Goal: Task Accomplishment & Management: Manage account settings

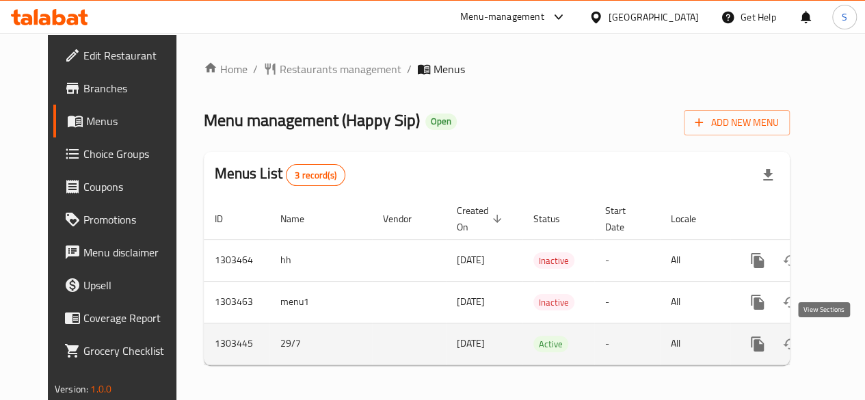
click at [848, 341] on icon "enhanced table" at bounding box center [856, 344] width 16 height 16
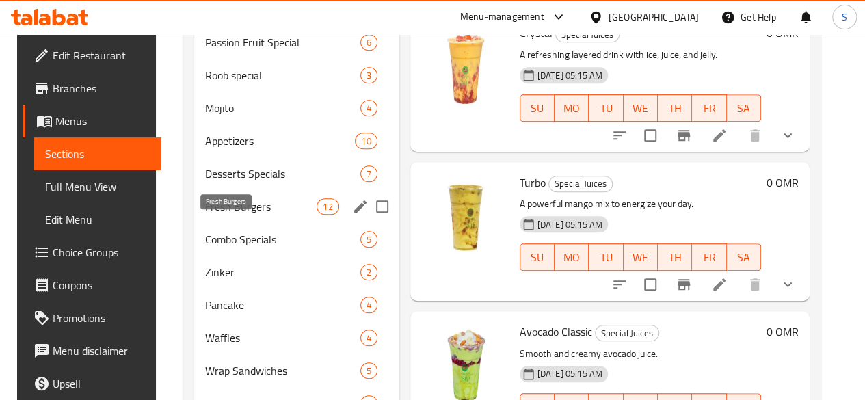
scroll to position [375, 0]
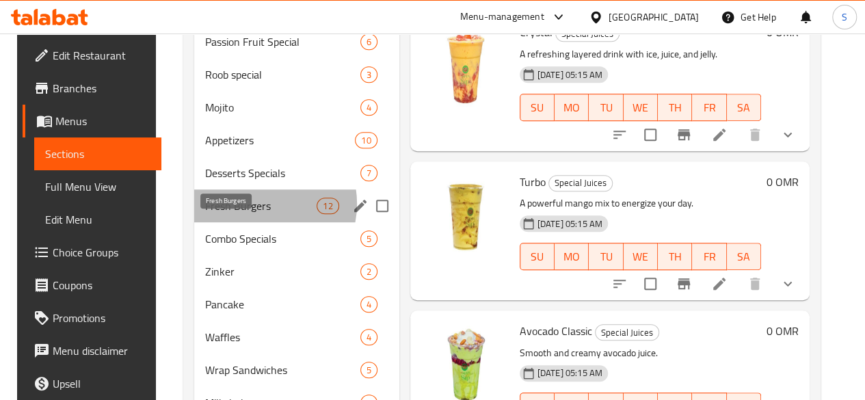
click at [250, 214] on span "Fresh Burgers" at bounding box center [261, 206] width 112 height 16
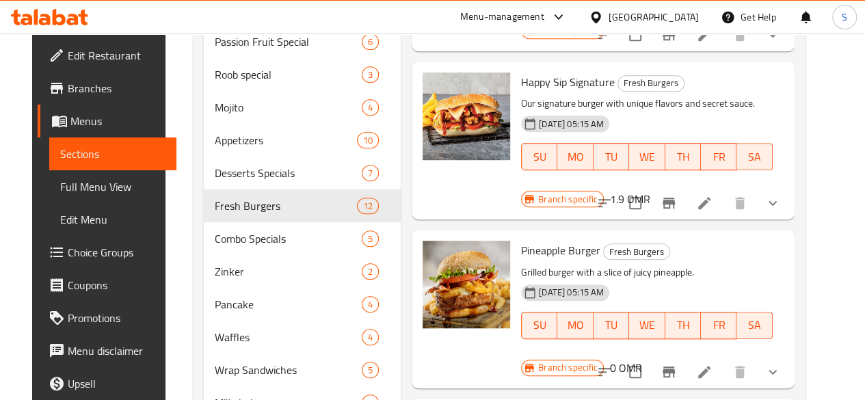
scroll to position [453, 0]
click at [713, 363] on icon at bounding box center [704, 371] width 16 height 16
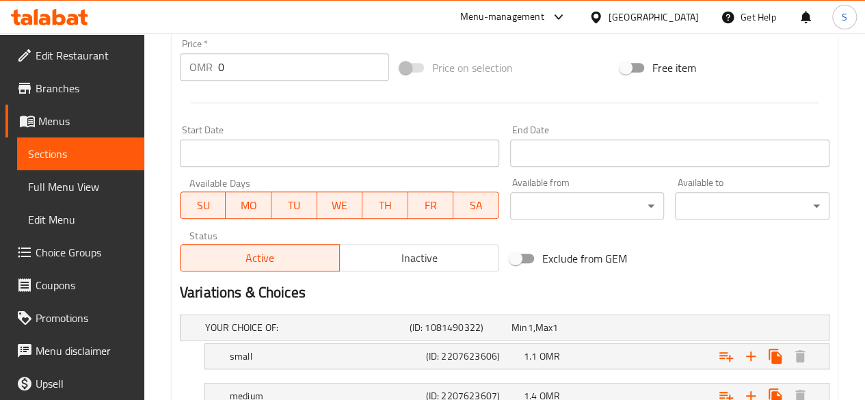
scroll to position [654, 0]
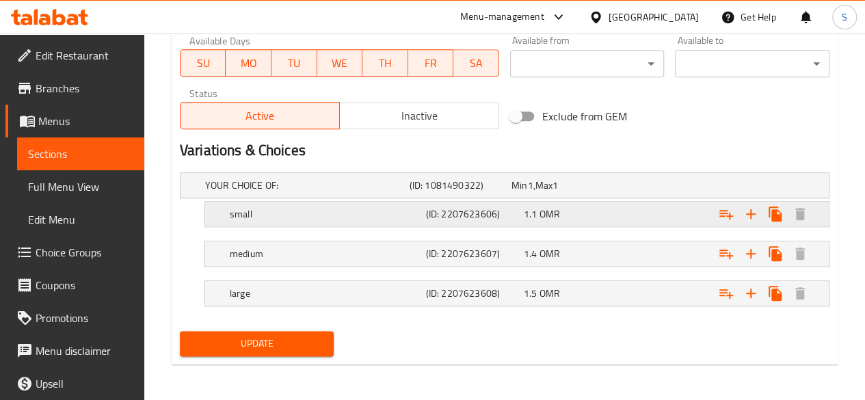
click at [608, 192] on div "1.1 OMR" at bounding box center [560, 186] width 96 height 14
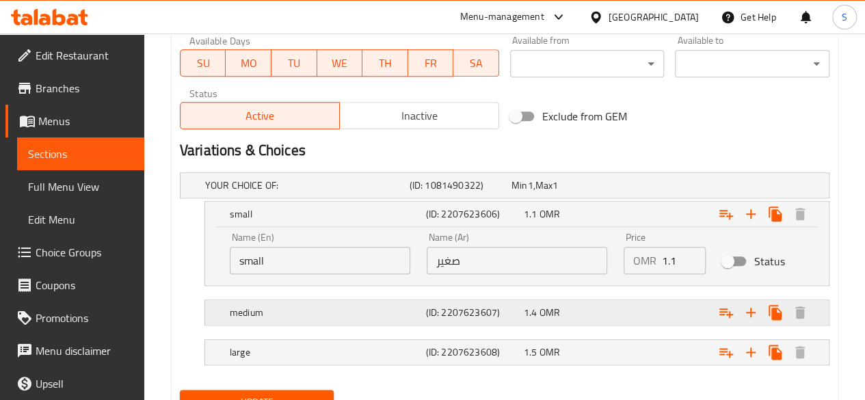
click at [605, 192] on div "1.4 OMR" at bounding box center [560, 186] width 96 height 14
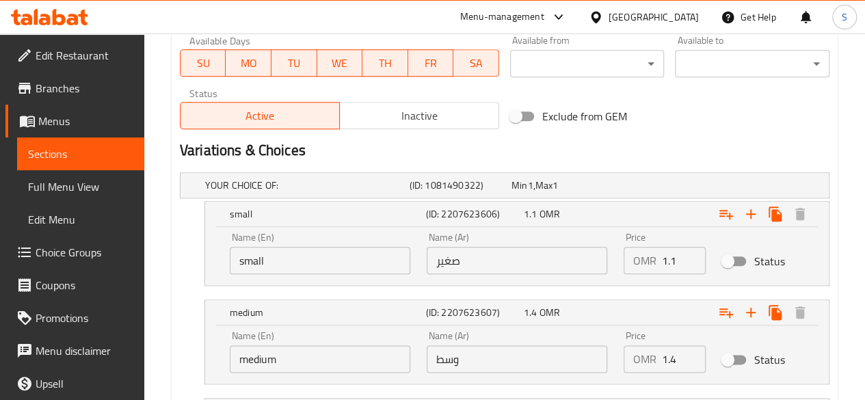
scroll to position [772, 0]
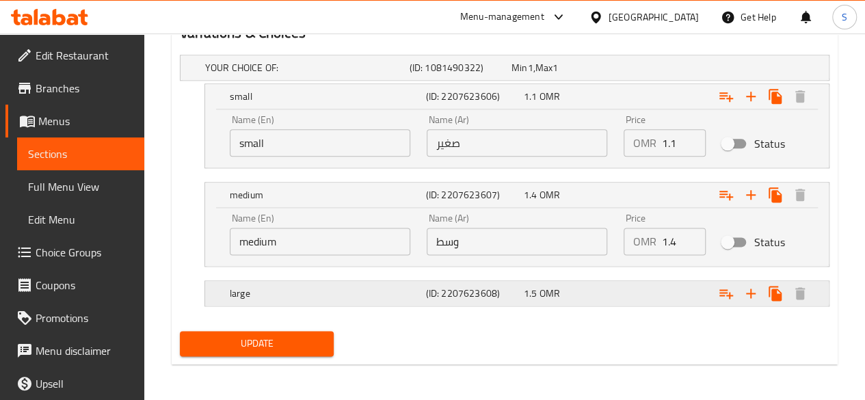
click at [597, 75] on div "1.5 OMR" at bounding box center [560, 68] width 96 height 14
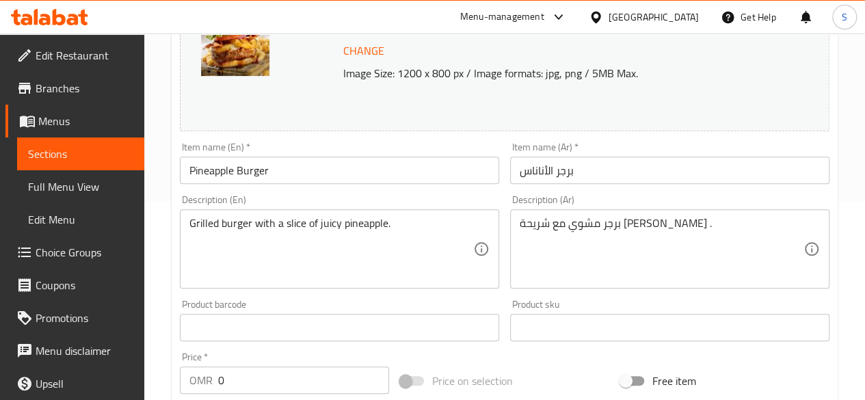
scroll to position [0, 0]
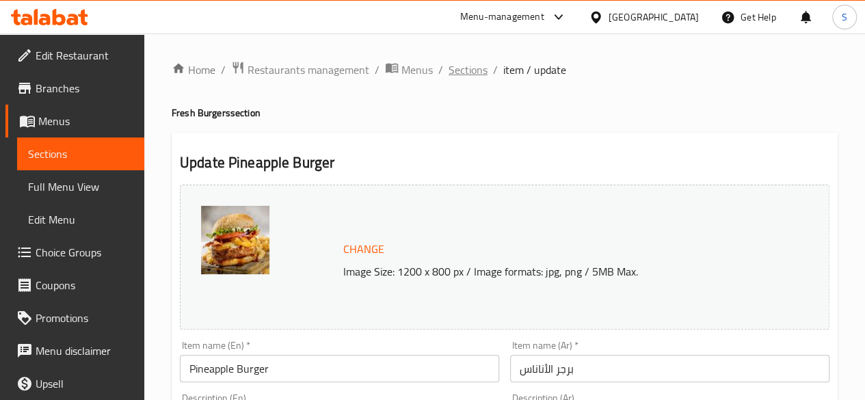
click at [460, 69] on span "Sections" at bounding box center [468, 70] width 39 height 16
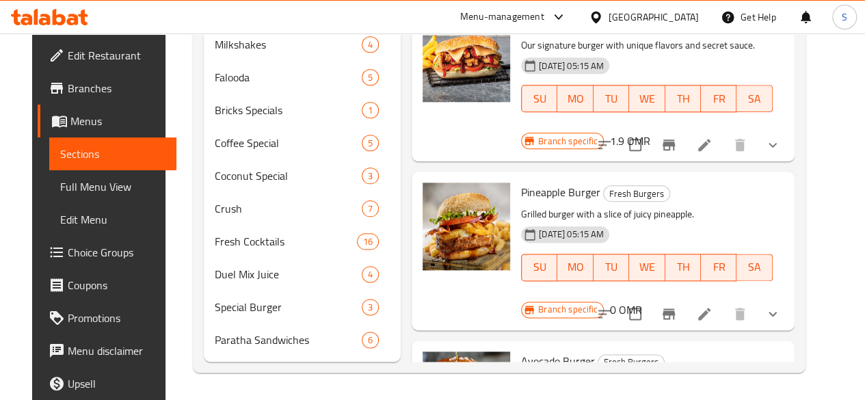
scroll to position [153, 0]
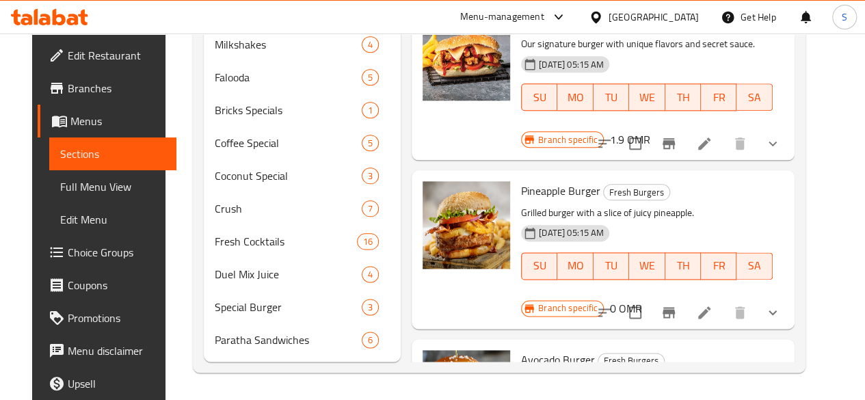
click at [642, 299] on h6 "0 OMR" at bounding box center [625, 308] width 32 height 19
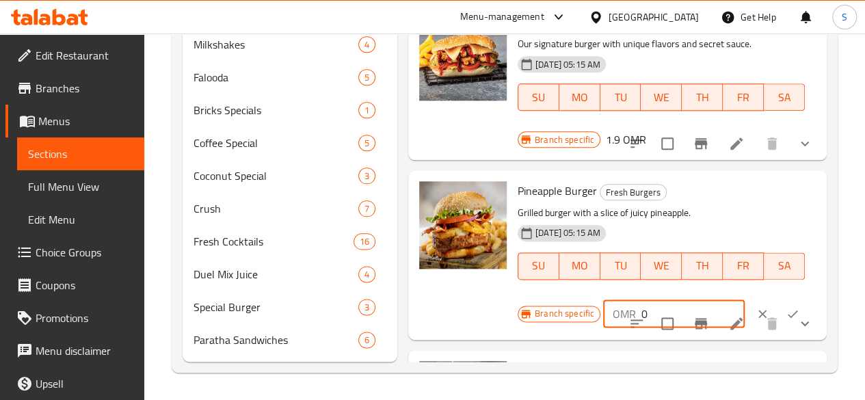
drag, startPoint x: 605, startPoint y: 273, endPoint x: 547, endPoint y: 269, distance: 57.6
click at [603, 300] on div "OMR 0 ​" at bounding box center [674, 313] width 142 height 27
type input "1.6"
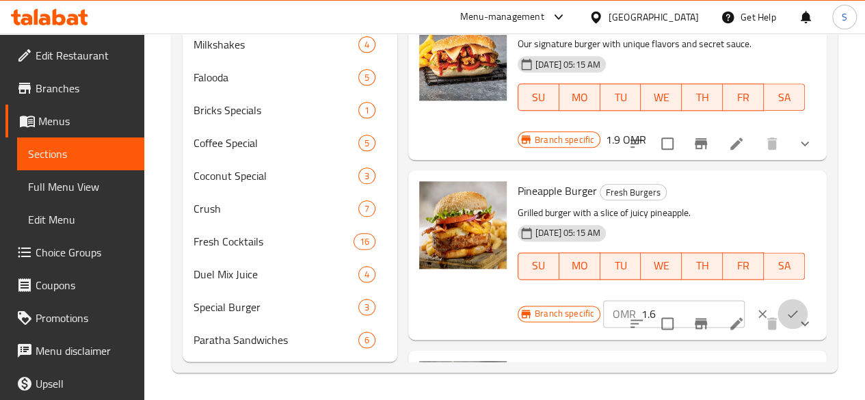
click at [786, 307] on icon "ok" at bounding box center [793, 314] width 14 height 14
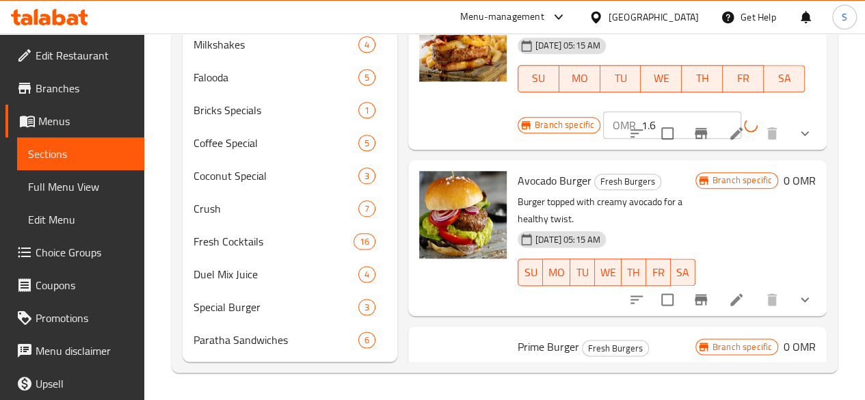
scroll to position [357, 0]
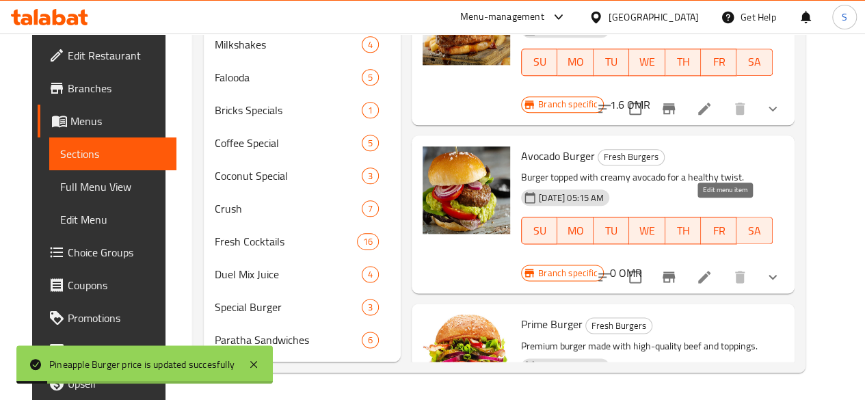
click at [711, 271] on icon at bounding box center [704, 277] width 12 height 12
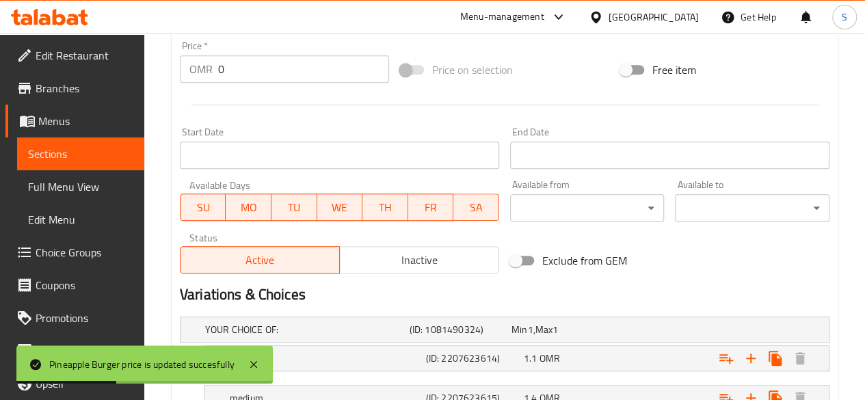
scroll to position [654, 0]
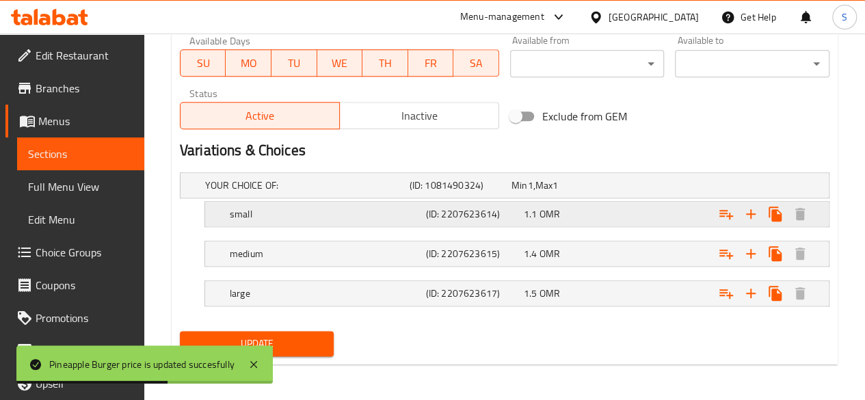
click at [366, 192] on h5 "small" at bounding box center [304, 186] width 199 height 14
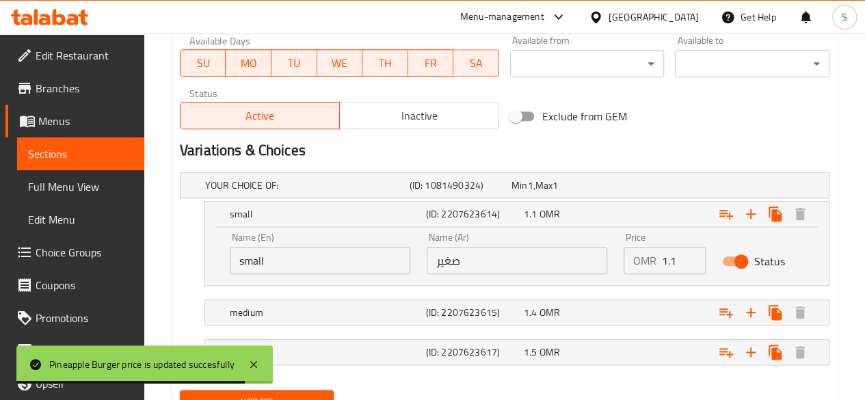
click at [730, 252] on input "Status" at bounding box center [741, 261] width 78 height 26
click at [730, 252] on input "Status" at bounding box center [728, 261] width 78 height 26
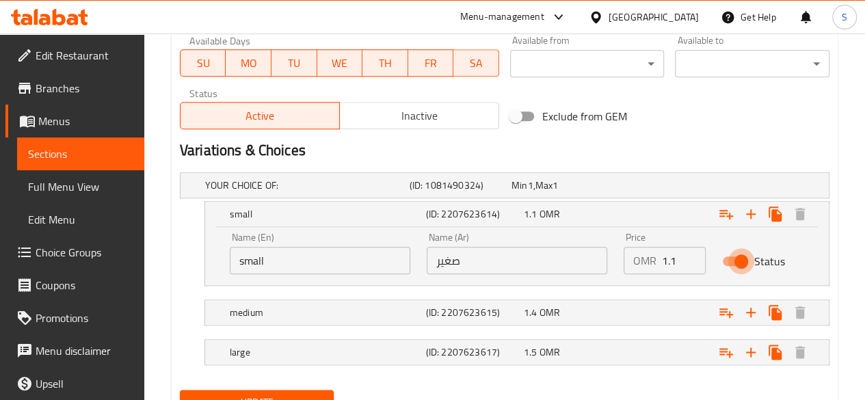
click at [730, 252] on input "Status" at bounding box center [741, 261] width 78 height 26
checkbox input "false"
click at [661, 188] on div "Expand" at bounding box center [713, 185] width 205 height 5
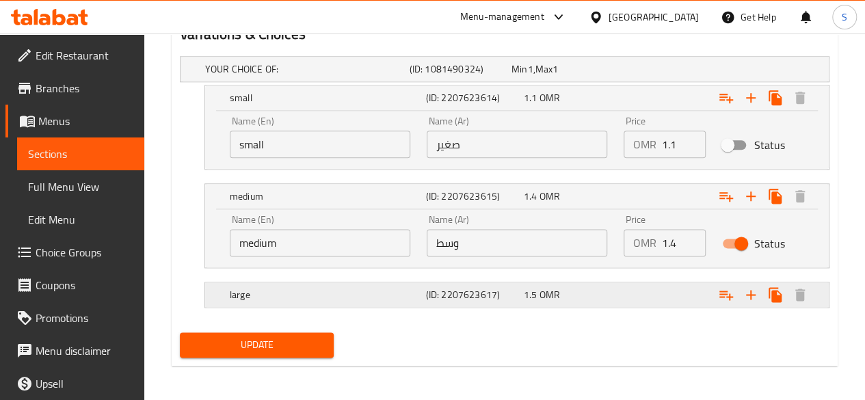
scroll to position [770, 0]
click at [724, 241] on input "Status" at bounding box center [741, 243] width 78 height 26
checkbox input "false"
click at [657, 72] on div "Expand" at bounding box center [713, 68] width 205 height 5
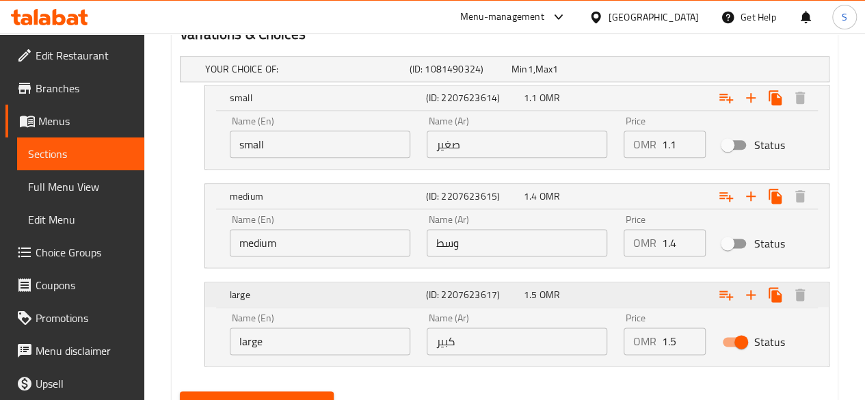
scroll to position [830, 0]
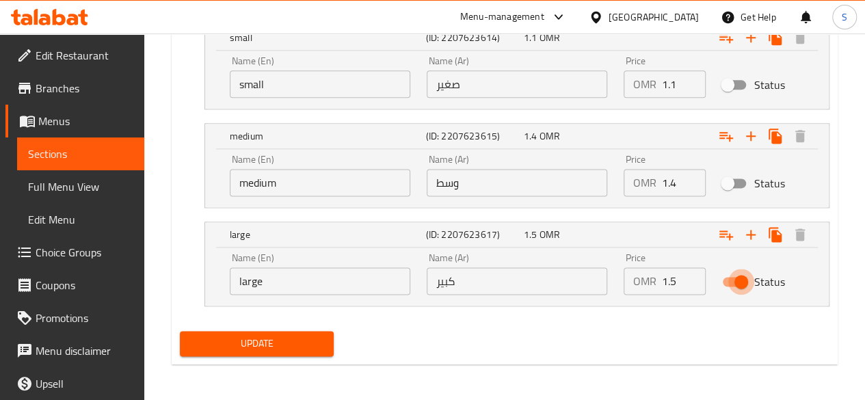
click at [735, 287] on input "Status" at bounding box center [741, 282] width 78 height 26
checkbox input "false"
click at [267, 339] on span "Update" at bounding box center [257, 343] width 133 height 17
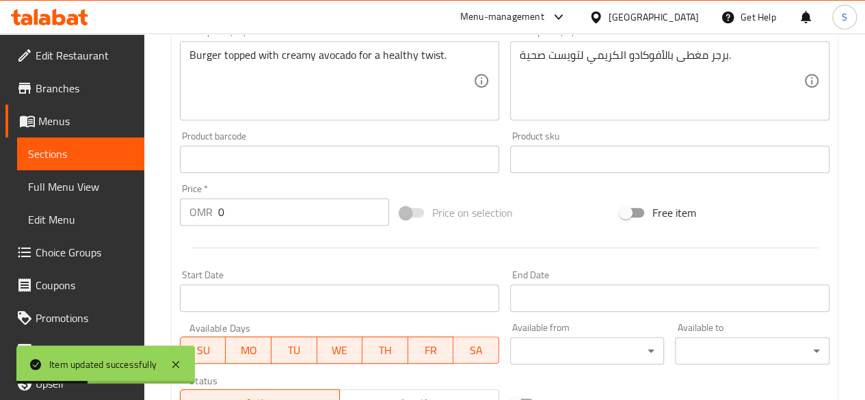
scroll to position [0, 0]
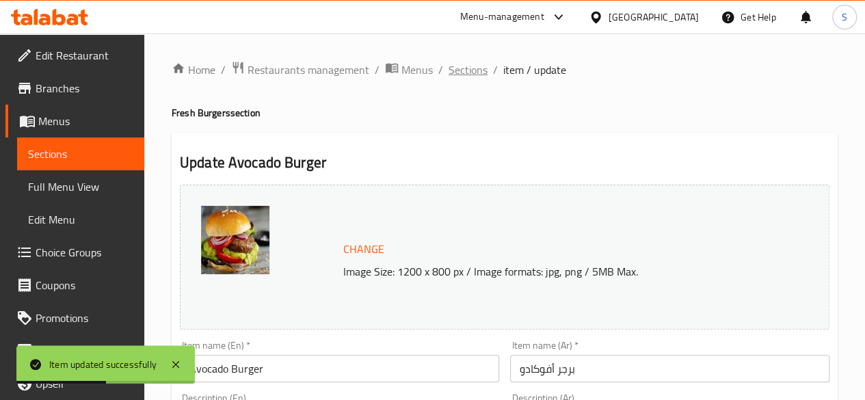
click at [460, 68] on span "Sections" at bounding box center [468, 70] width 39 height 16
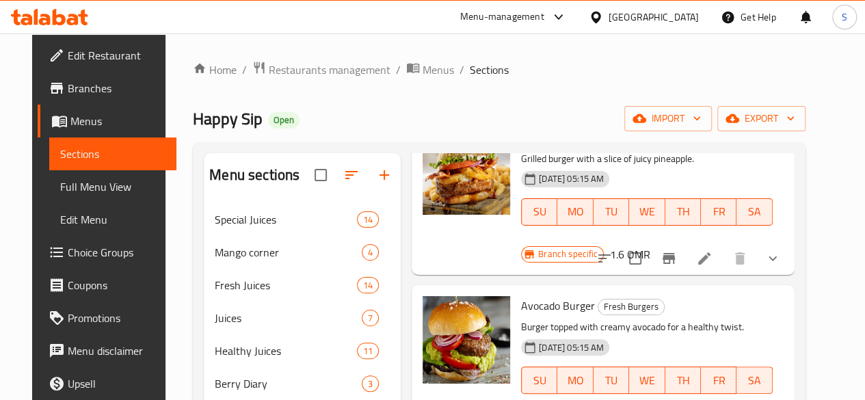
scroll to position [941, 0]
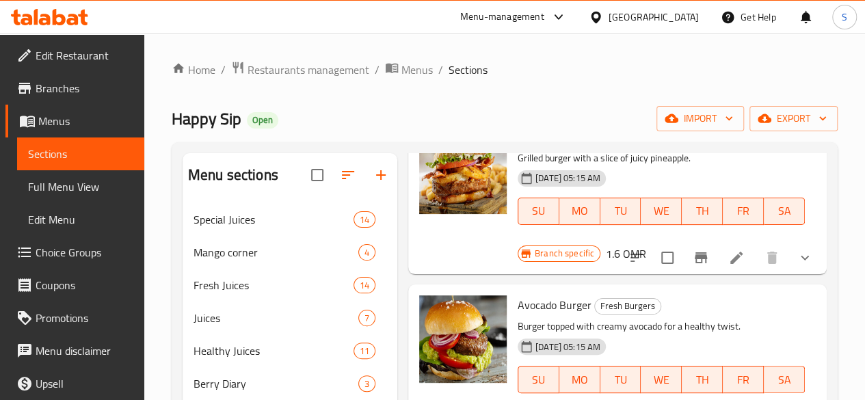
scroll to position [1001, 0]
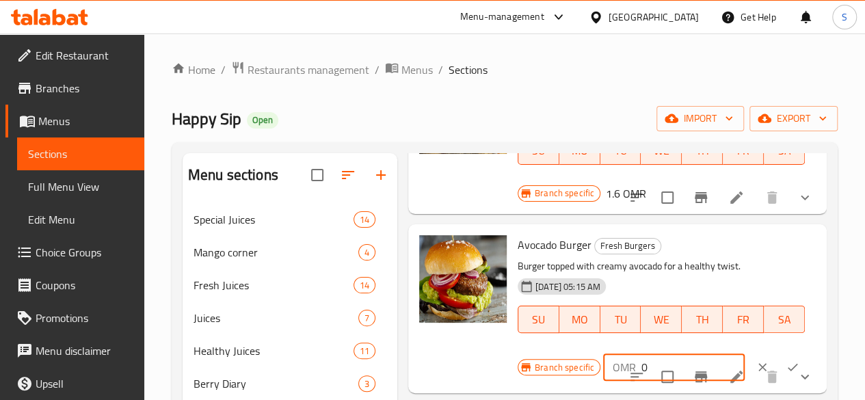
drag, startPoint x: 602, startPoint y: 331, endPoint x: 553, endPoint y: 319, distance: 50.6
click at [603, 354] on div "OMR 0 ​" at bounding box center [674, 367] width 142 height 27
type input "1.7"
click at [786, 360] on icon "ok" at bounding box center [793, 367] width 14 height 14
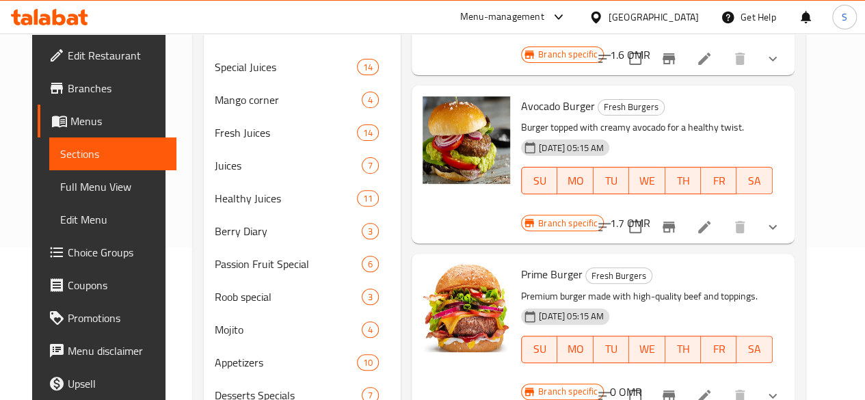
scroll to position [155, 0]
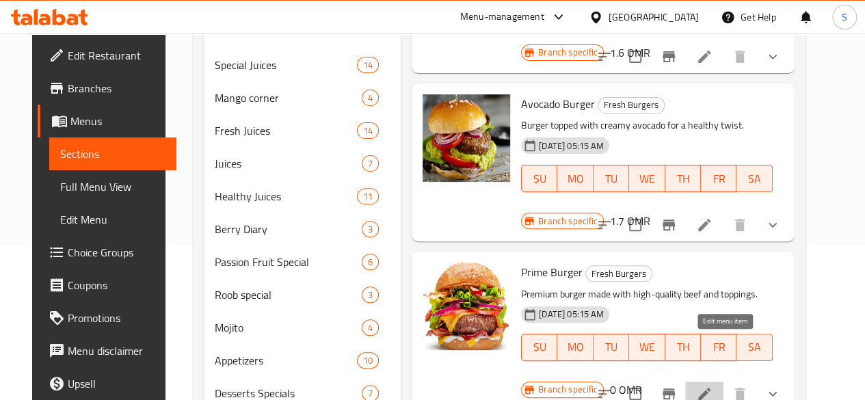
click at [711, 388] on icon at bounding box center [704, 394] width 12 height 12
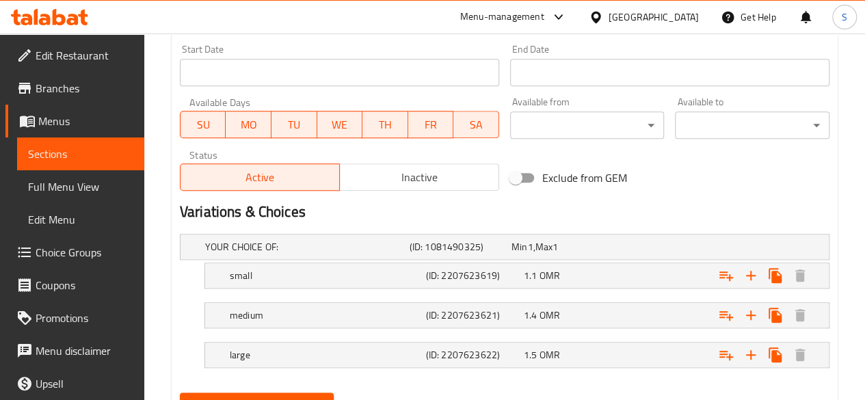
scroll to position [603, 0]
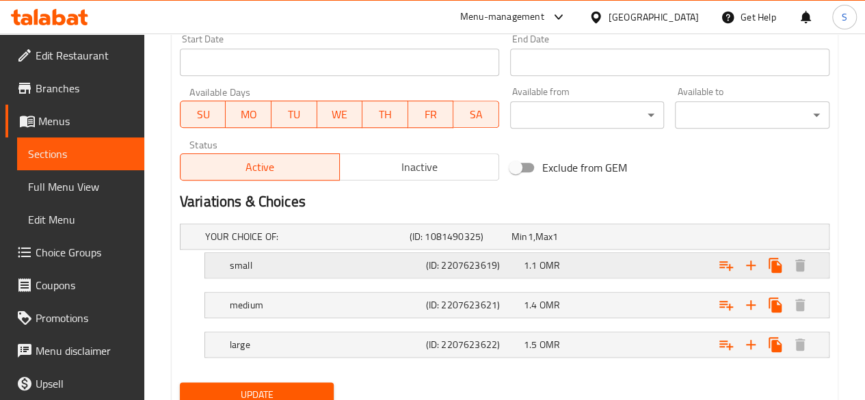
click at [602, 243] on div "1.1 OMR" at bounding box center [560, 237] width 96 height 14
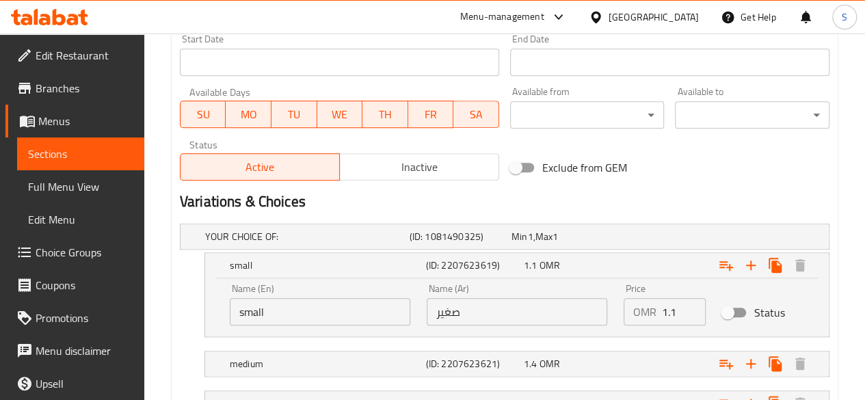
scroll to position [713, 0]
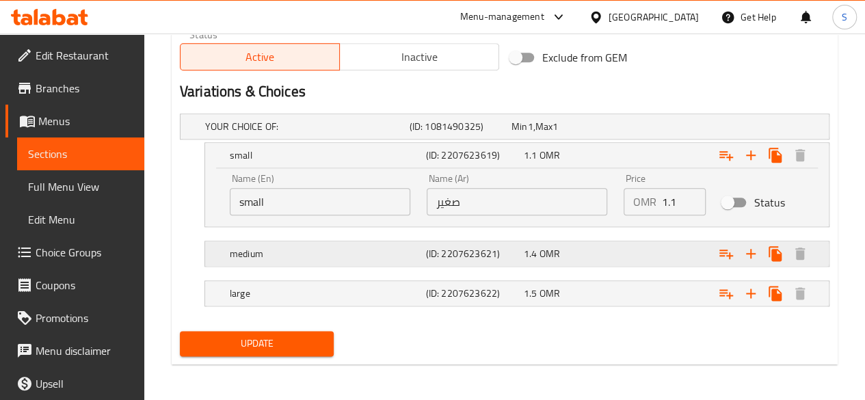
click at [650, 129] on div "Expand" at bounding box center [713, 126] width 205 height 5
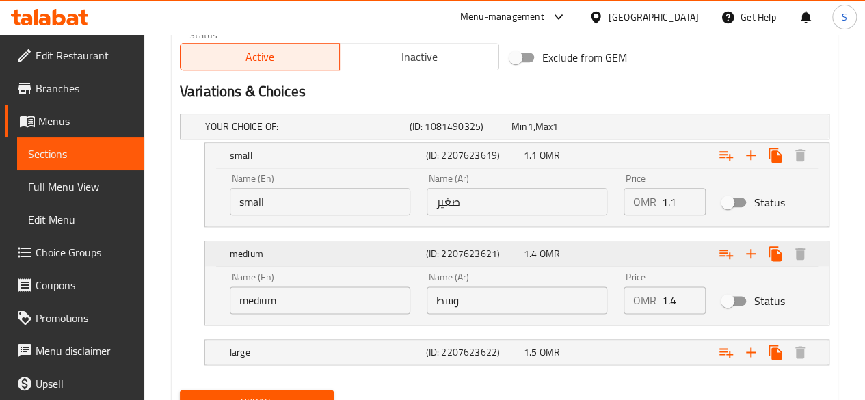
scroll to position [772, 0]
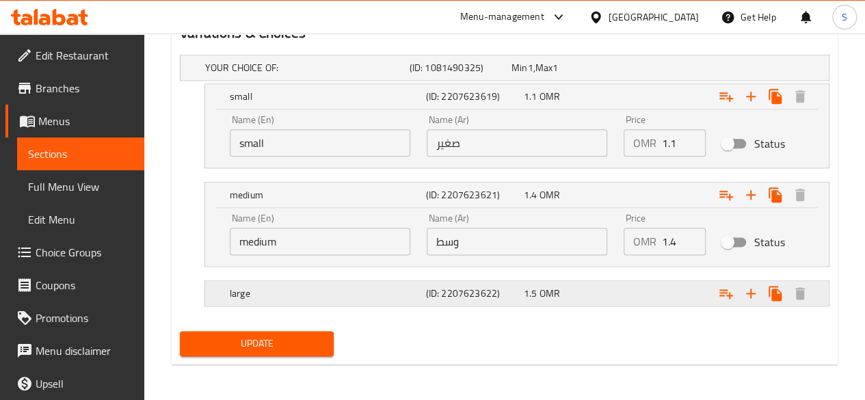
click at [628, 70] on div "Expand" at bounding box center [713, 67] width 205 height 5
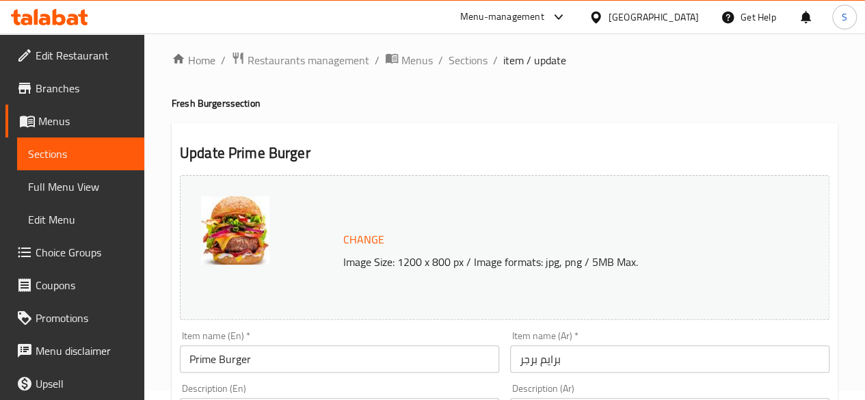
scroll to position [0, 0]
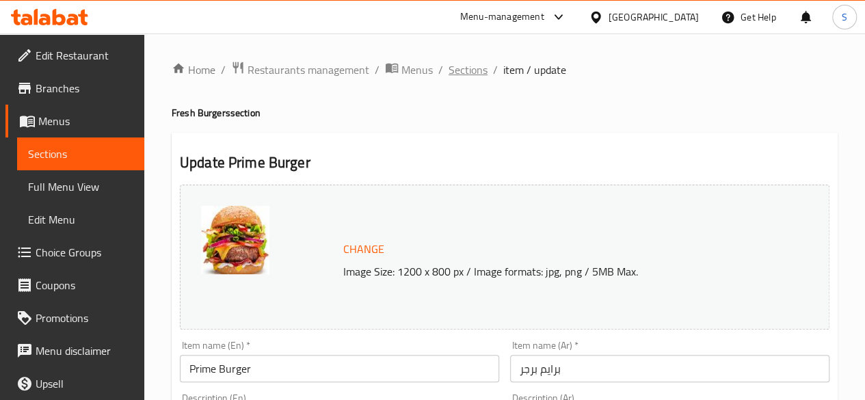
click at [464, 69] on span "Sections" at bounding box center [468, 70] width 39 height 16
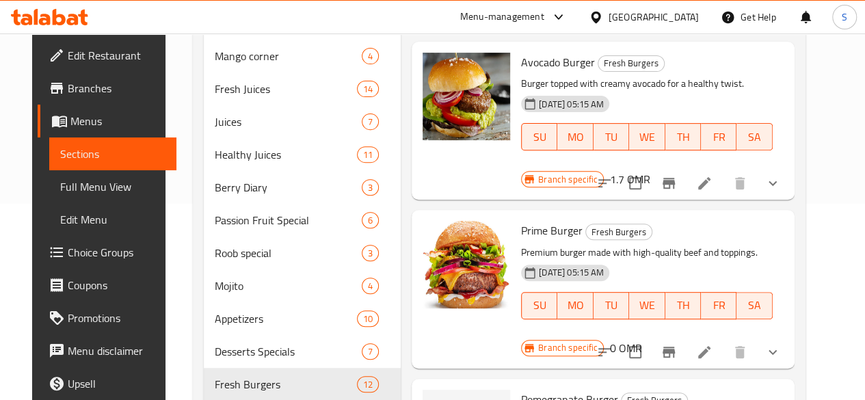
scroll to position [197, 0]
click at [642, 338] on h6 "0 OMR" at bounding box center [625, 347] width 32 height 19
click at [773, 220] on h6 "Prime Burger Fresh Burgers" at bounding box center [647, 229] width 252 height 19
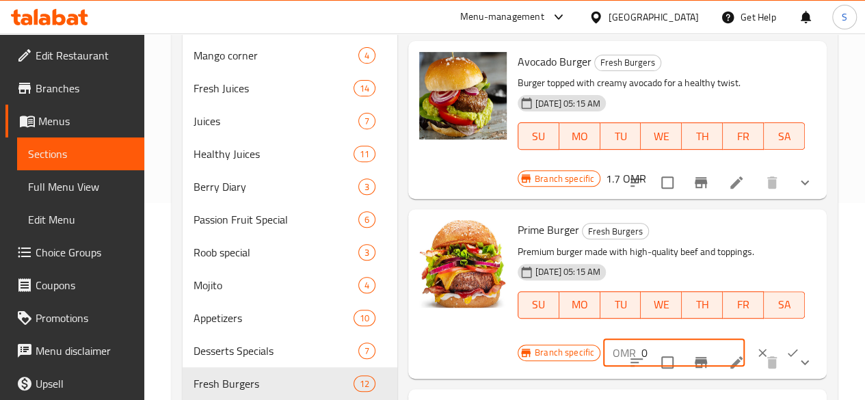
drag, startPoint x: 601, startPoint y: 312, endPoint x: 559, endPoint y: 309, distance: 41.8
click at [603, 339] on div "OMR 0 ​" at bounding box center [674, 352] width 142 height 27
type input "1.7"
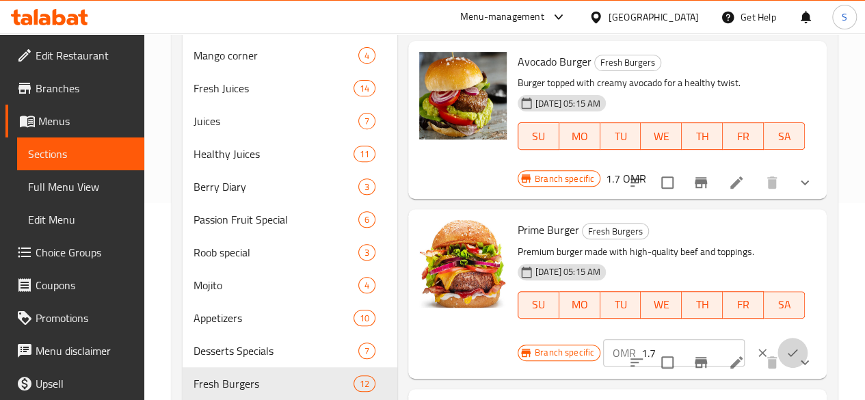
click at [786, 346] on icon "ok" at bounding box center [793, 353] width 14 height 14
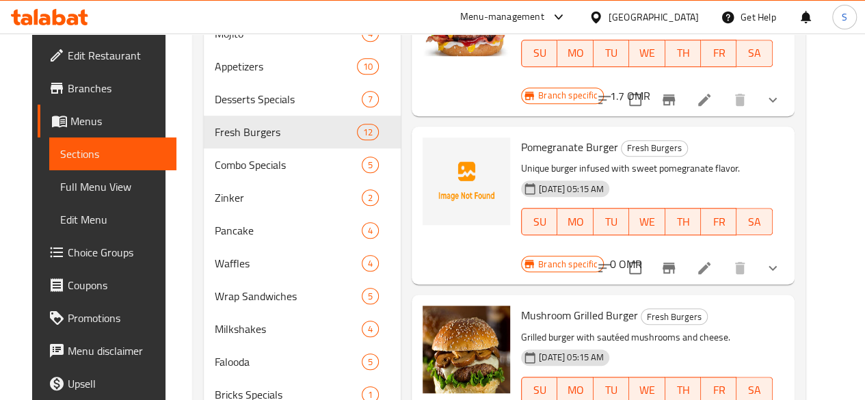
scroll to position [454, 0]
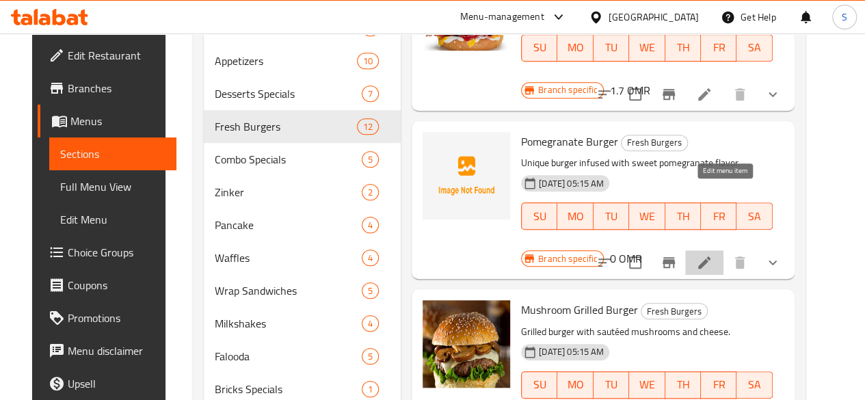
click at [713, 254] on icon at bounding box center [704, 262] width 16 height 16
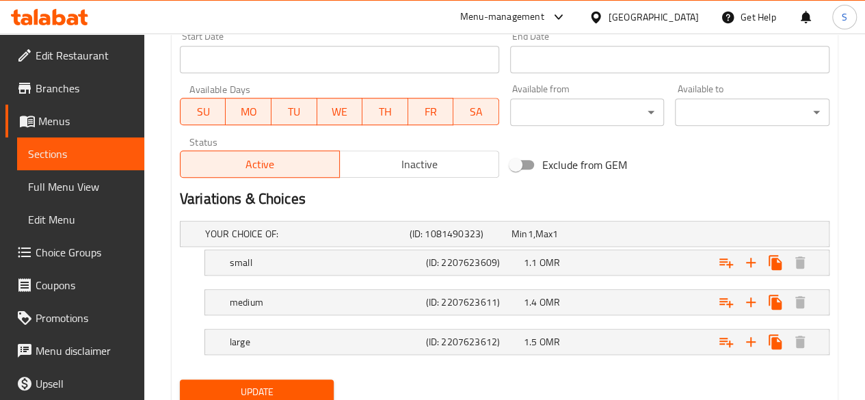
scroll to position [633, 0]
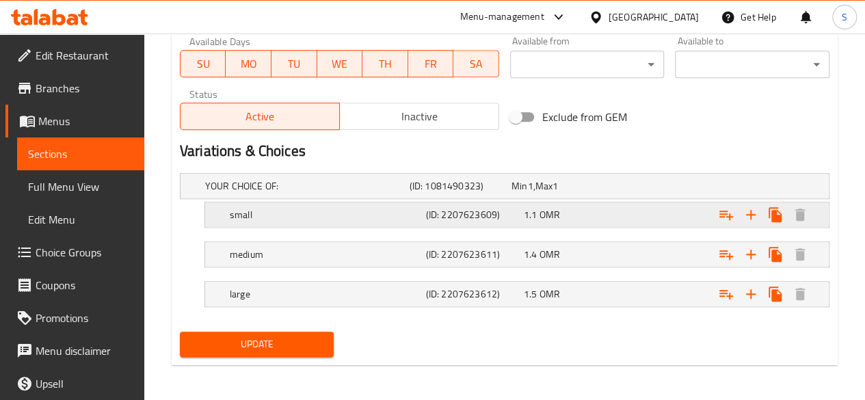
click at [577, 193] on div "1.1 OMR" at bounding box center [560, 186] width 96 height 14
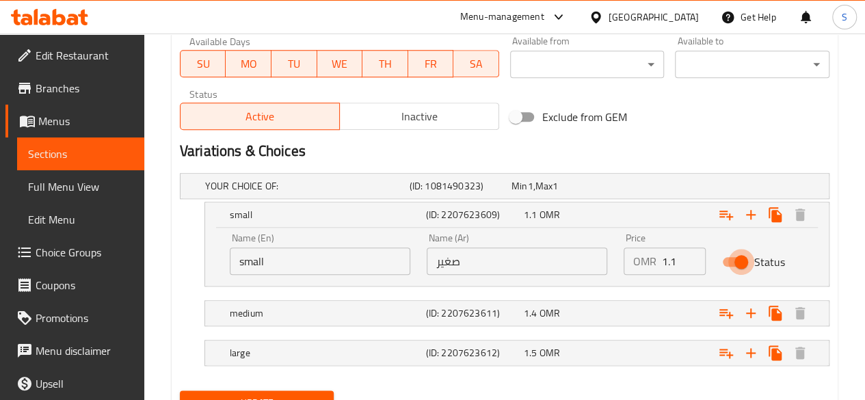
click at [740, 261] on input "Status" at bounding box center [741, 262] width 78 height 26
checkbox input "false"
click at [643, 189] on div "Expand" at bounding box center [713, 185] width 205 height 5
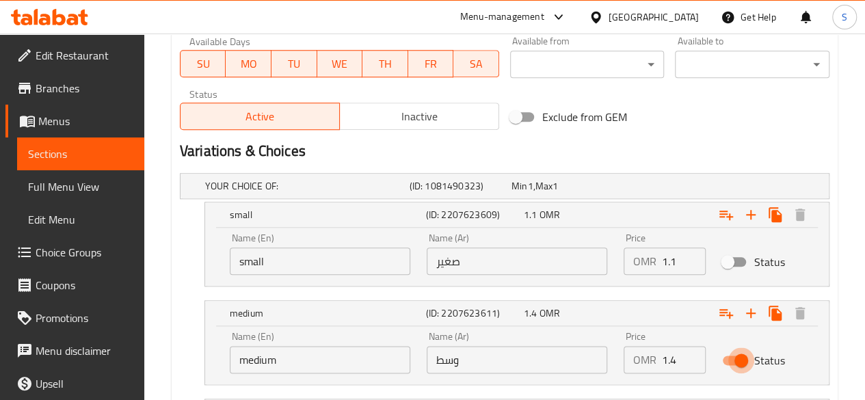
click at [741, 354] on input "Status" at bounding box center [741, 360] width 78 height 26
checkbox input "false"
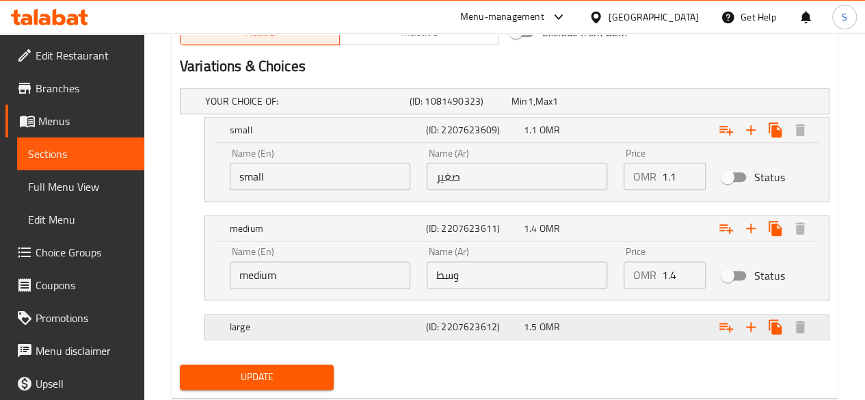
click at [620, 104] on div "Expand" at bounding box center [713, 100] width 205 height 5
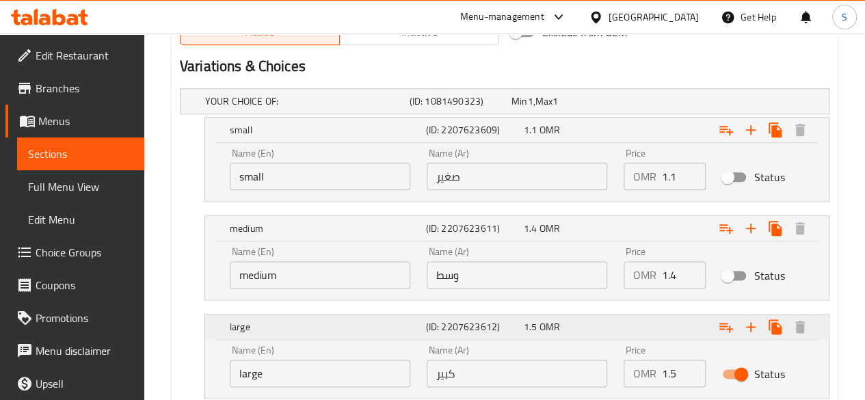
scroll to position [810, 0]
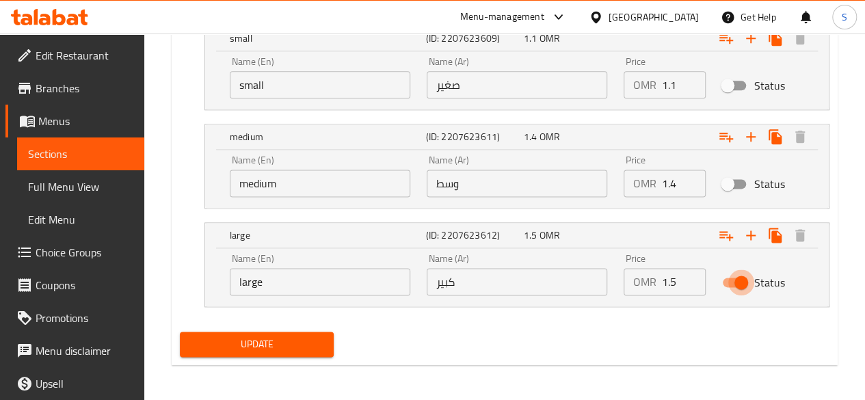
click at [739, 281] on input "Status" at bounding box center [741, 282] width 78 height 26
checkbox input "false"
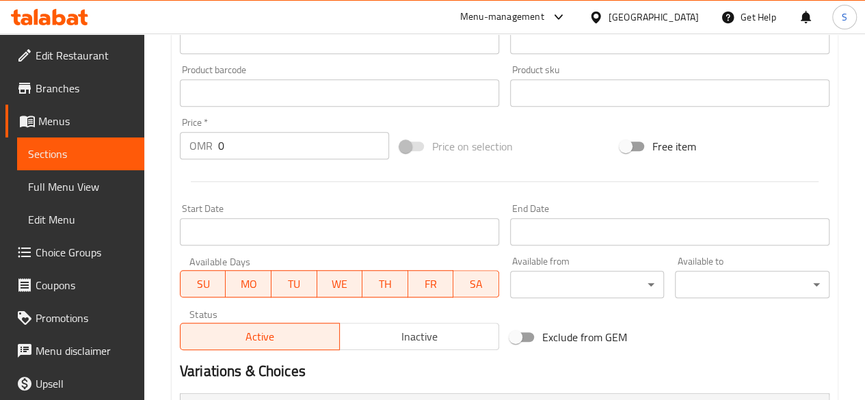
scroll to position [412, 0]
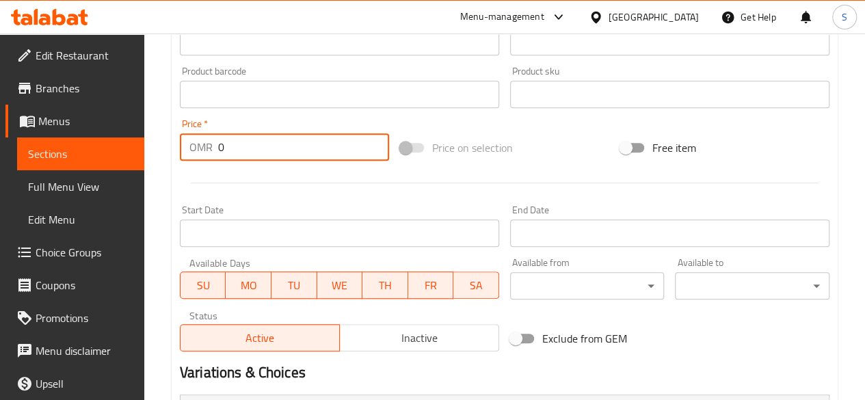
drag, startPoint x: 282, startPoint y: 147, endPoint x: 142, endPoint y: 134, distance: 140.1
click at [142, 134] on div "Edit Restaurant Branches Menus Sections Full Menu View Edit Menu Choice Groups …" at bounding box center [432, 212] width 865 height 1180
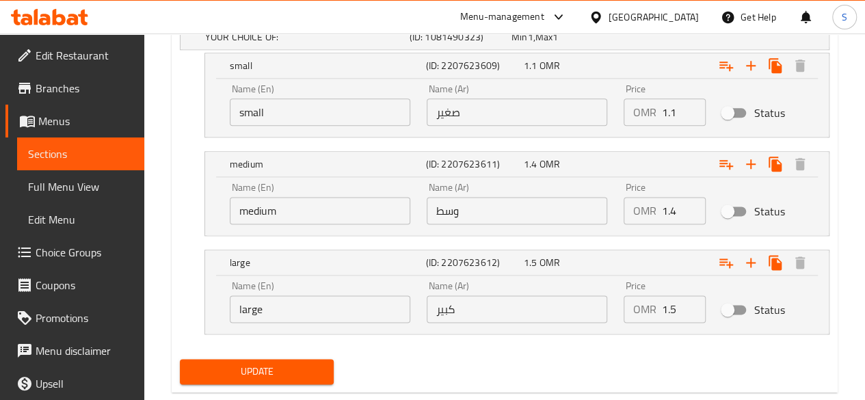
scroll to position [810, 0]
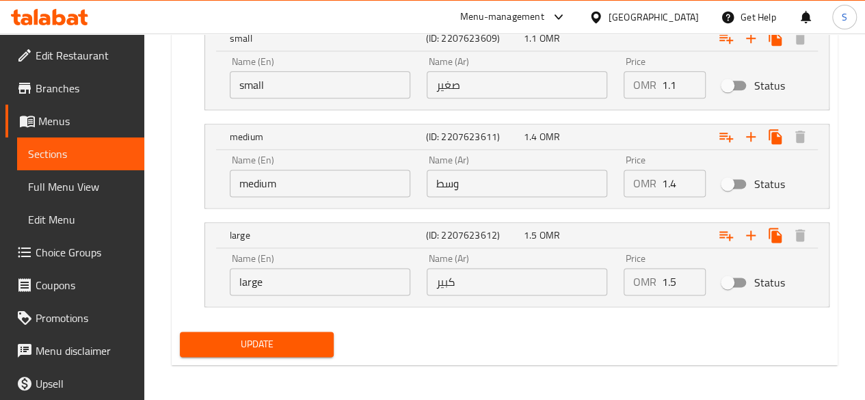
click at [235, 326] on div "Update" at bounding box center [257, 344] width 166 height 36
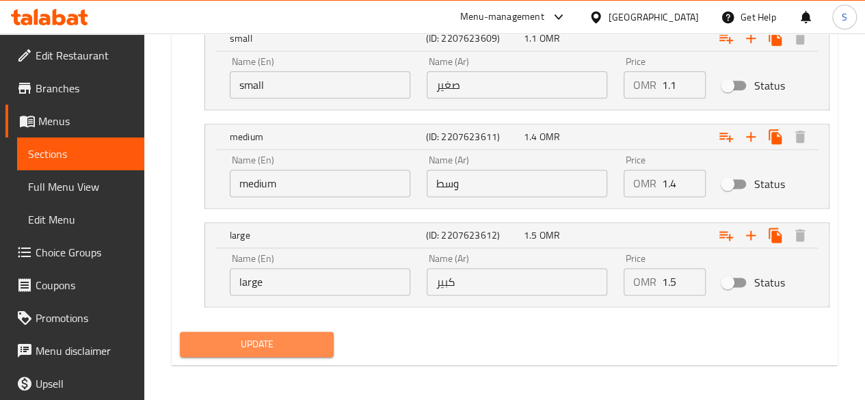
click at [223, 336] on span "Update" at bounding box center [257, 344] width 133 height 17
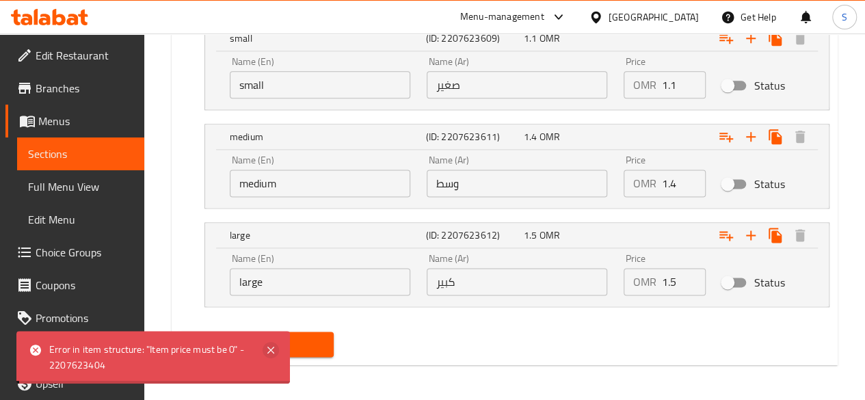
click at [272, 352] on icon at bounding box center [270, 350] width 7 height 7
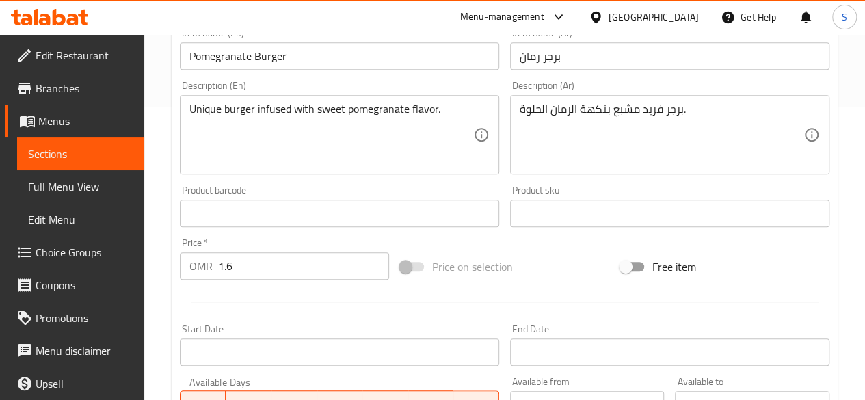
scroll to position [283, 0]
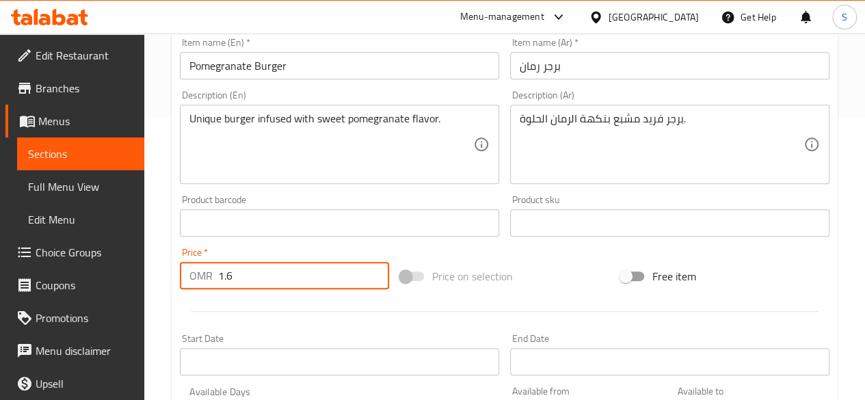
drag, startPoint x: 289, startPoint y: 287, endPoint x: 93, endPoint y: 291, distance: 195.7
click at [93, 291] on div "Edit Restaurant Branches Menus Sections Full Menu View Edit Menu Choice Groups …" at bounding box center [432, 340] width 865 height 1180
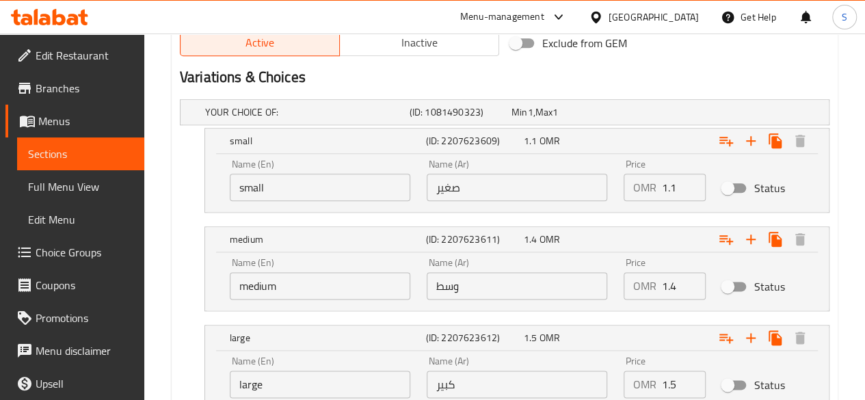
scroll to position [810, 0]
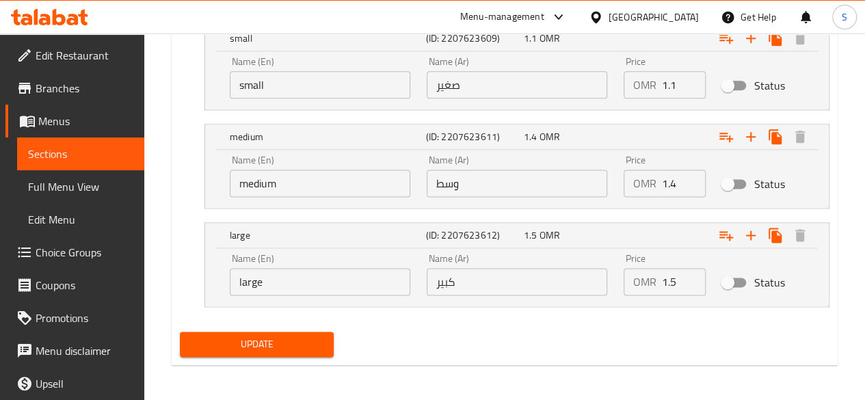
type input "0"
click at [287, 326] on div "Update" at bounding box center [257, 344] width 166 height 36
click at [265, 336] on span "Update" at bounding box center [257, 344] width 133 height 17
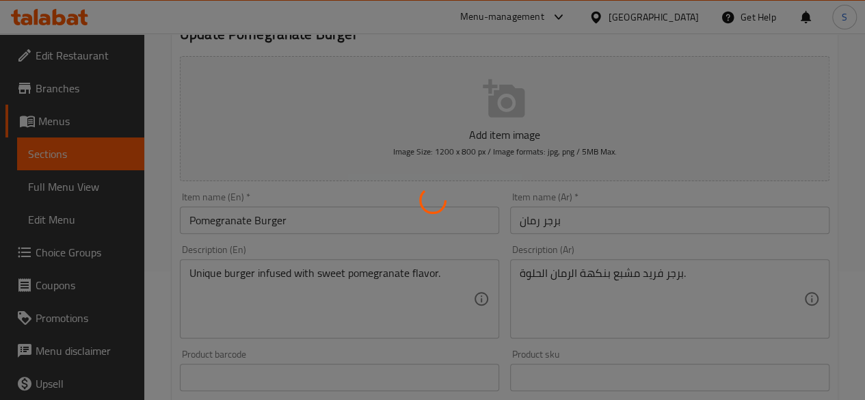
scroll to position [0, 0]
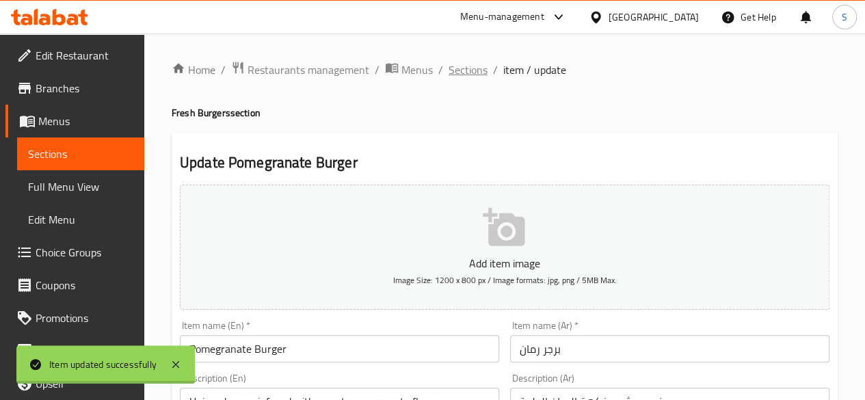
click at [466, 76] on span "Sections" at bounding box center [468, 70] width 39 height 16
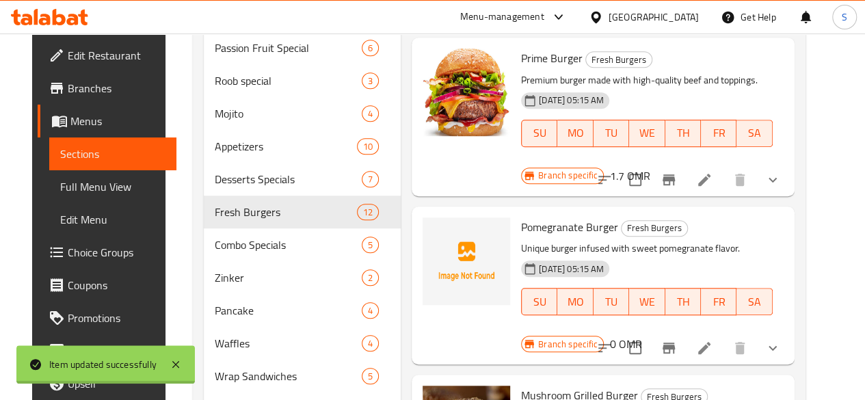
scroll to position [369, 0]
click at [642, 334] on h6 "0 OMR" at bounding box center [625, 343] width 32 height 19
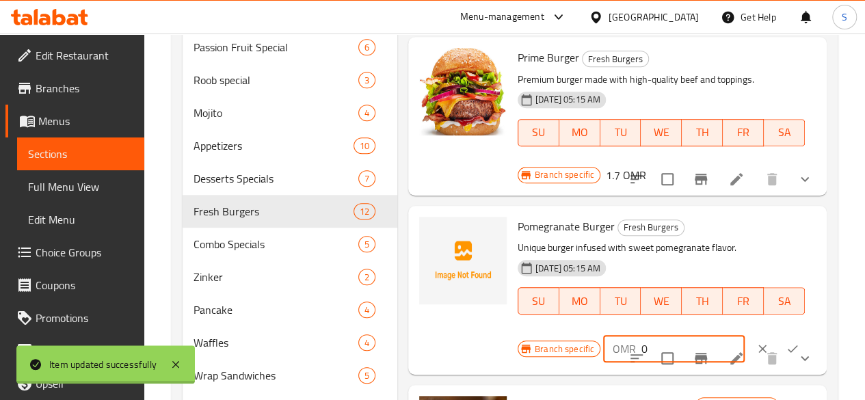
drag, startPoint x: 601, startPoint y: 301, endPoint x: 554, endPoint y: 304, distance: 46.6
click at [603, 335] on div "OMR 0 ​" at bounding box center [674, 348] width 142 height 27
type input "1.6"
click at [786, 342] on icon "ok" at bounding box center [793, 349] width 14 height 14
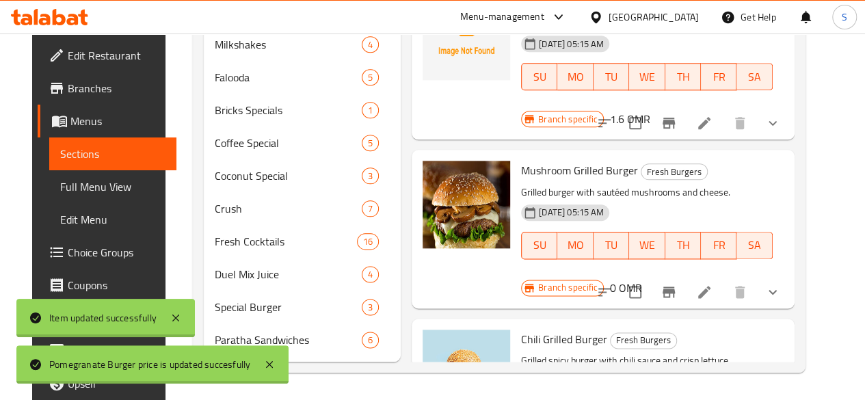
scroll to position [838, 0]
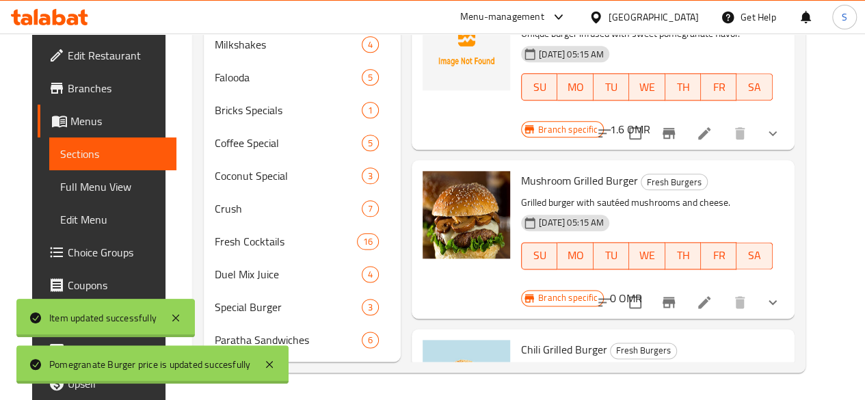
click at [711, 296] on icon at bounding box center [704, 302] width 12 height 12
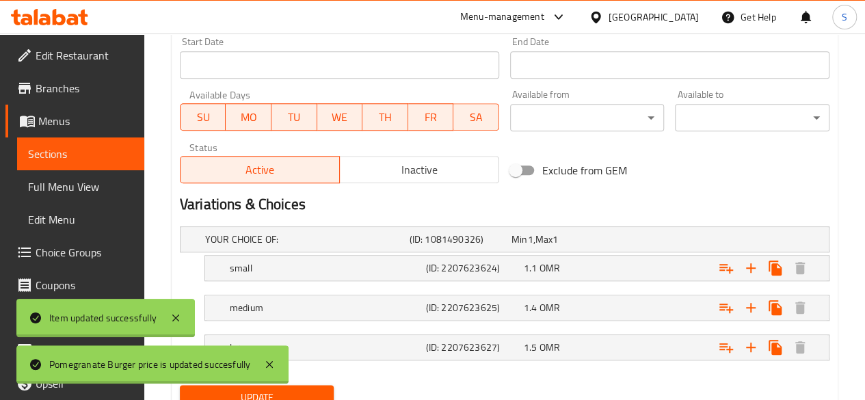
scroll to position [654, 0]
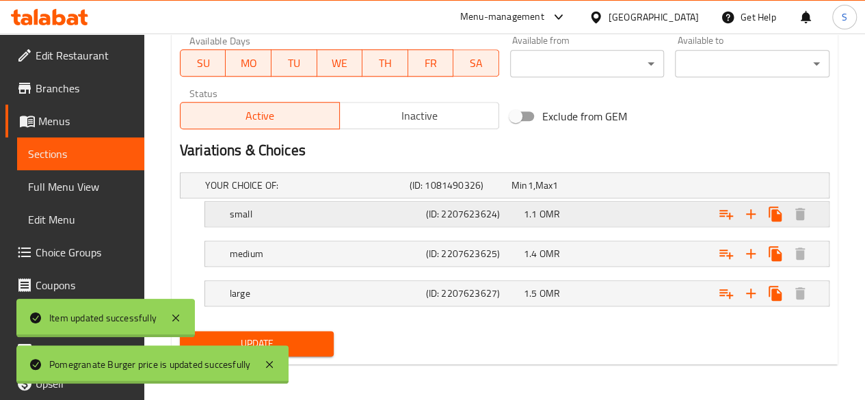
click at [338, 192] on h5 "small" at bounding box center [304, 186] width 199 height 14
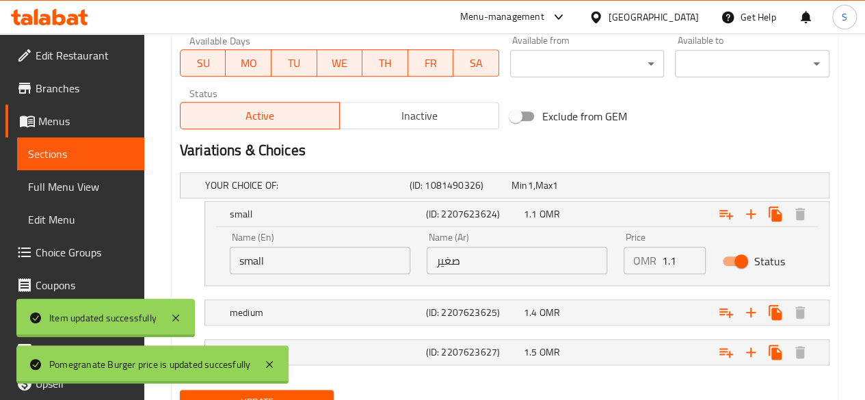
click at [735, 259] on input "Status" at bounding box center [741, 261] width 78 height 26
checkbox input "false"
click at [672, 188] on div "Expand" at bounding box center [713, 185] width 205 height 5
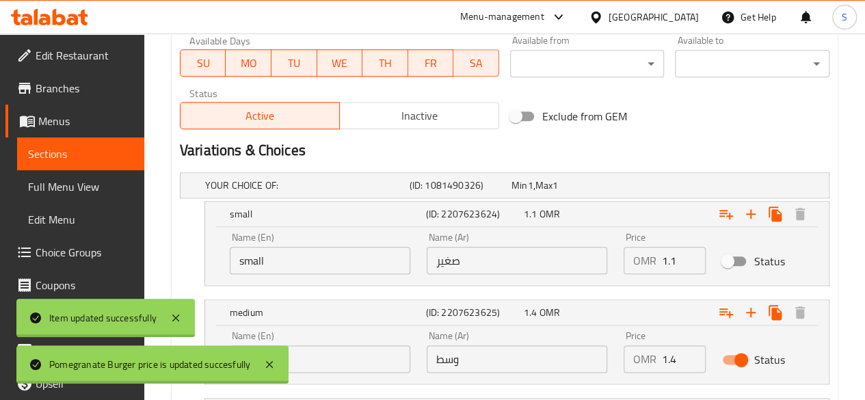
click at [732, 359] on input "Status" at bounding box center [741, 360] width 78 height 26
checkbox input "false"
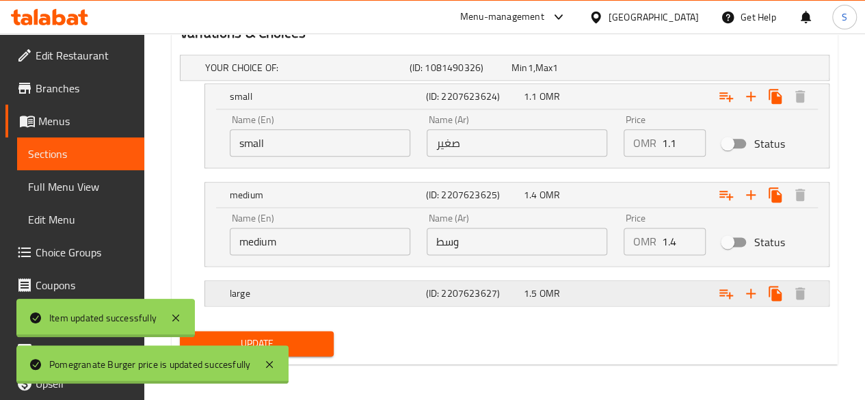
click at [676, 70] on div "Expand" at bounding box center [713, 67] width 205 height 5
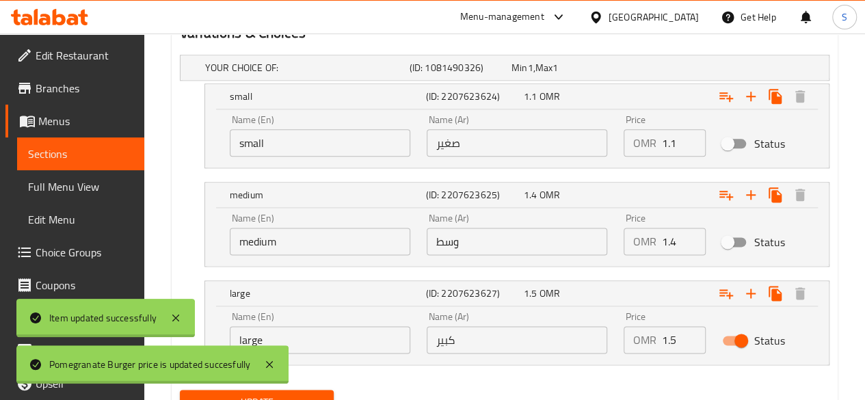
click at [732, 336] on input "Status" at bounding box center [741, 341] width 78 height 26
checkbox input "false"
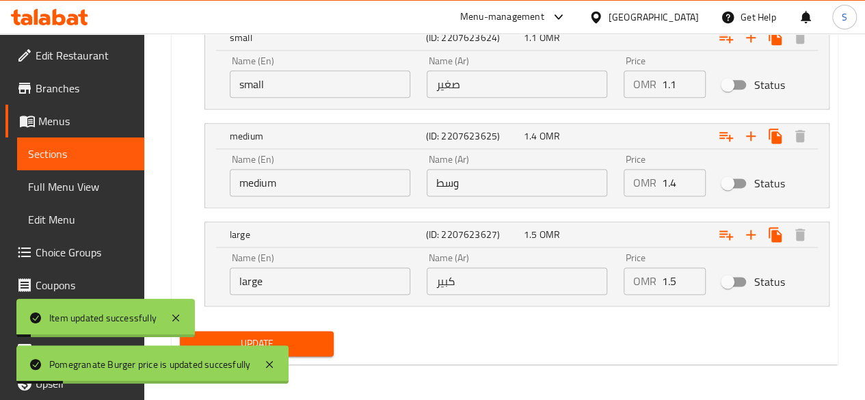
click at [308, 345] on span "Update" at bounding box center [257, 343] width 133 height 17
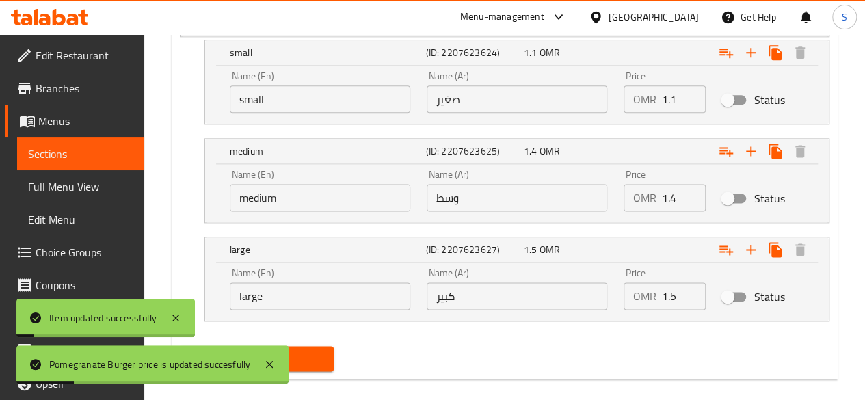
scroll to position [223, 0]
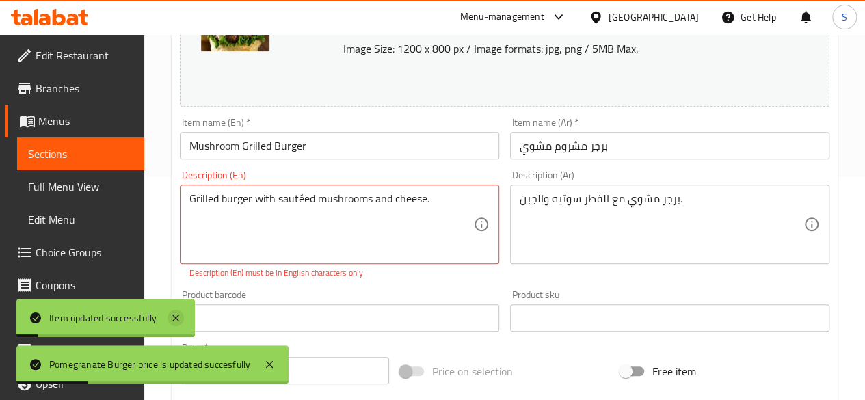
click at [177, 318] on icon at bounding box center [175, 318] width 7 height 7
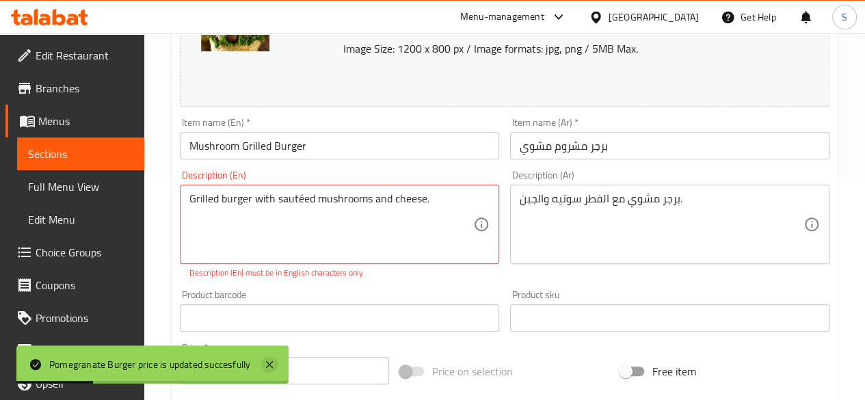
click at [273, 362] on icon at bounding box center [269, 364] width 7 height 7
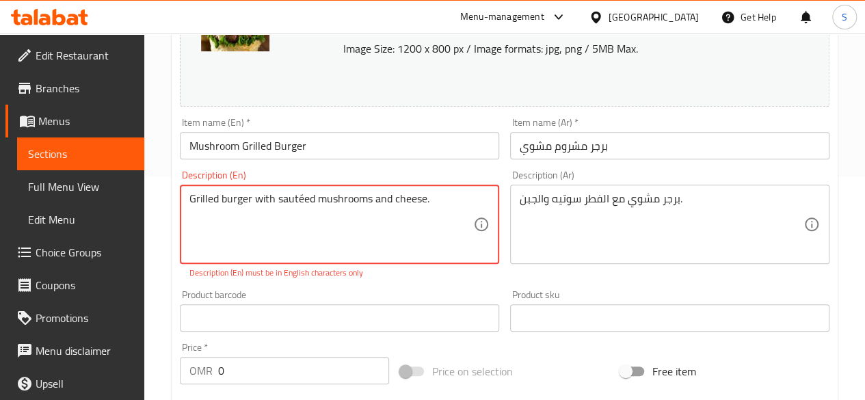
click at [304, 191] on div "Grilled burger with sautéed mushrooms and cheese. Description (En)" at bounding box center [339, 224] width 319 height 79
click at [299, 198] on textarea "Grilled burger with sautéed mushrooms and cheese." at bounding box center [331, 224] width 284 height 65
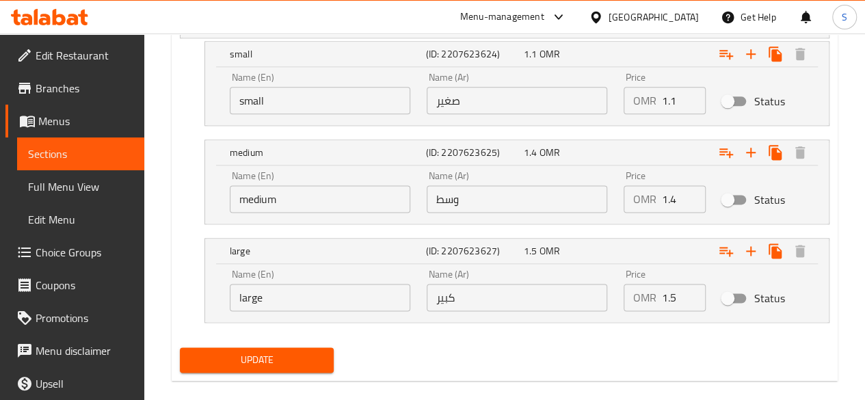
scroll to position [830, 0]
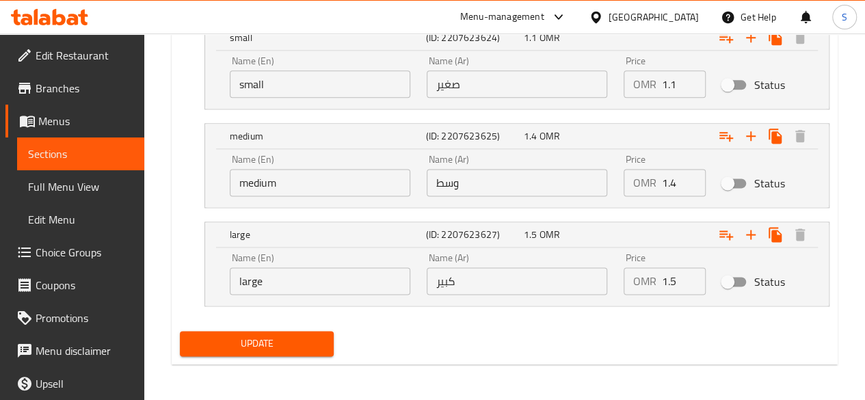
type textarea "Grilled burger with sauted mushrooms and cheese."
click at [292, 347] on span "Update" at bounding box center [257, 343] width 133 height 17
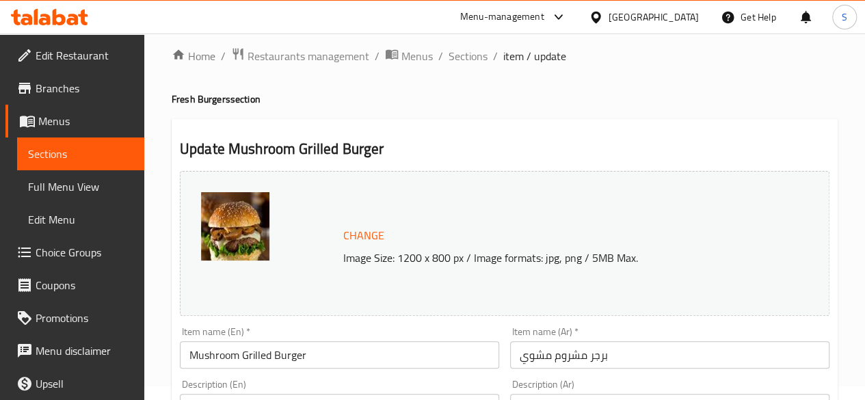
scroll to position [0, 0]
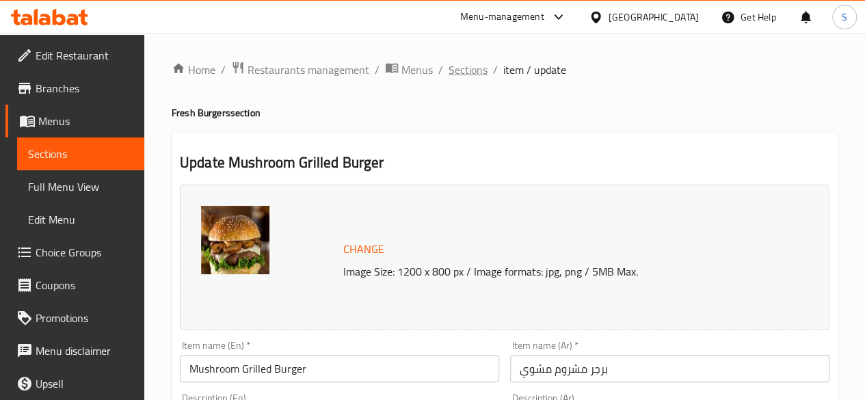
click at [471, 69] on span "Sections" at bounding box center [468, 70] width 39 height 16
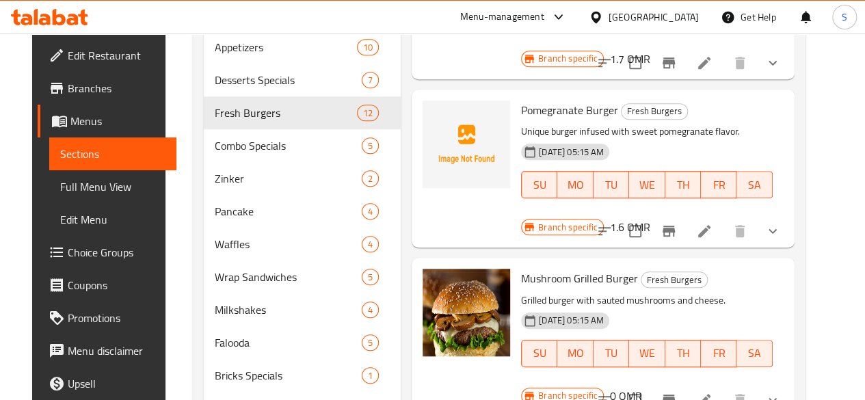
scroll to position [469, 0]
click at [642, 386] on h6 "0 OMR" at bounding box center [625, 395] width 32 height 19
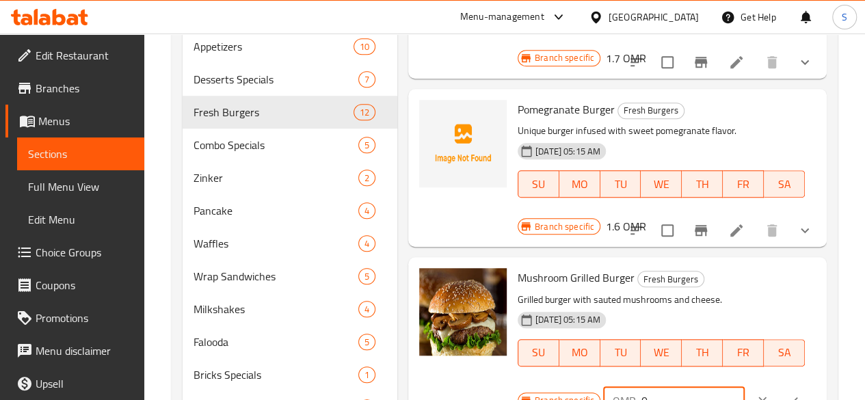
drag, startPoint x: 598, startPoint y: 356, endPoint x: 556, endPoint y: 356, distance: 41.7
click at [603, 387] on div "OMR 0 ​" at bounding box center [674, 400] width 142 height 27
type input "1.6"
click at [786, 394] on icon "ok" at bounding box center [793, 401] width 14 height 14
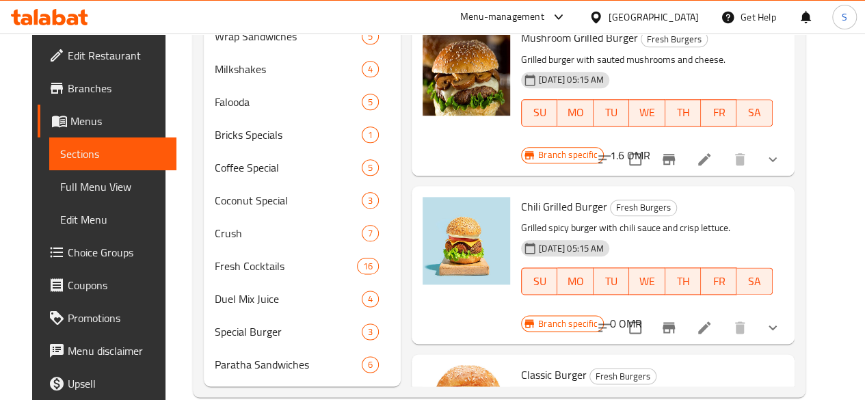
scroll to position [714, 0]
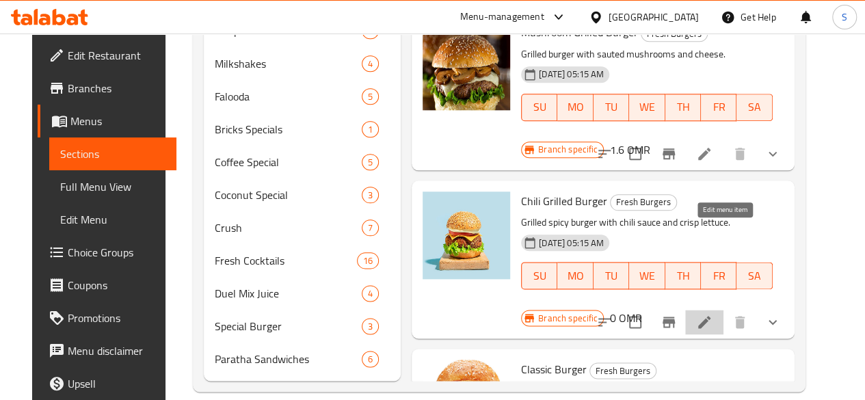
click at [713, 314] on icon at bounding box center [704, 322] width 16 height 16
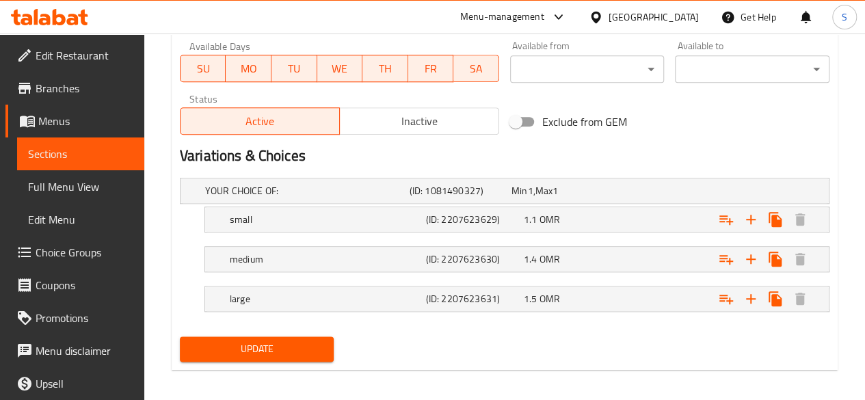
scroll to position [654, 0]
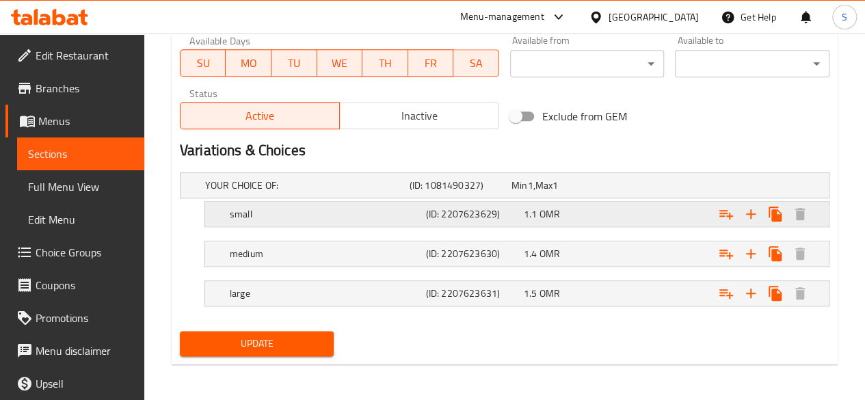
click at [635, 188] on div "Expand" at bounding box center [713, 185] width 205 height 5
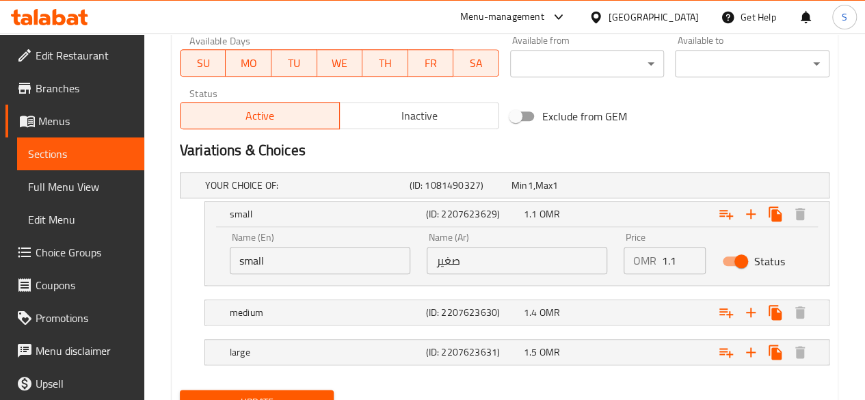
click at [735, 258] on input "Status" at bounding box center [741, 261] width 78 height 26
checkbox input "false"
click at [646, 188] on div "Expand" at bounding box center [713, 185] width 205 height 5
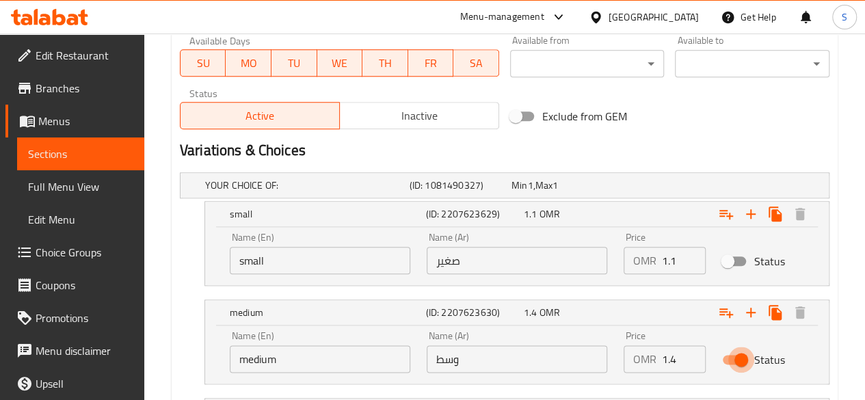
click at [740, 352] on input "Status" at bounding box center [741, 360] width 78 height 26
checkbox input "false"
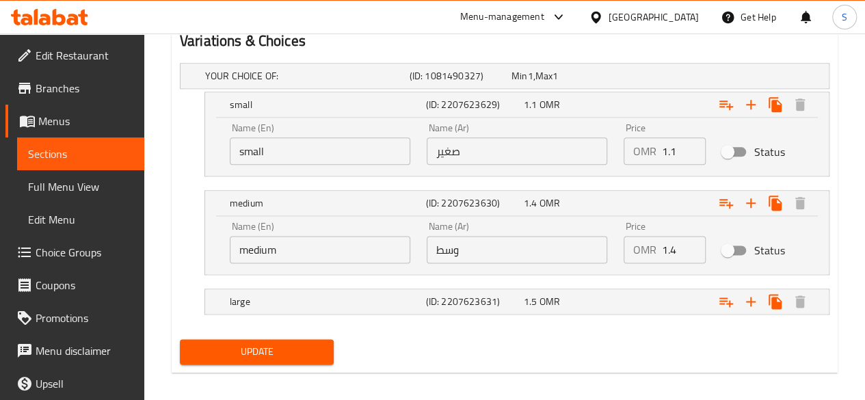
scroll to position [763, 0]
click at [650, 79] on div "Expand" at bounding box center [713, 75] width 205 height 5
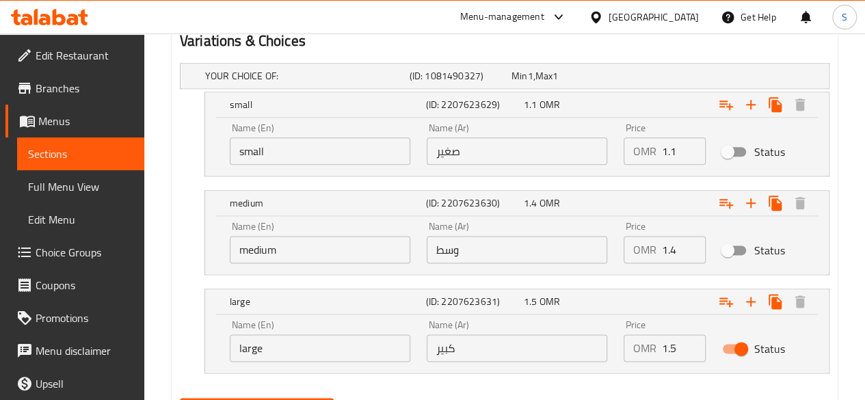
click at [736, 343] on input "Status" at bounding box center [741, 349] width 78 height 26
checkbox input "false"
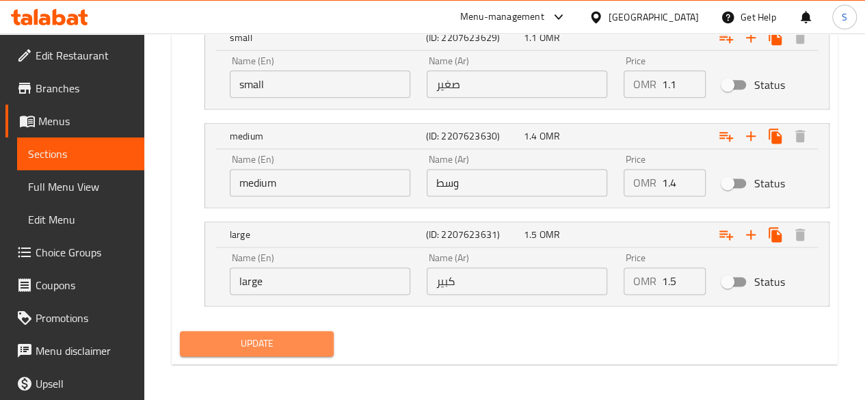
click at [278, 352] on button "Update" at bounding box center [257, 343] width 155 height 25
click at [248, 337] on span "Update" at bounding box center [257, 343] width 133 height 17
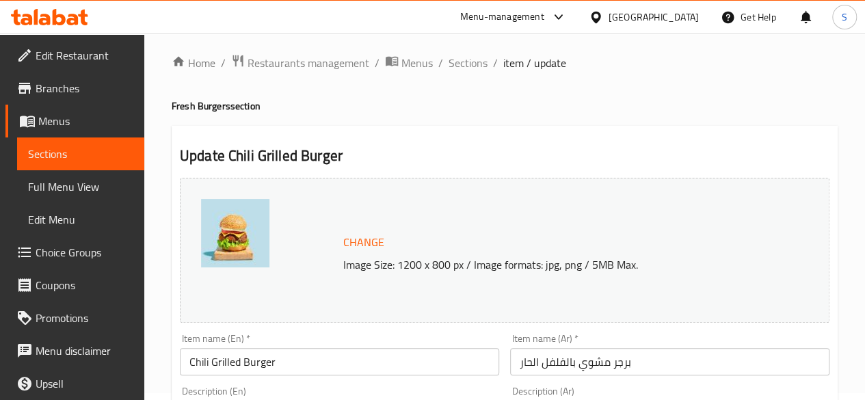
scroll to position [0, 0]
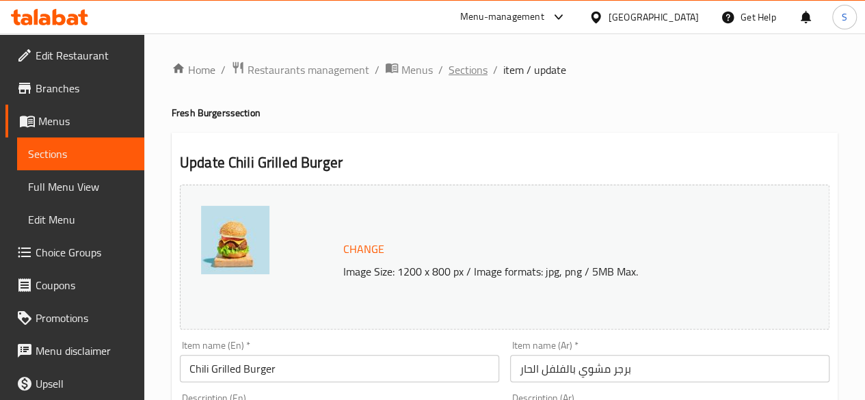
click at [456, 72] on span "Sections" at bounding box center [468, 70] width 39 height 16
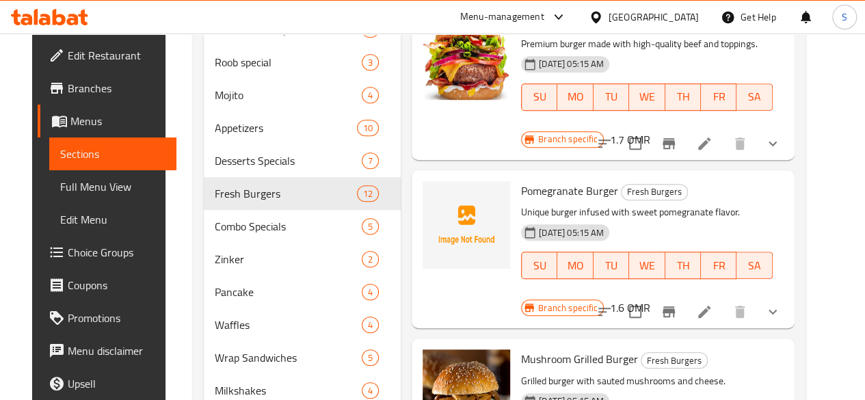
scroll to position [753, 0]
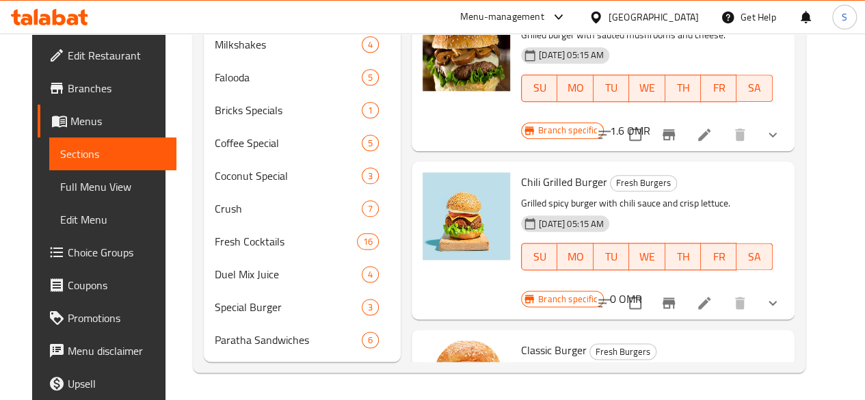
click at [642, 289] on h6 "0 OMR" at bounding box center [625, 298] width 32 height 19
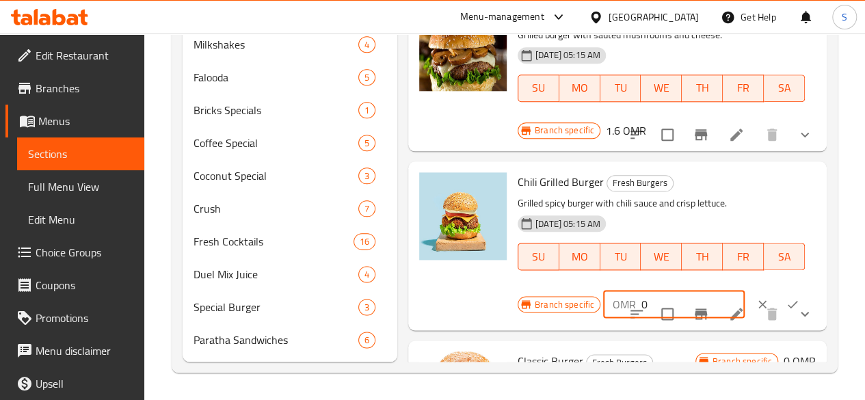
drag, startPoint x: 599, startPoint y: 221, endPoint x: 505, endPoint y: 233, distance: 94.4
click at [512, 233] on div "Chili Grilled Burger Fresh Burgers Grilled spicy burger with chili sauce and cr…" at bounding box center [666, 246] width 309 height 158
type input "1.6"
click at [778, 289] on button "ok" at bounding box center [793, 304] width 30 height 30
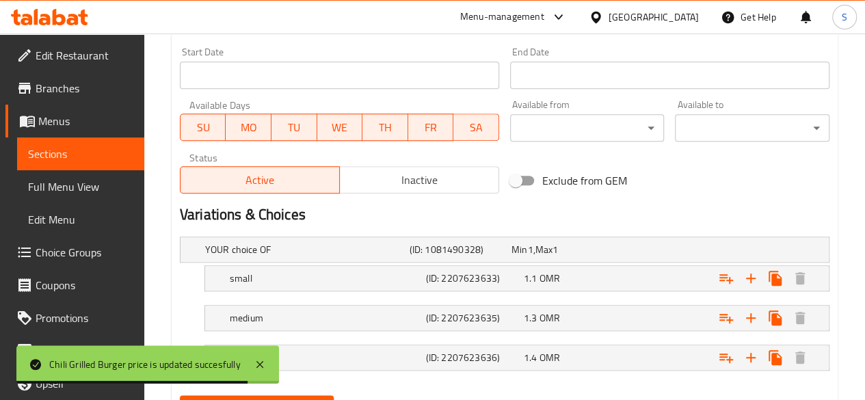
scroll to position [654, 0]
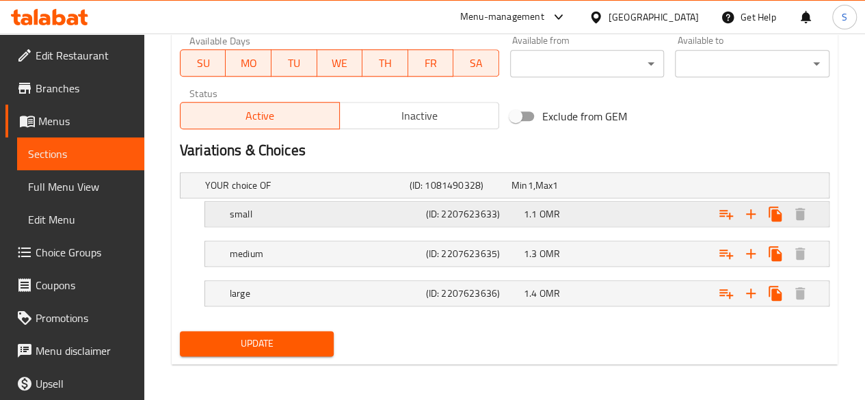
click at [651, 188] on div "Expand" at bounding box center [713, 185] width 205 height 5
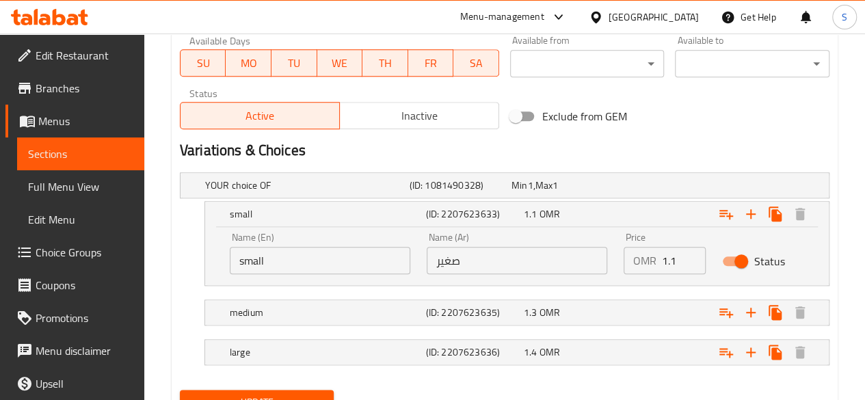
click at [739, 263] on input "Status" at bounding box center [741, 261] width 78 height 26
checkbox input "false"
click at [669, 188] on div "Expand" at bounding box center [713, 185] width 205 height 5
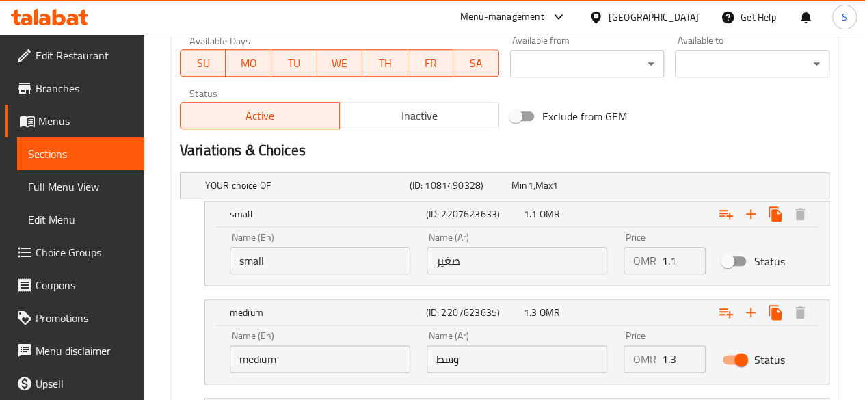
click at [735, 356] on input "Status" at bounding box center [741, 360] width 78 height 26
checkbox input "false"
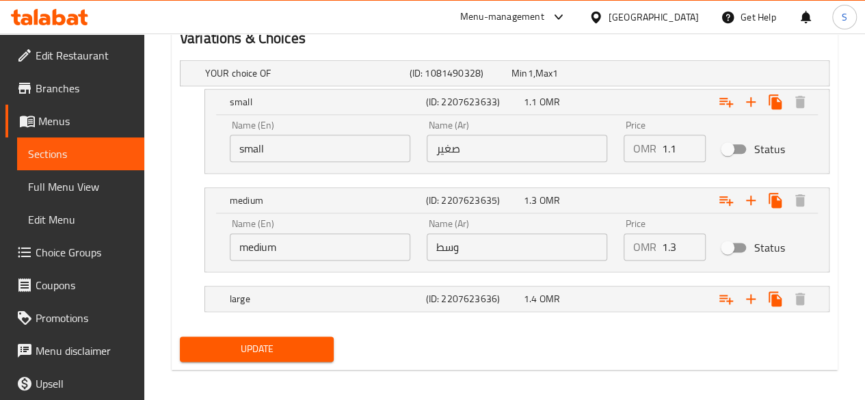
scroll to position [767, 0]
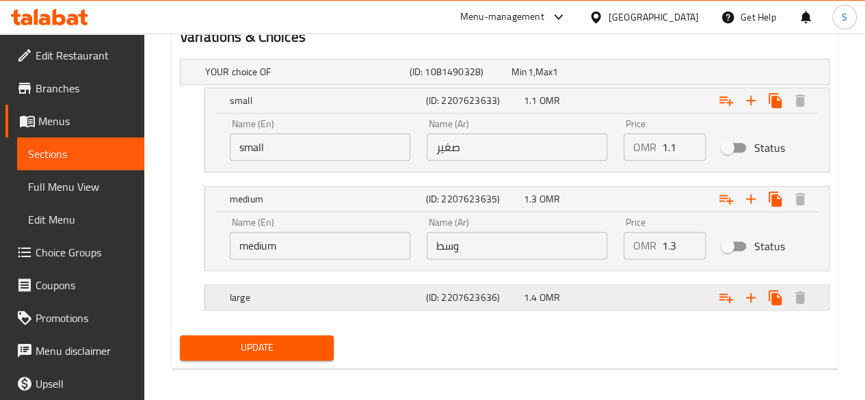
click at [663, 75] on div "Expand" at bounding box center [713, 71] width 205 height 5
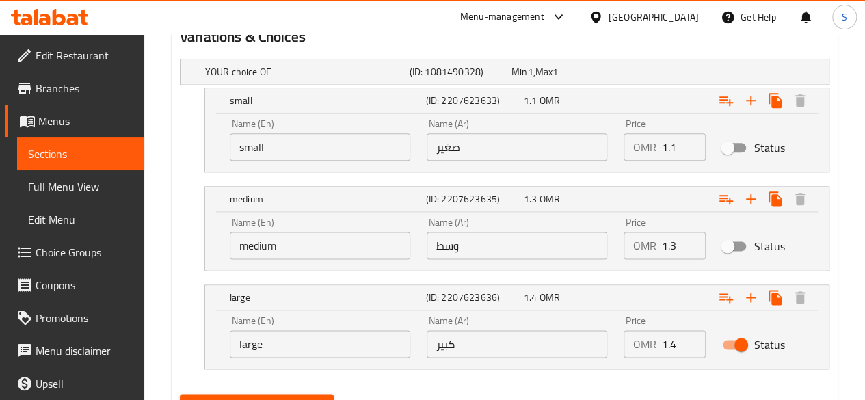
click at [743, 340] on input "Status" at bounding box center [741, 345] width 78 height 26
checkbox input "false"
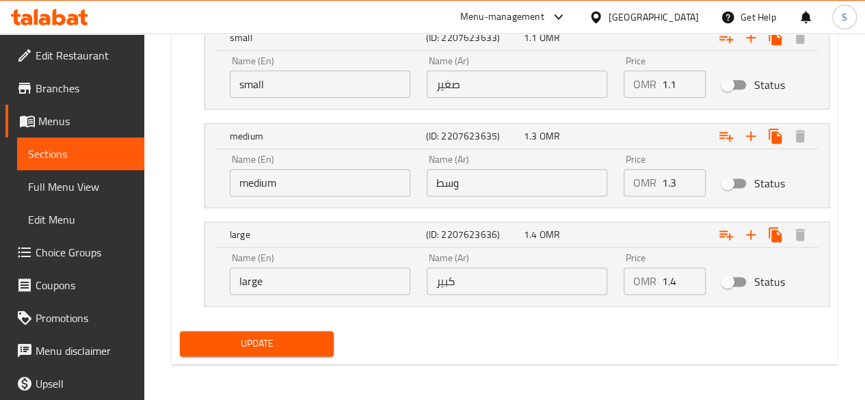
click at [253, 335] on span "Update" at bounding box center [257, 343] width 133 height 17
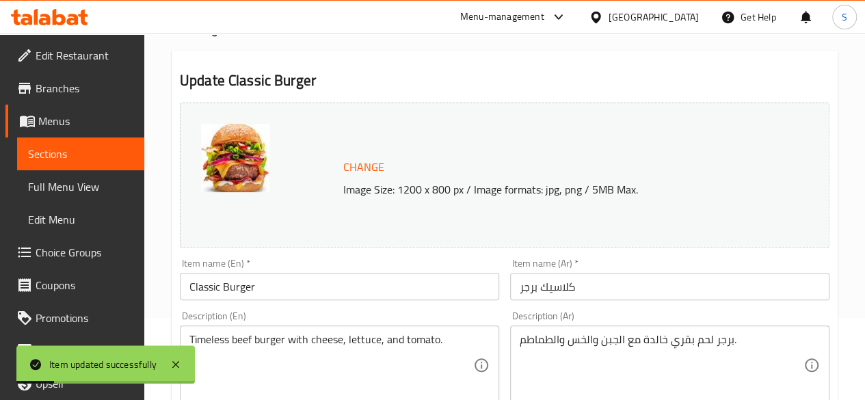
scroll to position [0, 0]
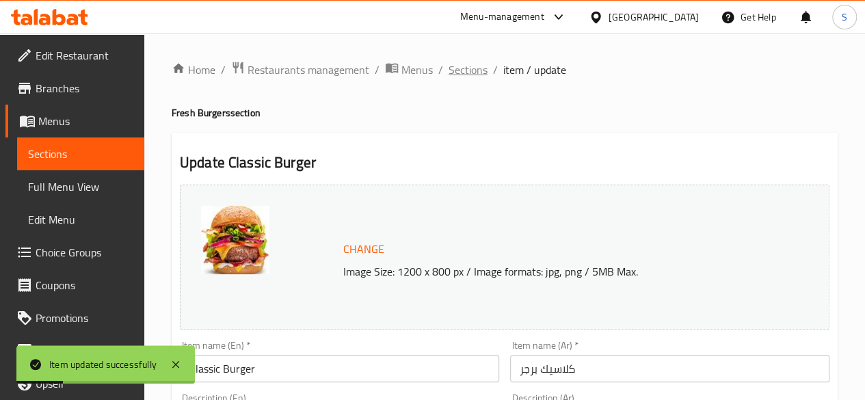
click at [464, 70] on span "Sections" at bounding box center [468, 70] width 39 height 16
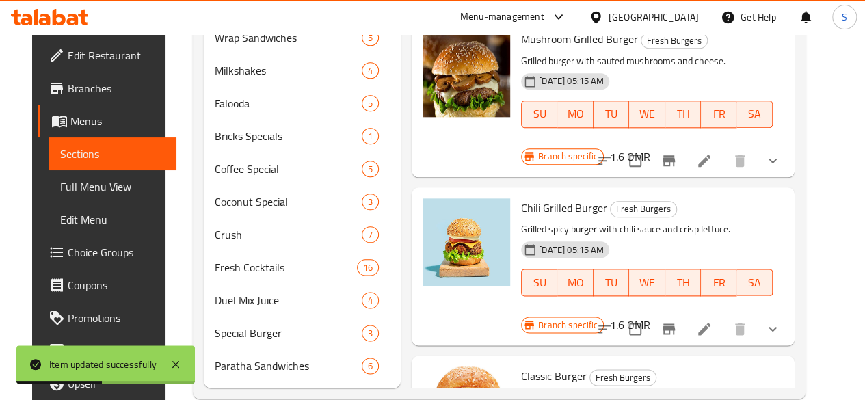
scroll to position [753, 0]
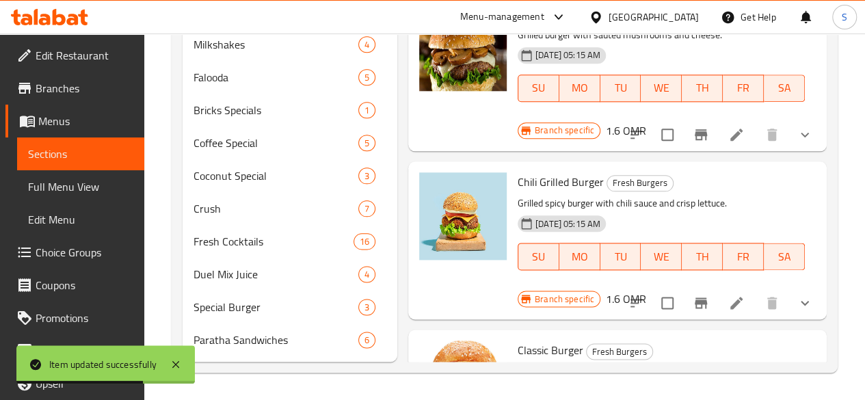
scroll to position [1036, 0]
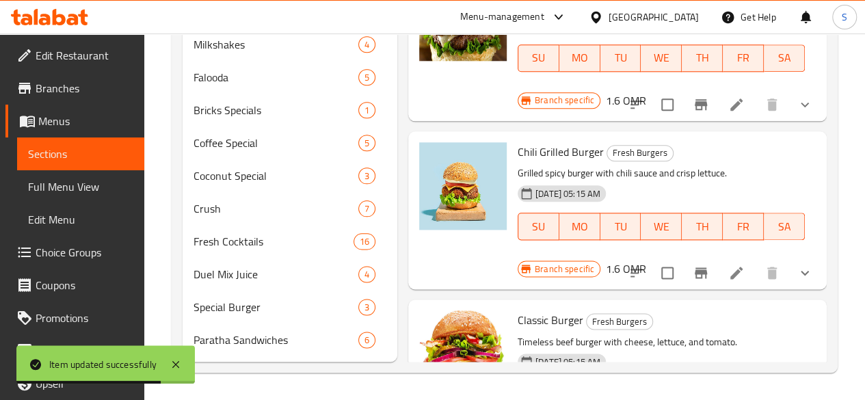
drag, startPoint x: 602, startPoint y: 341, endPoint x: 564, endPoint y: 341, distance: 38.3
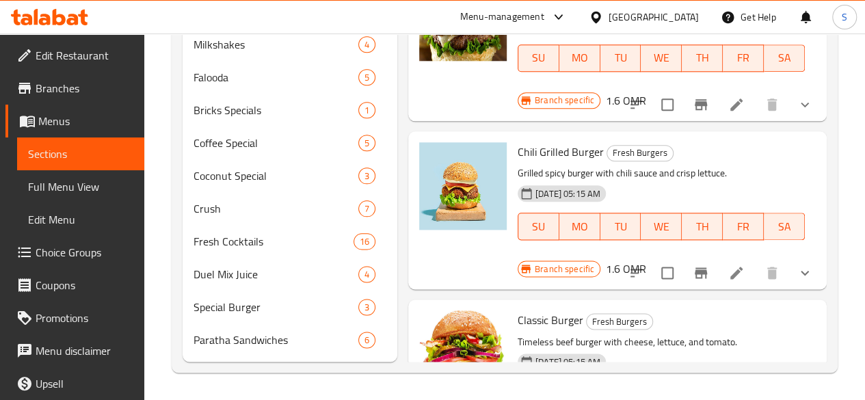
type input "1.6"
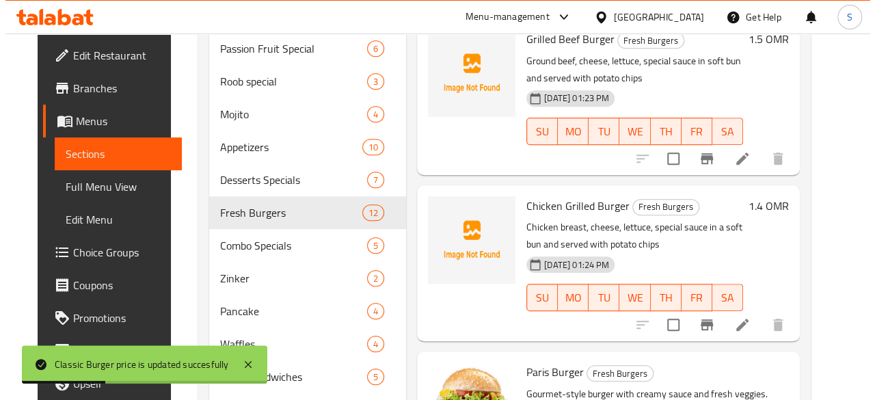
scroll to position [0, 0]
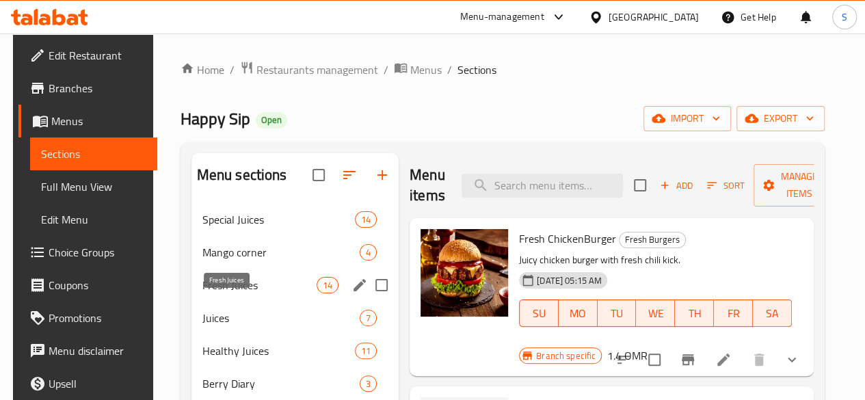
click at [235, 293] on span "Fresh Juices" at bounding box center [259, 285] width 114 height 16
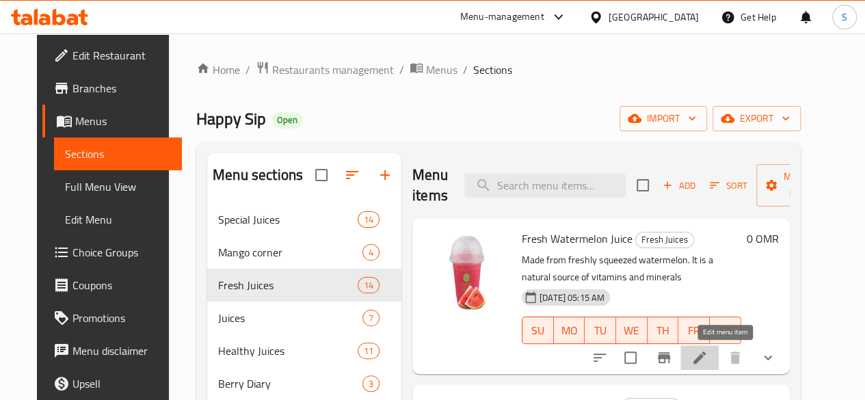
click at [708, 365] on icon at bounding box center [699, 358] width 16 height 16
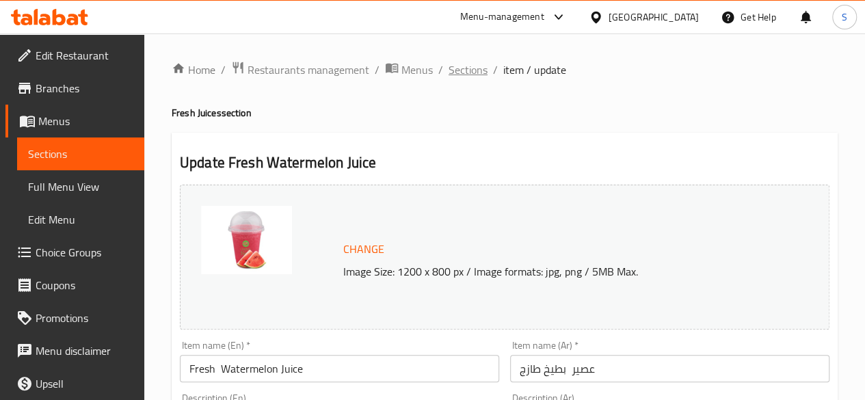
click at [453, 69] on span "Sections" at bounding box center [468, 70] width 39 height 16
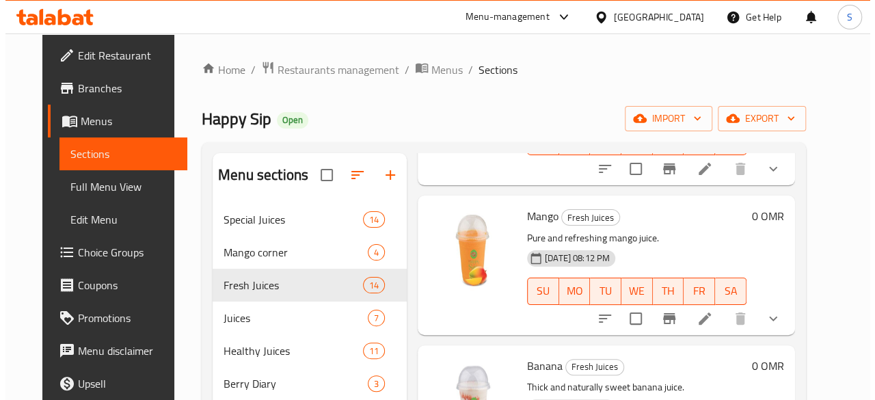
scroll to position [488, 0]
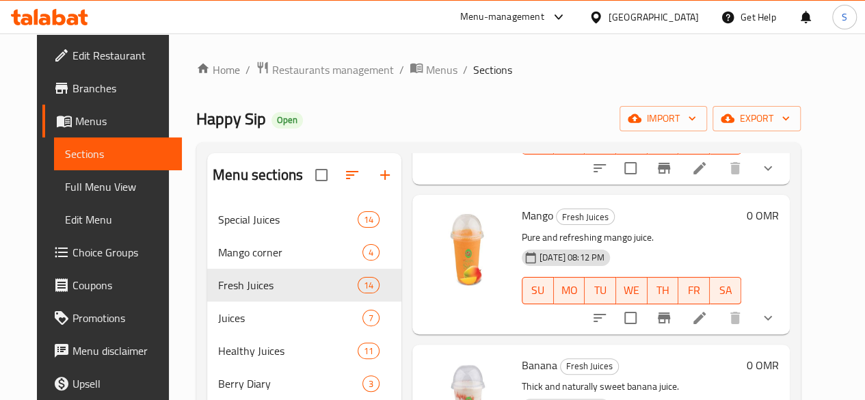
click at [708, 321] on icon at bounding box center [699, 318] width 16 height 16
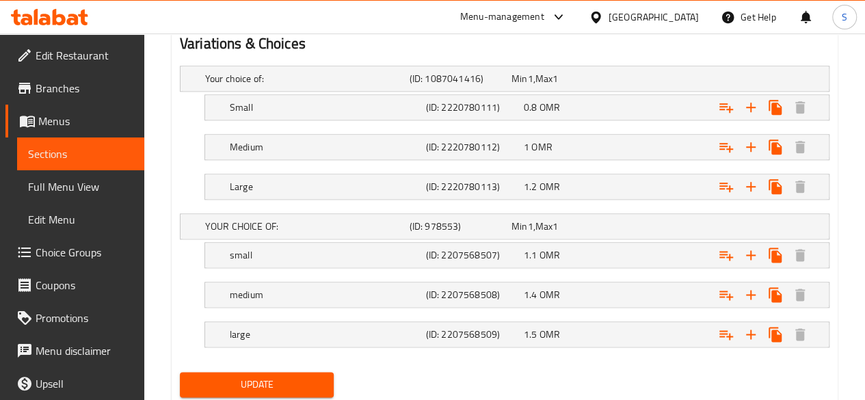
scroll to position [800, 0]
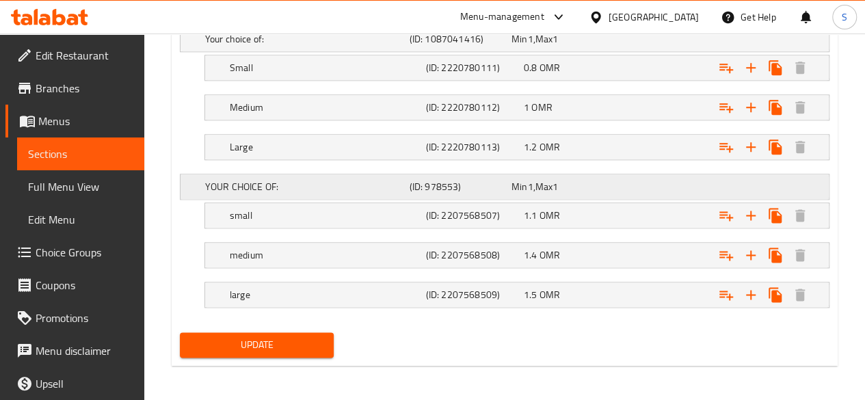
click at [311, 46] on h5 "YOUR CHOICE OF:" at bounding box center [304, 39] width 199 height 14
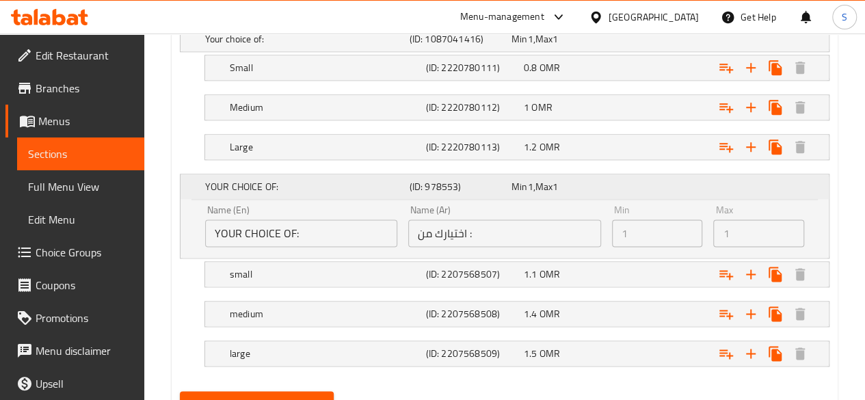
click at [311, 185] on h5 "YOUR CHOICE OF:" at bounding box center [304, 187] width 199 height 14
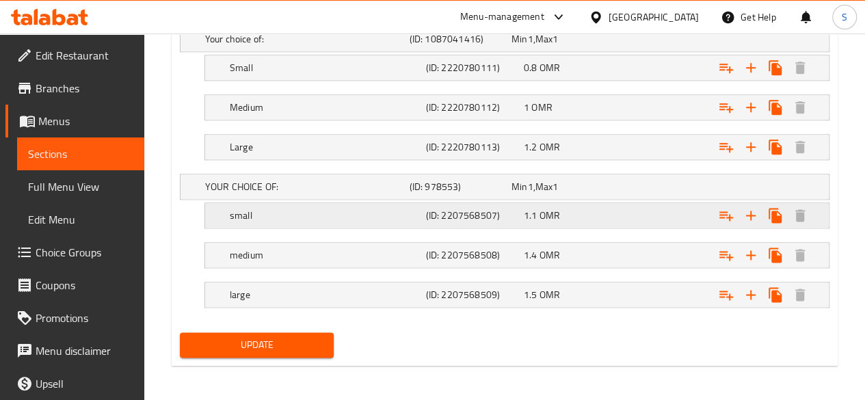
click at [590, 46] on div "1.1 OMR" at bounding box center [560, 39] width 96 height 14
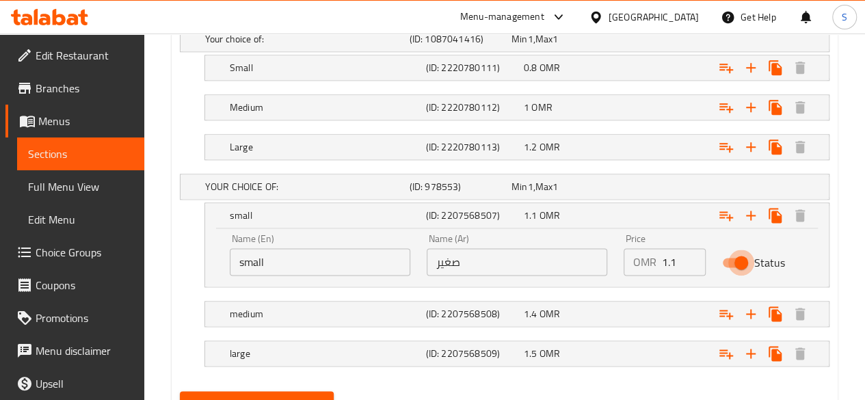
click at [733, 256] on input "Status" at bounding box center [741, 263] width 78 height 26
checkbox input "false"
click at [669, 42] on div "Expand" at bounding box center [713, 38] width 205 height 5
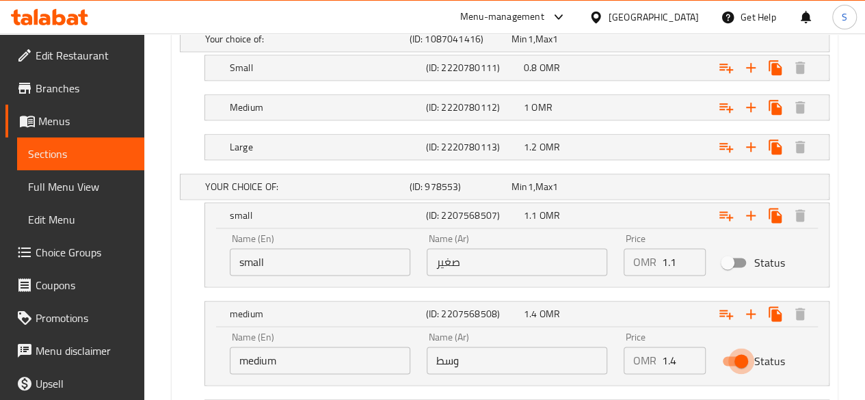
click at [736, 352] on input "Status" at bounding box center [741, 361] width 78 height 26
checkbox input "false"
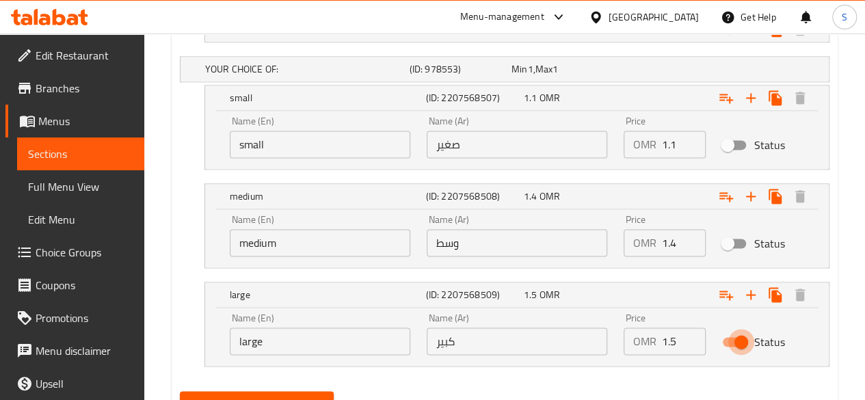
click at [744, 349] on input "Status" at bounding box center [741, 342] width 78 height 26
checkbox input "false"
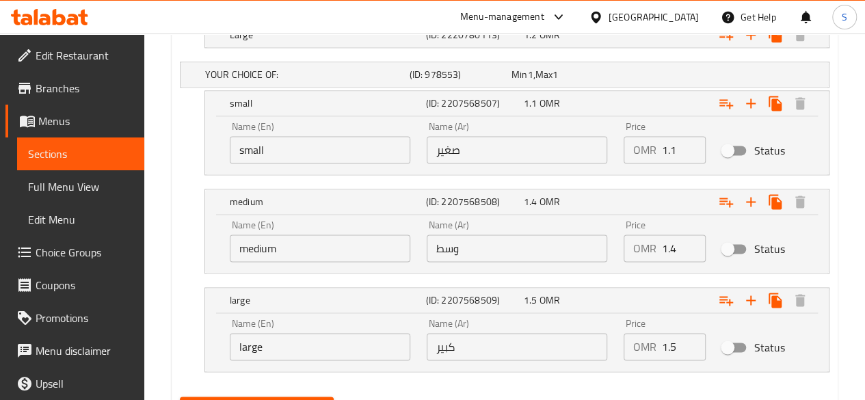
scroll to position [977, 0]
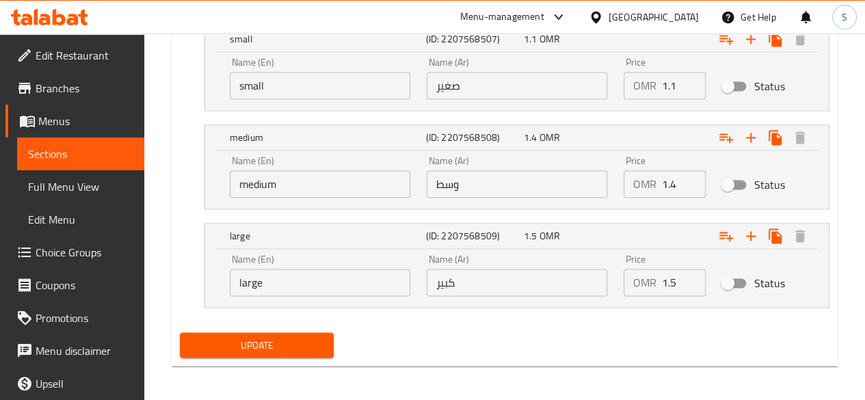
click at [289, 343] on span "Update" at bounding box center [257, 345] width 133 height 17
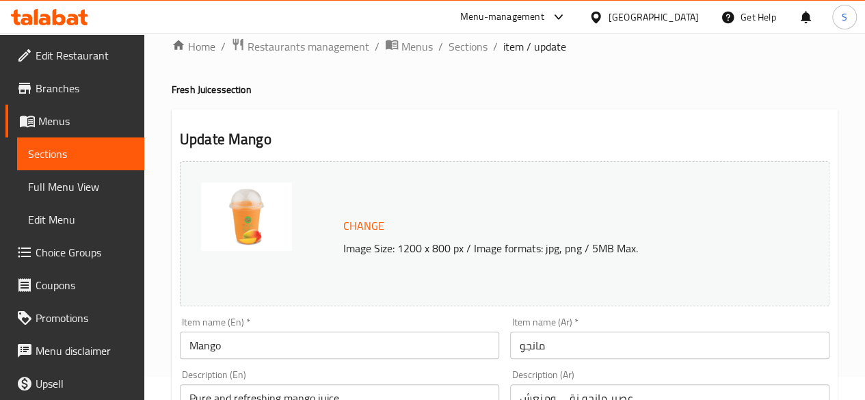
scroll to position [0, 0]
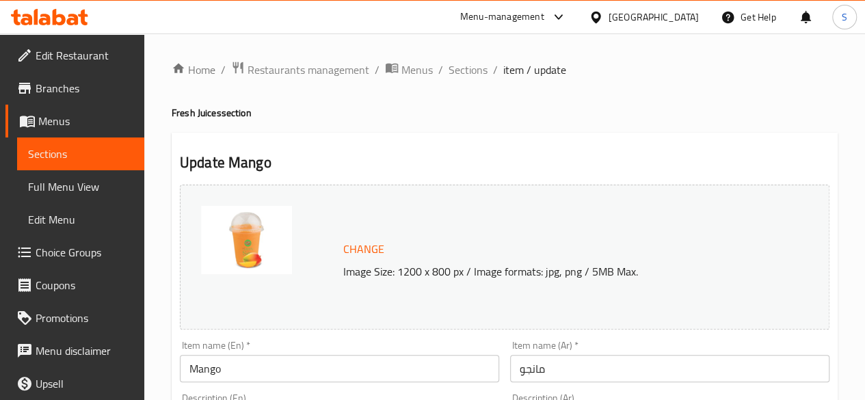
click at [454, 66] on span "Sections" at bounding box center [468, 70] width 39 height 16
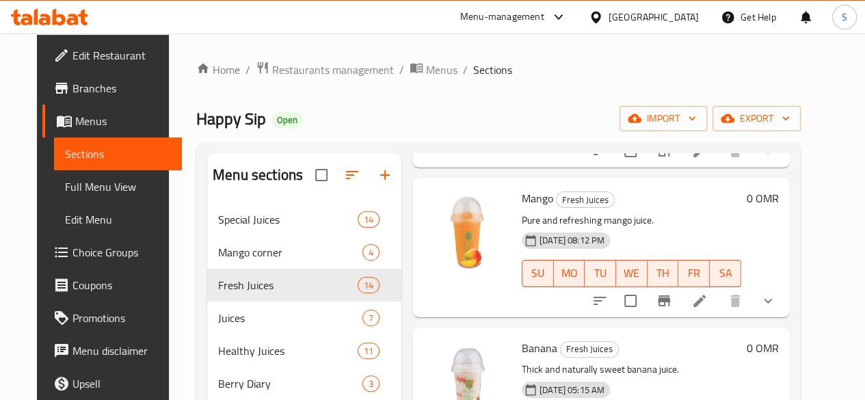
scroll to position [506, 0]
click at [708, 297] on icon at bounding box center [699, 300] width 16 height 16
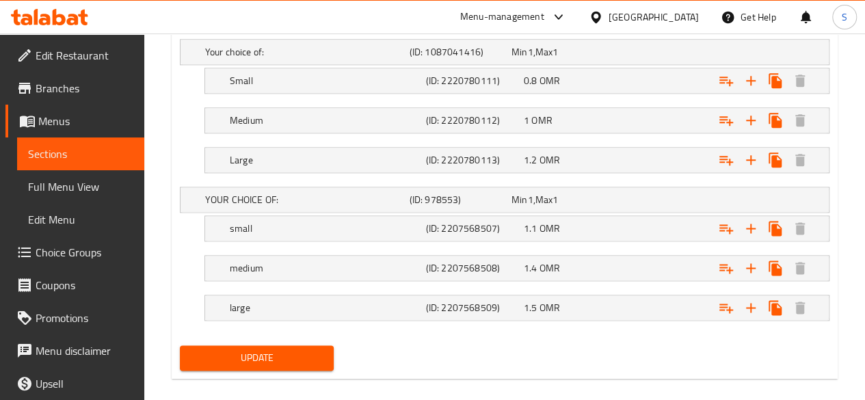
scroll to position [788, 0]
click at [347, 58] on h5 "YOUR CHOICE OF:" at bounding box center [304, 51] width 199 height 14
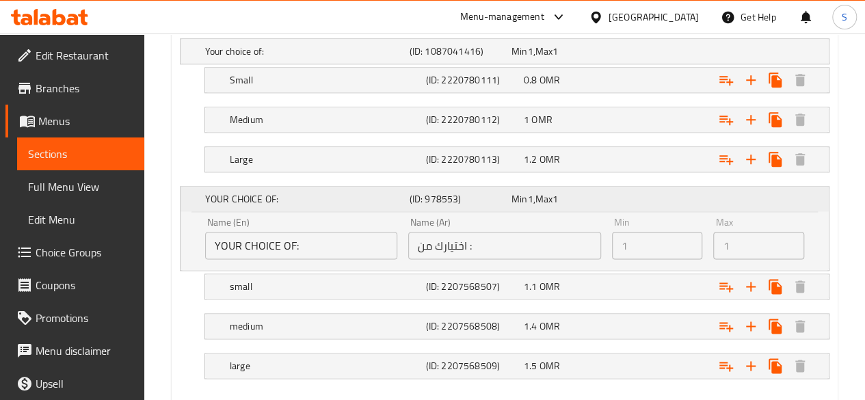
click at [632, 200] on div "YOUR CHOICE OF: (ID: 978553) Min 1 , Max 1" at bounding box center [508, 199] width 613 height 30
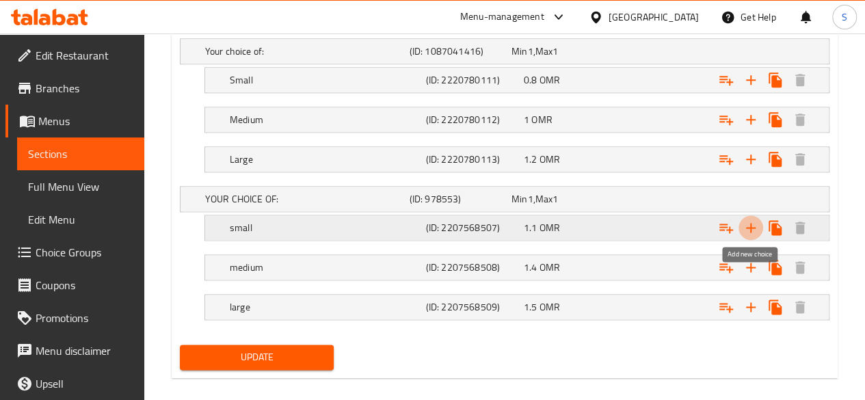
click at [743, 228] on icon "Expand" at bounding box center [751, 228] width 16 height 16
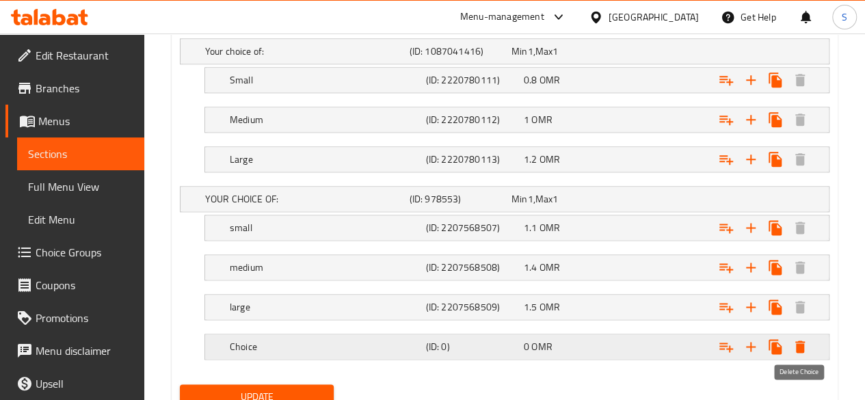
click at [800, 348] on icon "Expand" at bounding box center [800, 347] width 10 height 12
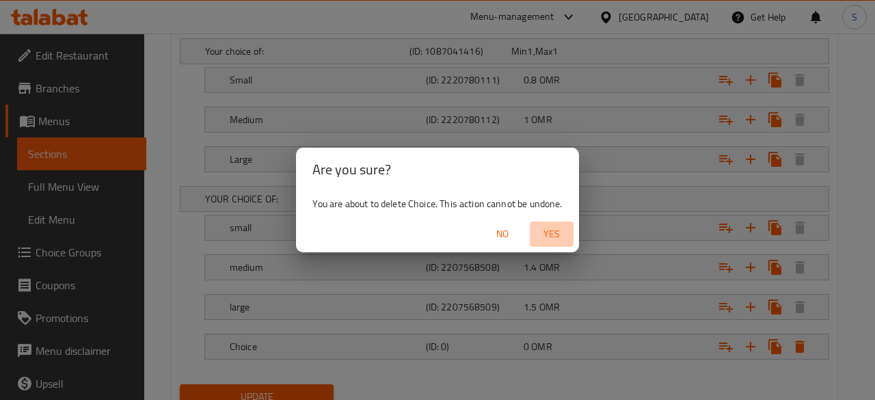
click at [547, 234] on span "Yes" at bounding box center [552, 234] width 33 height 17
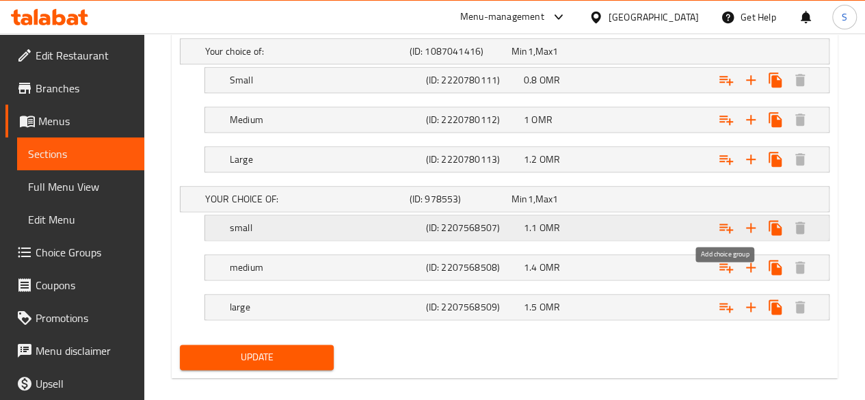
click at [734, 229] on icon "Expand" at bounding box center [726, 228] width 16 height 16
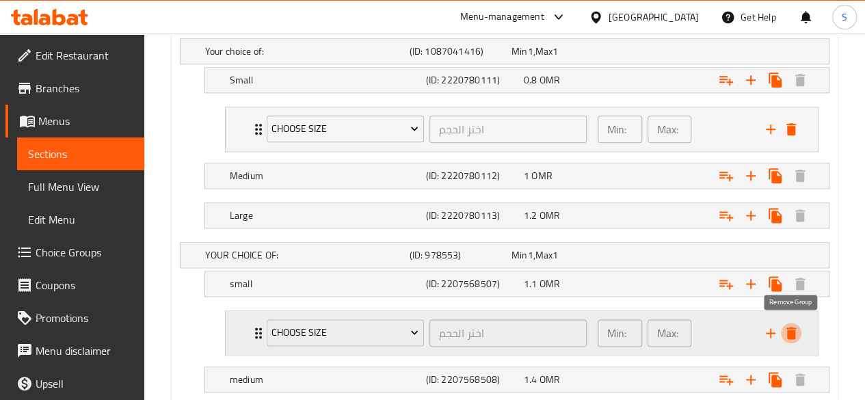
click at [791, 329] on icon "delete" at bounding box center [792, 333] width 10 height 12
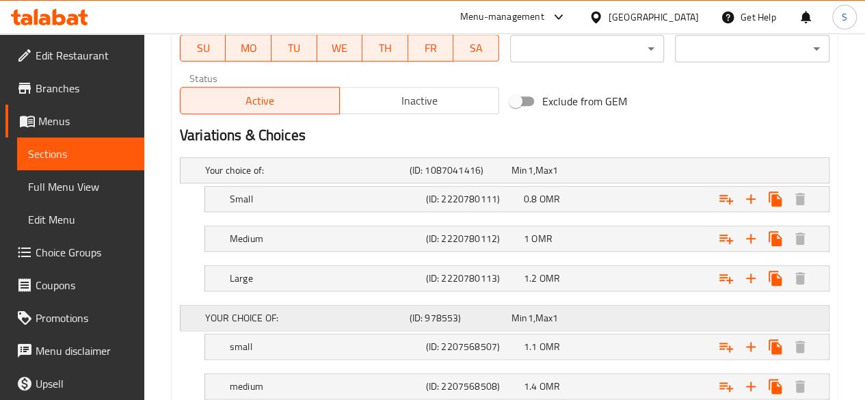
scroll to position [668, 0]
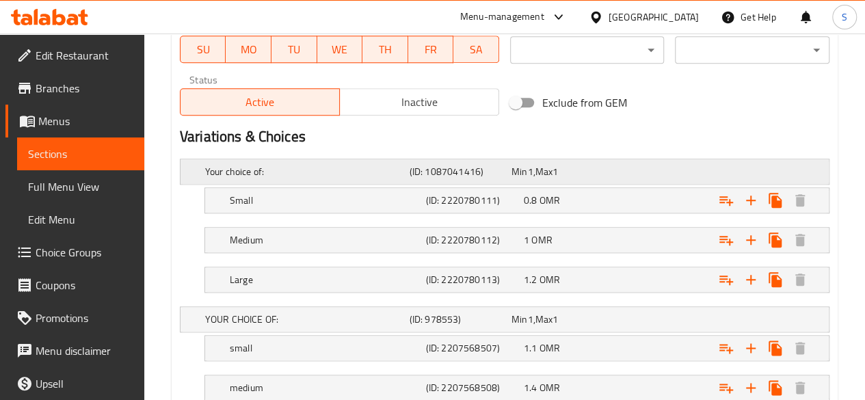
click at [670, 166] on div "Your choice of: (ID: 1087041416) Min 1 , Max 1" at bounding box center [508, 172] width 613 height 30
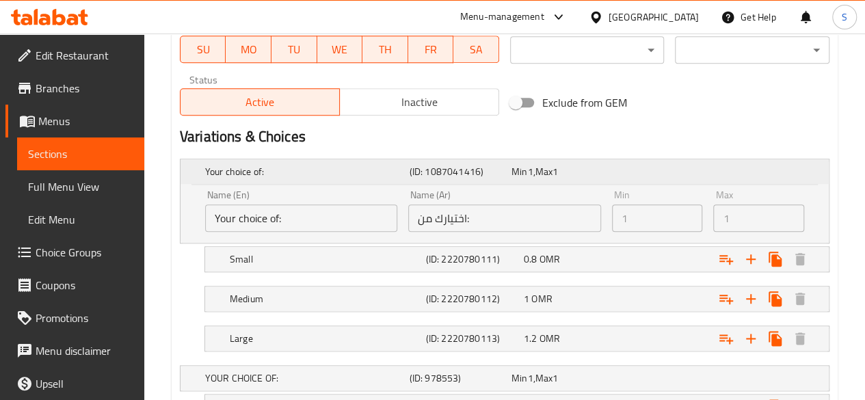
click at [670, 166] on div "Your choice of: (ID: 1087041416) Min 1 , Max 1" at bounding box center [508, 172] width 613 height 30
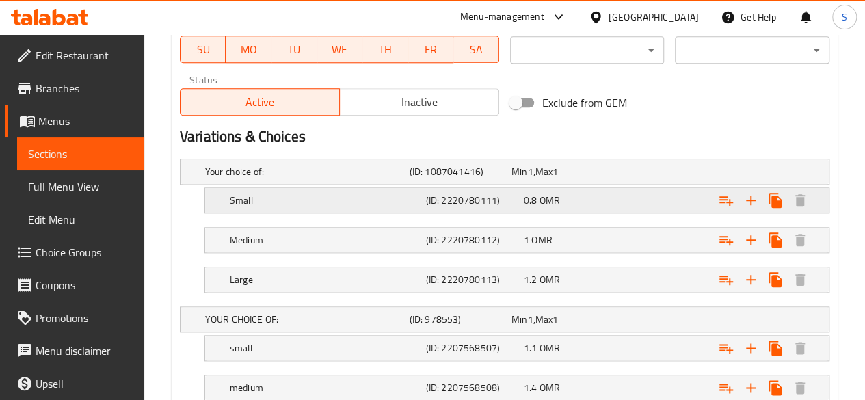
click at [637, 174] on div "Expand" at bounding box center [713, 171] width 205 height 5
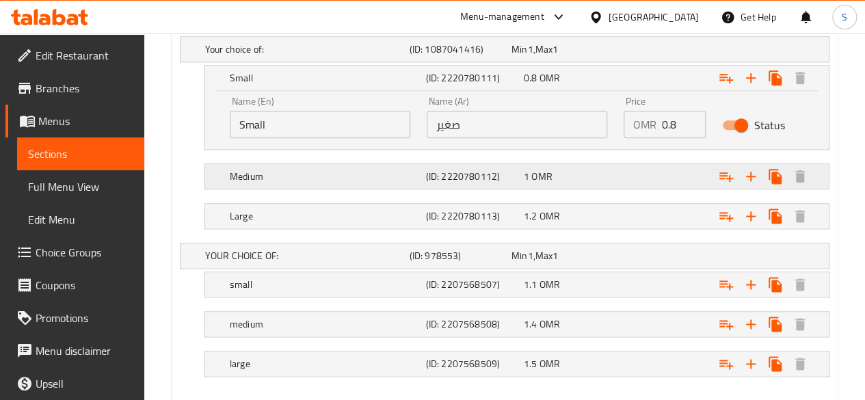
scroll to position [793, 0]
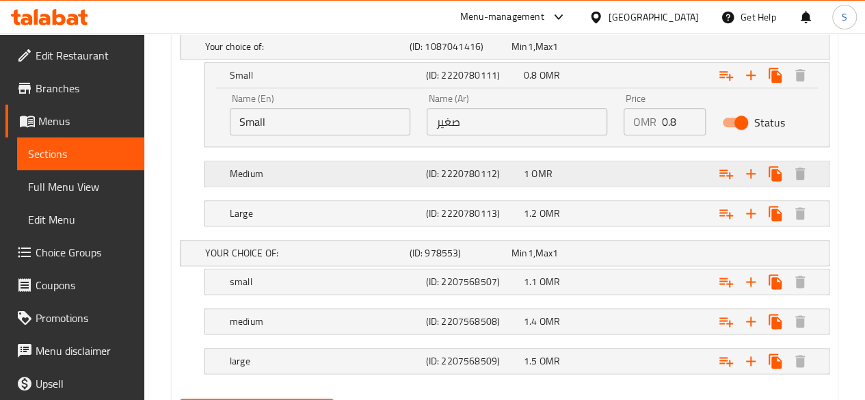
click at [632, 49] on div "Expand" at bounding box center [713, 46] width 205 height 5
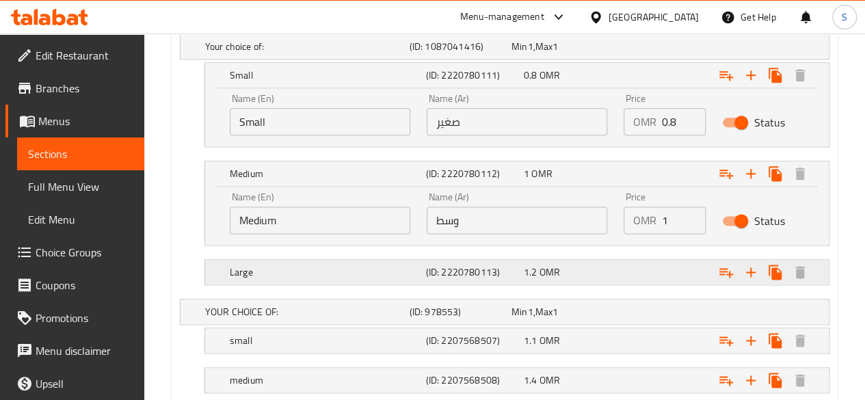
click at [638, 49] on div "Expand" at bounding box center [713, 46] width 205 height 5
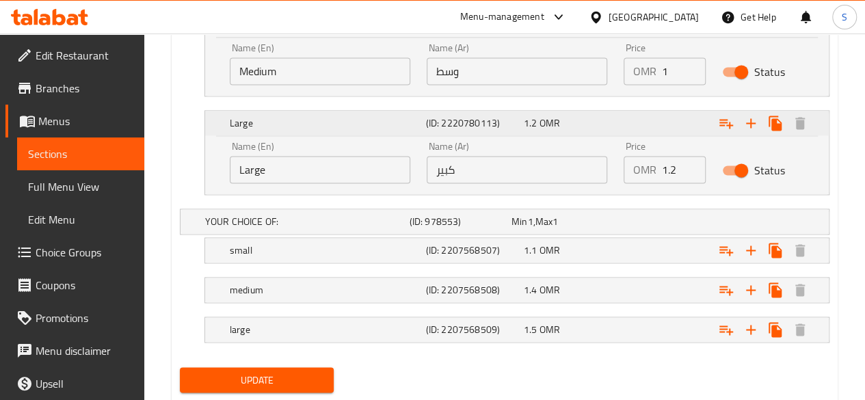
scroll to position [977, 0]
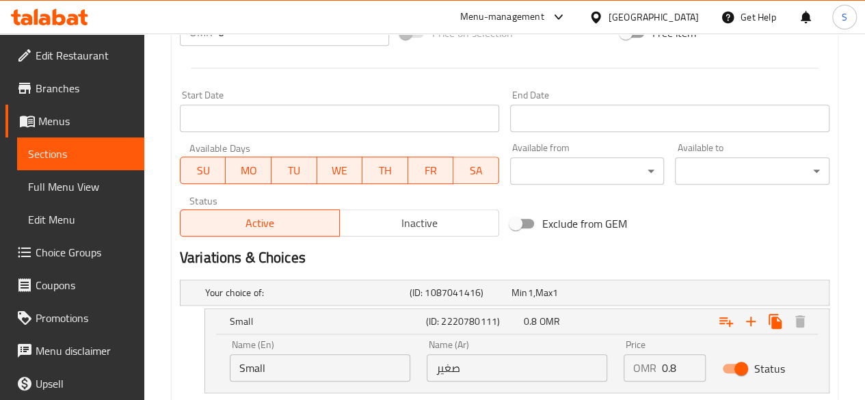
click at [409, 213] on span "Inactive" at bounding box center [419, 223] width 148 height 20
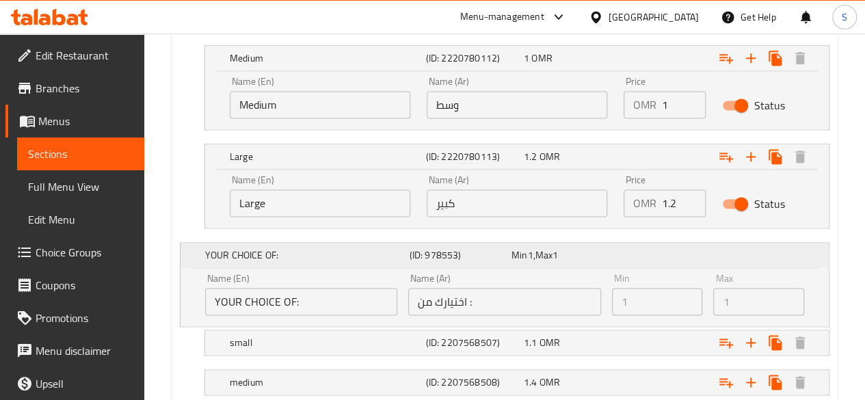
scroll to position [1036, 0]
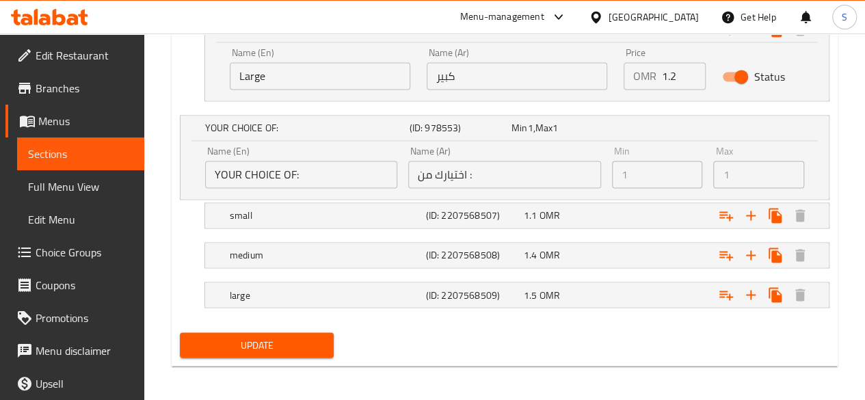
click at [241, 339] on span "Update" at bounding box center [257, 345] width 133 height 17
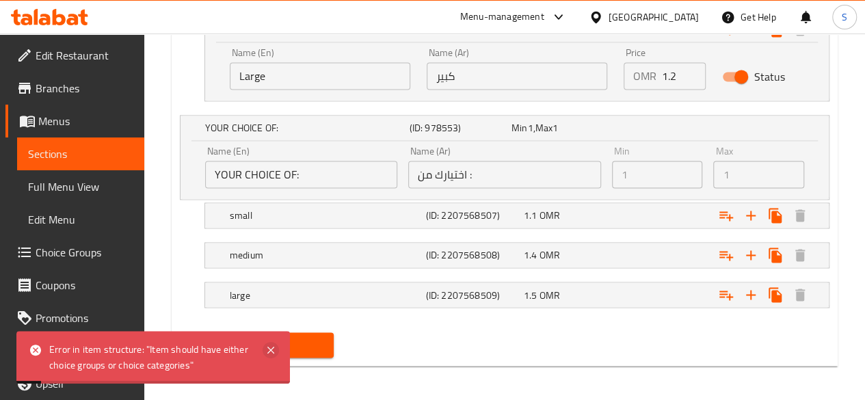
click at [278, 342] on icon at bounding box center [271, 350] width 16 height 16
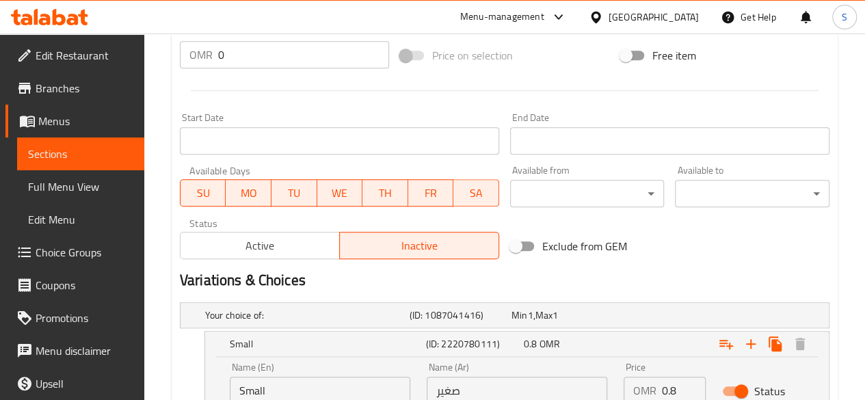
scroll to position [527, 0]
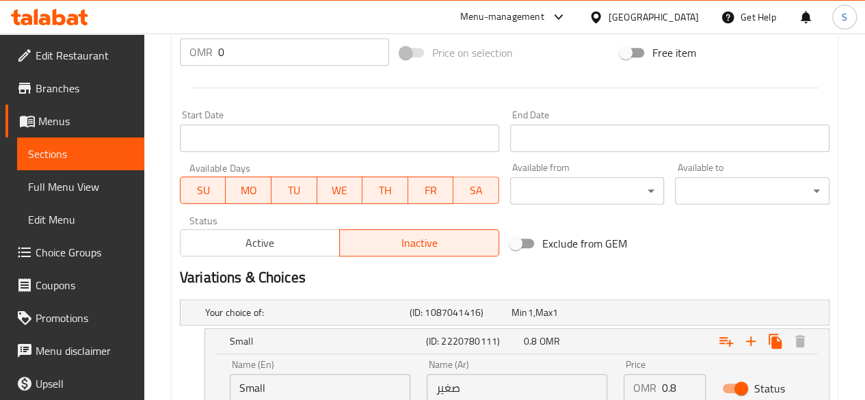
click at [300, 243] on span "Active" at bounding box center [260, 243] width 148 height 20
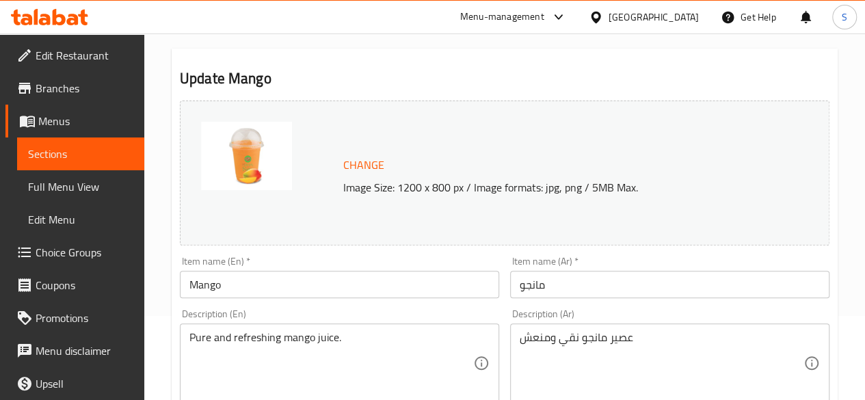
scroll to position [0, 0]
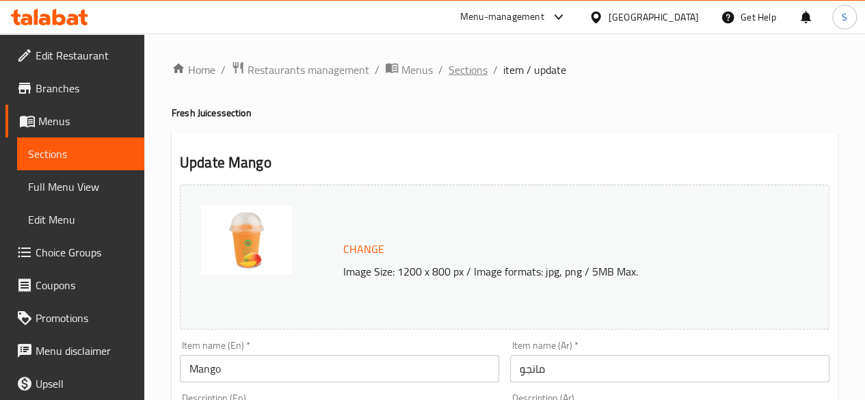
click at [460, 68] on span "Sections" at bounding box center [468, 70] width 39 height 16
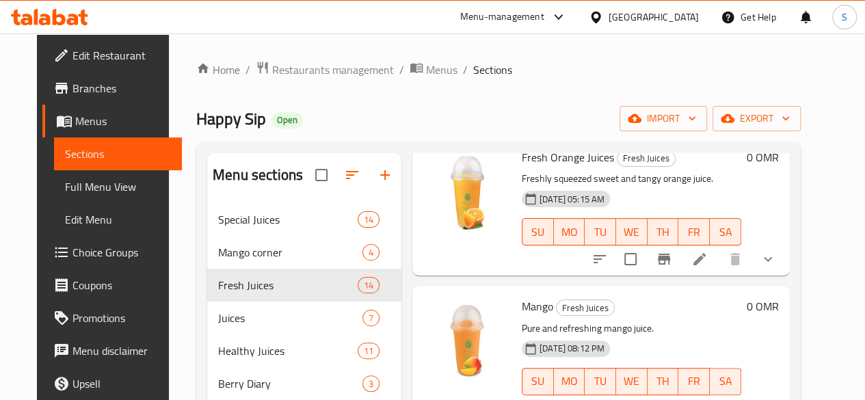
scroll to position [405, 0]
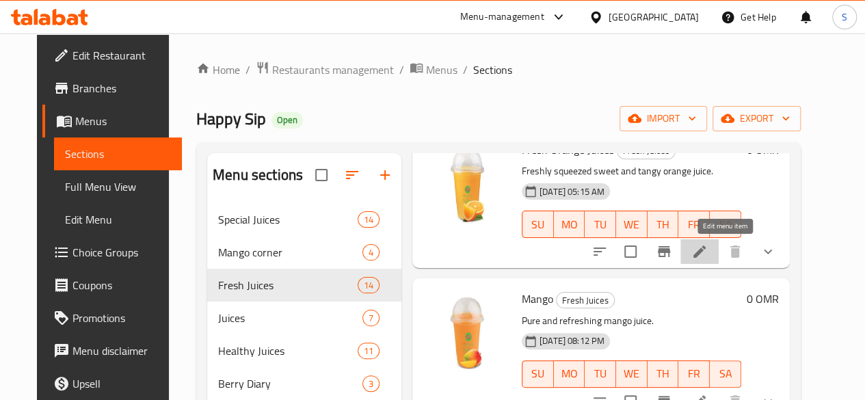
click at [708, 254] on icon at bounding box center [699, 251] width 16 height 16
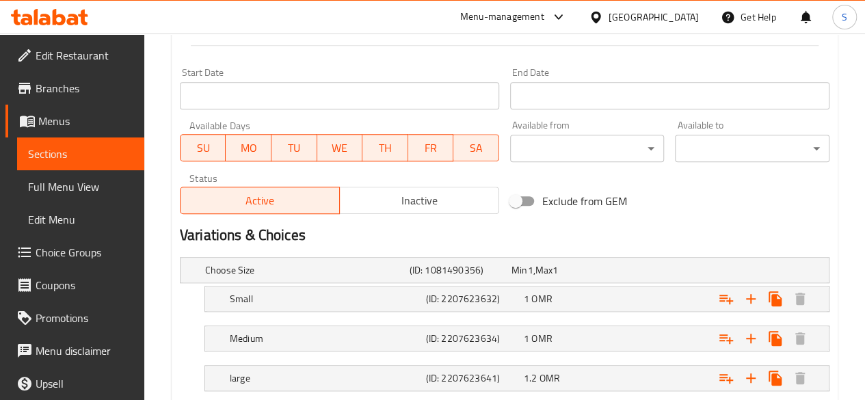
scroll to position [654, 0]
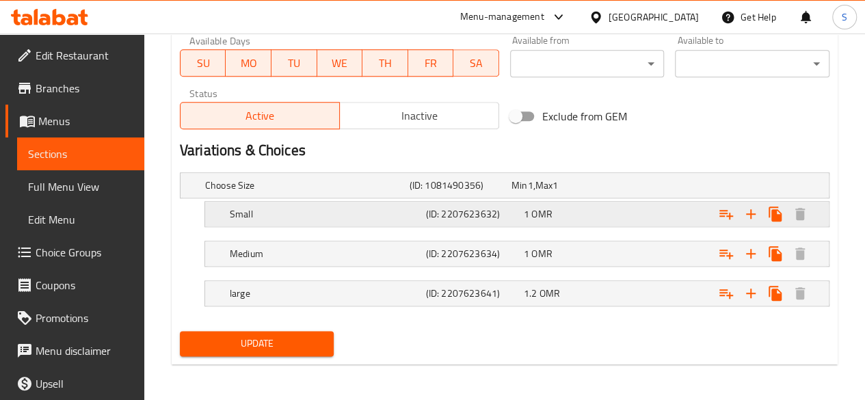
click at [648, 188] on div "Expand" at bounding box center [713, 185] width 205 height 5
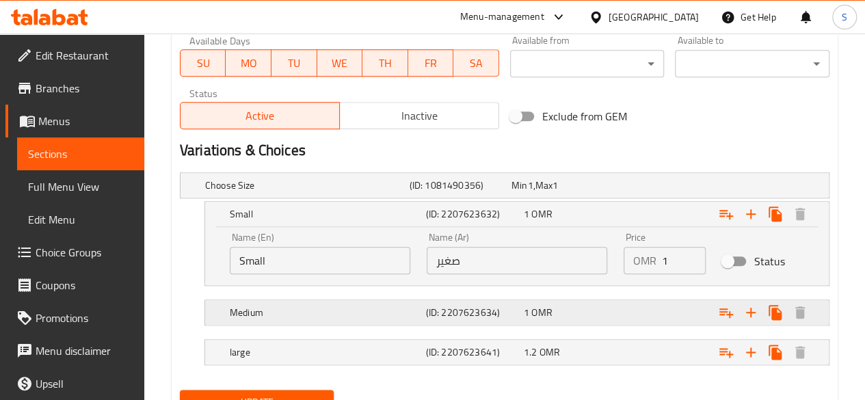
click at [643, 188] on div "Expand" at bounding box center [713, 185] width 205 height 5
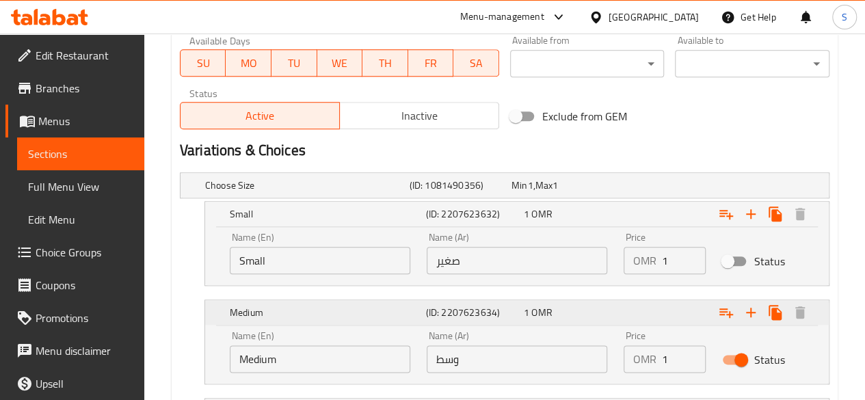
scroll to position [772, 0]
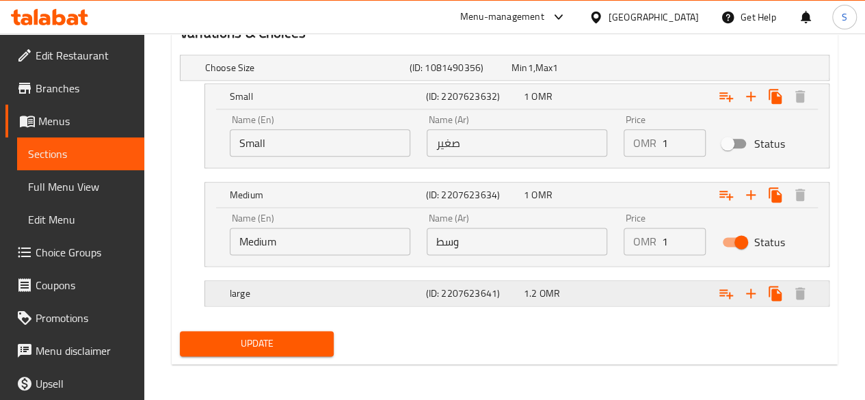
click at [608, 75] on div "1.2 OMR" at bounding box center [560, 68] width 96 height 14
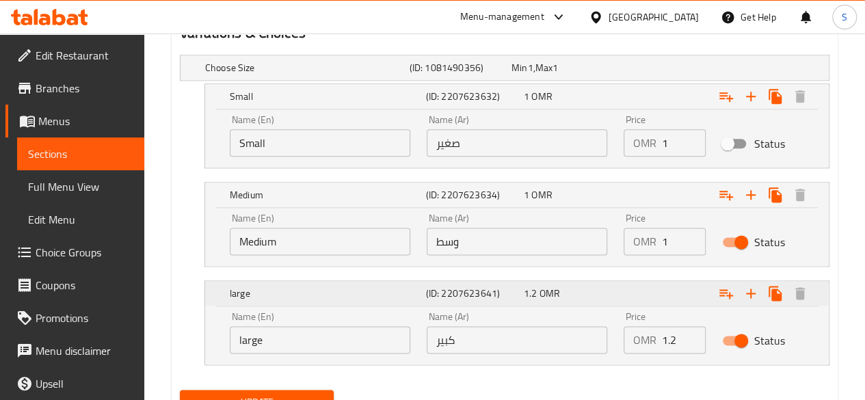
scroll to position [830, 0]
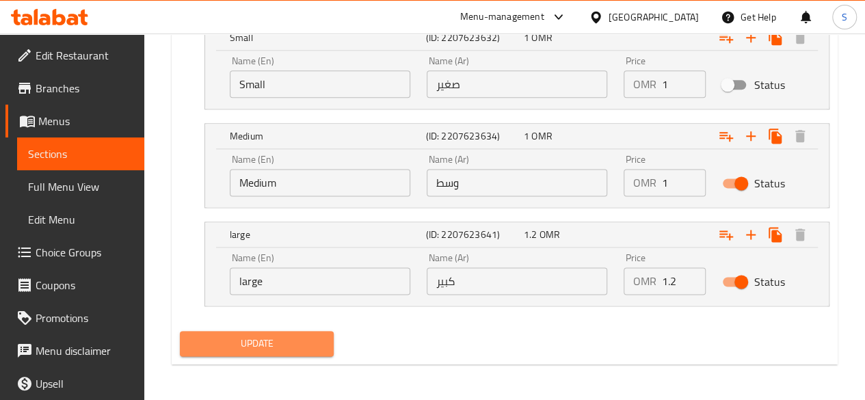
click at [270, 345] on span "Update" at bounding box center [257, 343] width 133 height 17
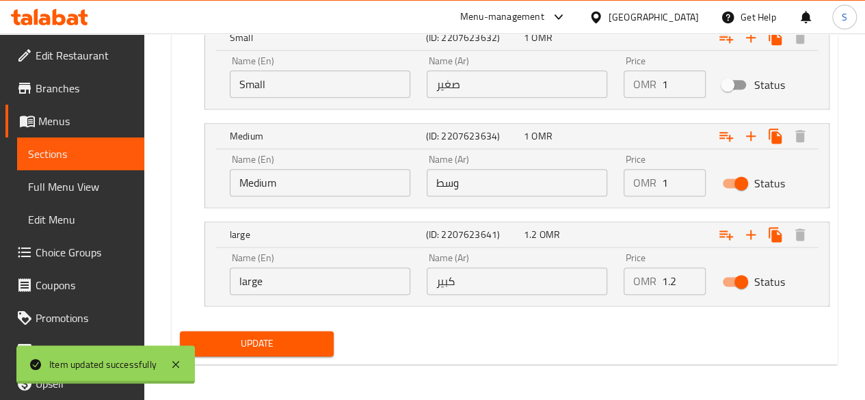
click at [253, 343] on span "Update" at bounding box center [257, 343] width 133 height 17
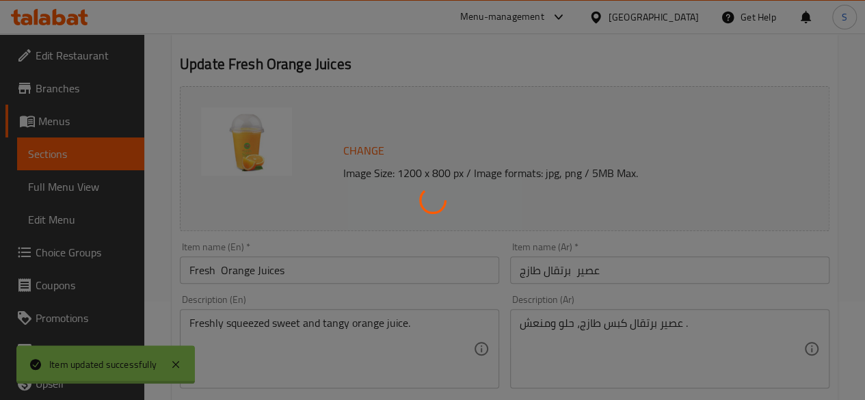
scroll to position [0, 0]
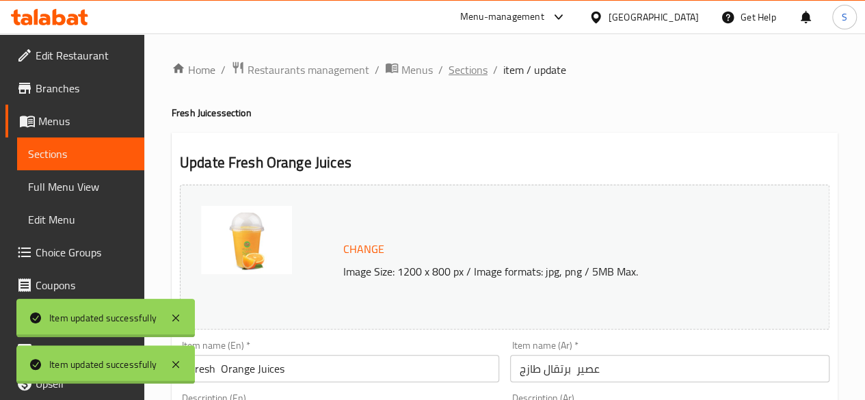
click at [451, 73] on span "Sections" at bounding box center [468, 70] width 39 height 16
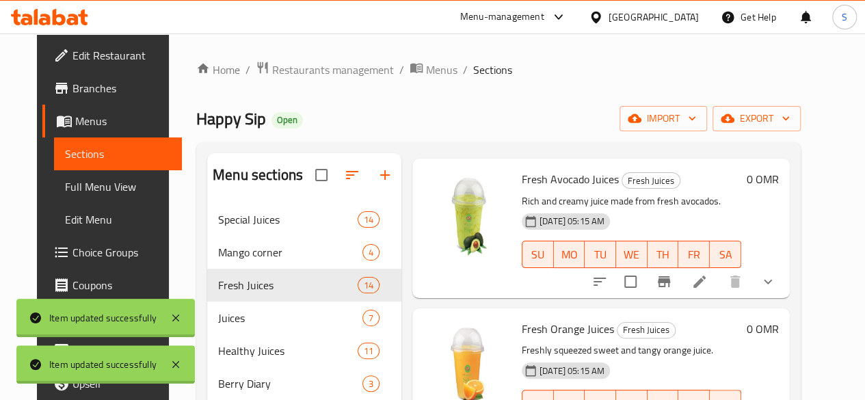
scroll to position [225, 0]
click at [708, 278] on icon at bounding box center [699, 282] width 16 height 16
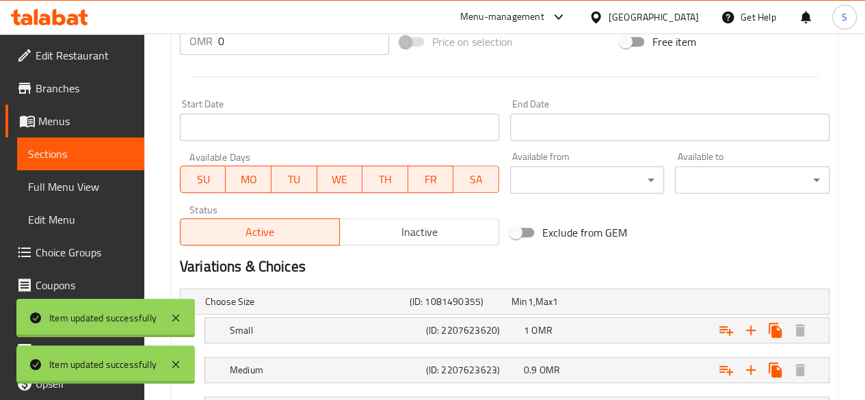
scroll to position [654, 0]
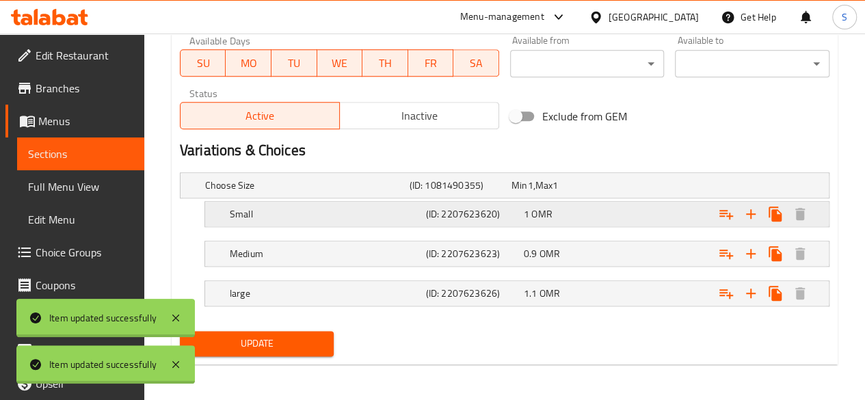
click at [644, 188] on div "Expand" at bounding box center [713, 185] width 205 height 5
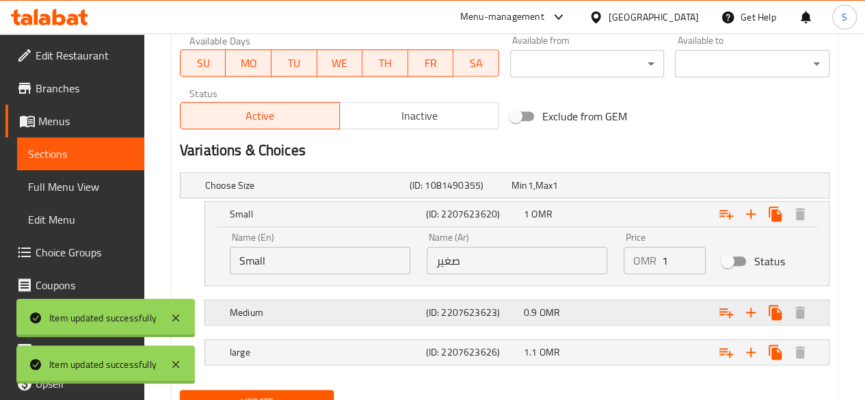
click at [599, 192] on div "0.9 OMR" at bounding box center [560, 186] width 96 height 14
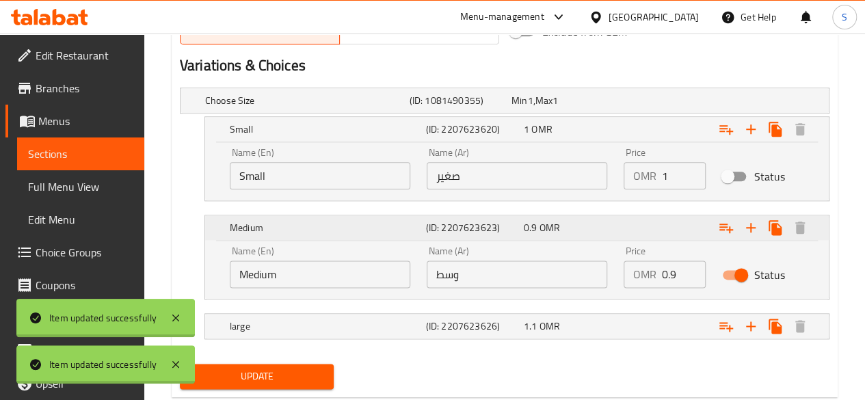
scroll to position [739, 0]
click at [608, 107] on div "1.1 OMR" at bounding box center [560, 101] width 96 height 14
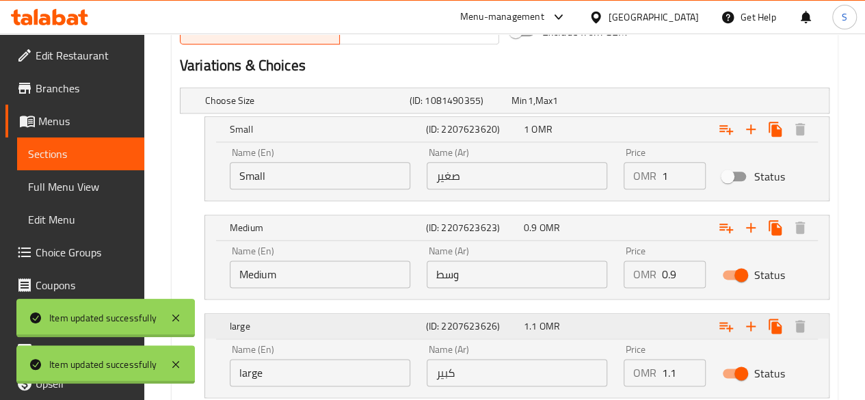
scroll to position [830, 0]
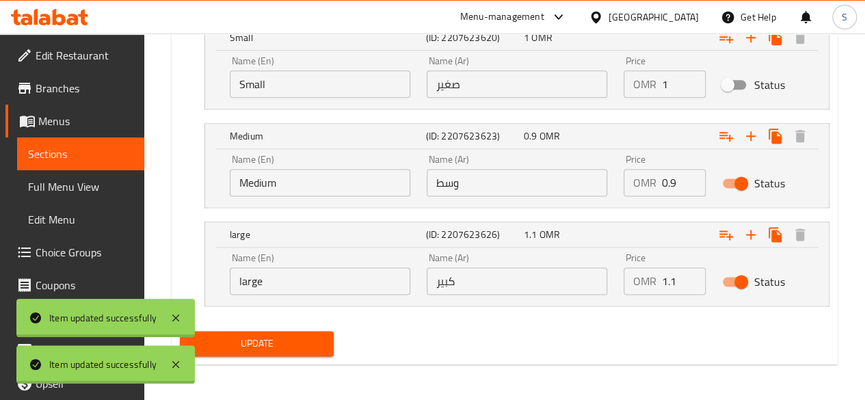
click at [265, 341] on span "Update" at bounding box center [257, 343] width 133 height 17
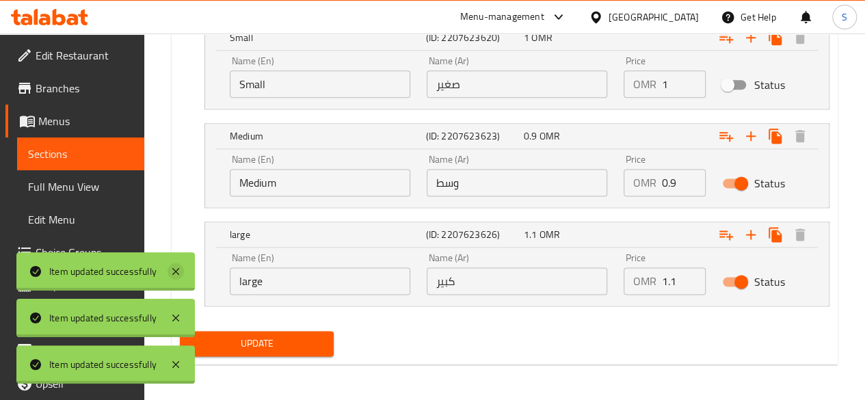
click at [178, 274] on icon at bounding box center [176, 271] width 16 height 16
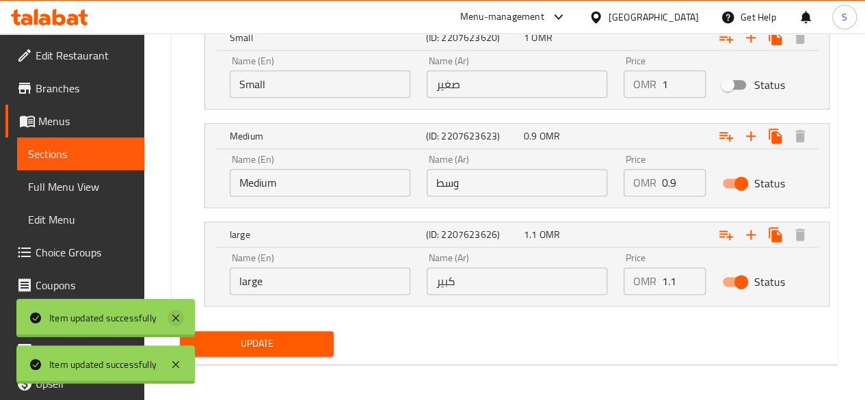
click at [178, 312] on icon at bounding box center [176, 318] width 16 height 16
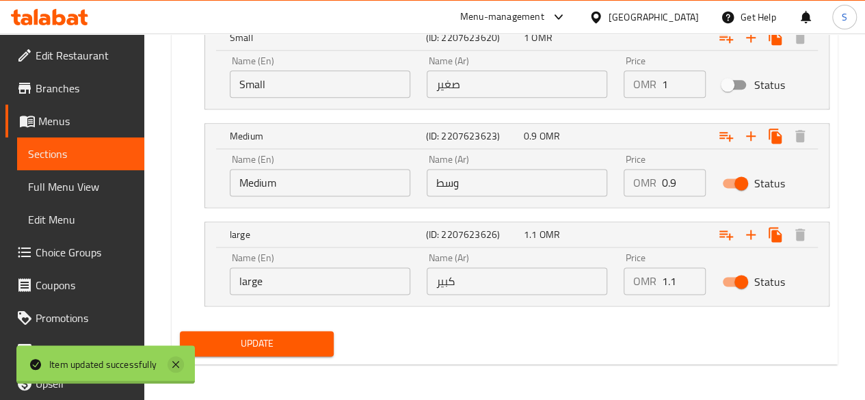
click at [176, 361] on icon at bounding box center [176, 364] width 16 height 16
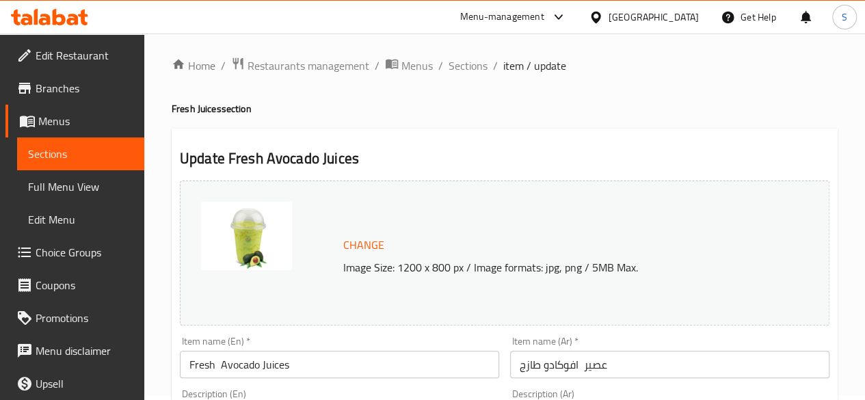
scroll to position [0, 0]
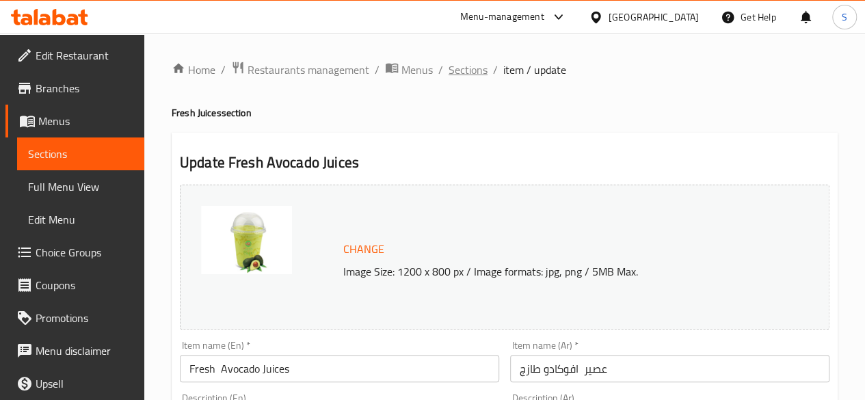
click at [465, 72] on span "Sections" at bounding box center [468, 70] width 39 height 16
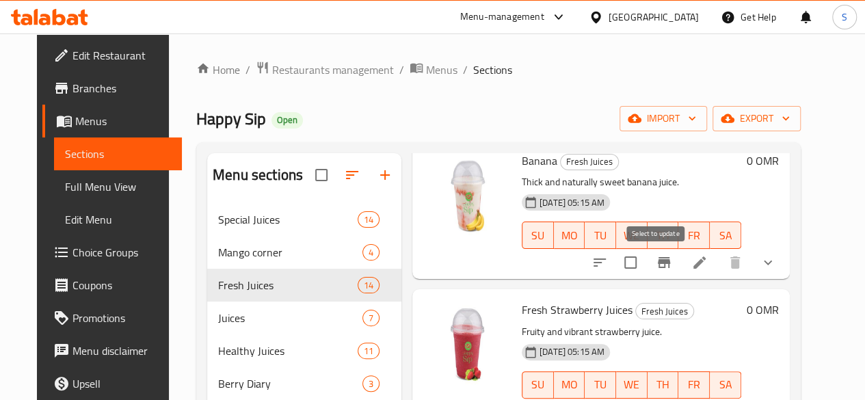
scroll to position [694, 0]
click at [706, 263] on icon at bounding box center [700, 262] width 12 height 12
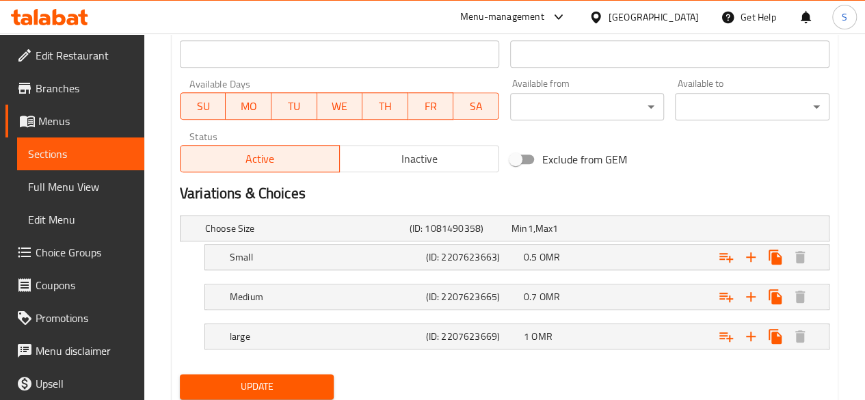
scroll to position [611, 0]
click at [596, 235] on div "0.5 OMR" at bounding box center [560, 228] width 96 height 14
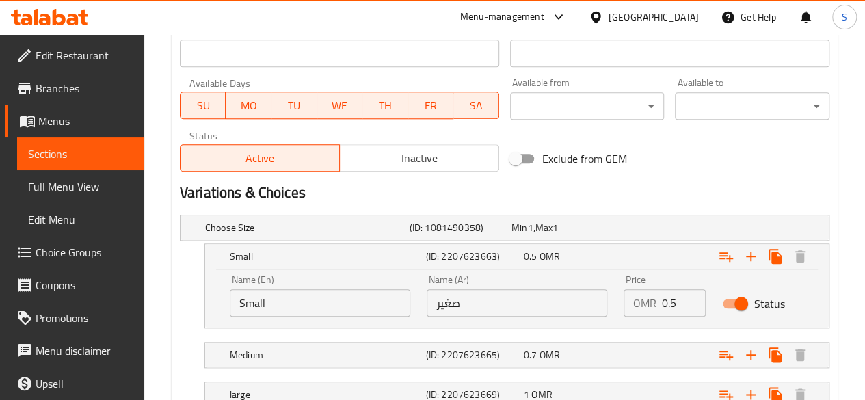
scroll to position [713, 0]
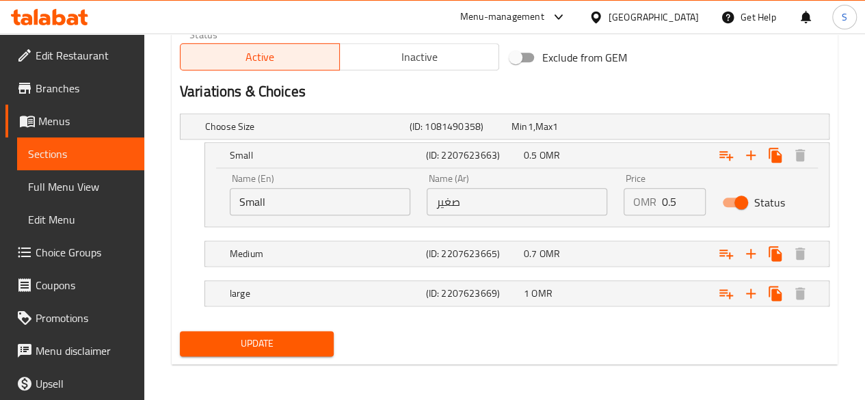
click at [279, 351] on button "Update" at bounding box center [257, 343] width 155 height 25
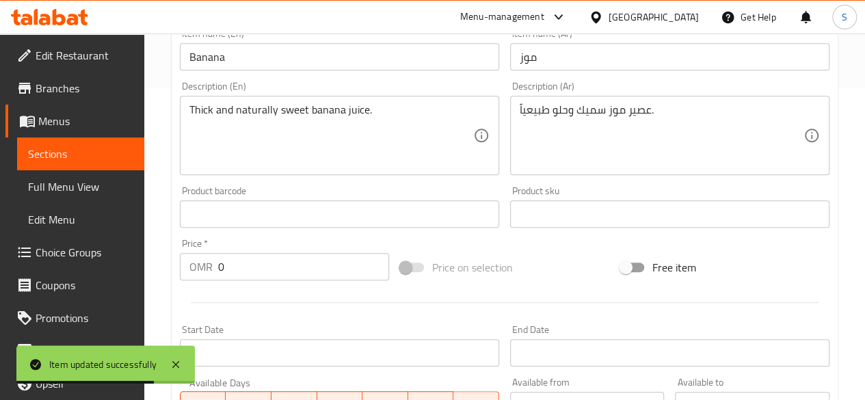
scroll to position [0, 0]
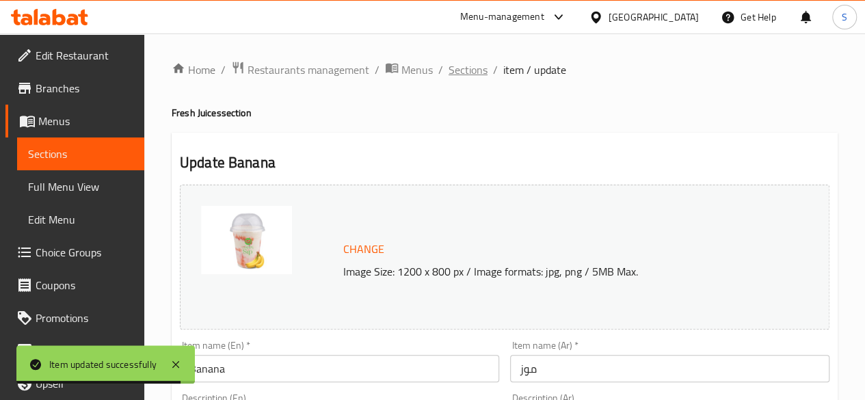
click at [464, 69] on span "Sections" at bounding box center [468, 70] width 39 height 16
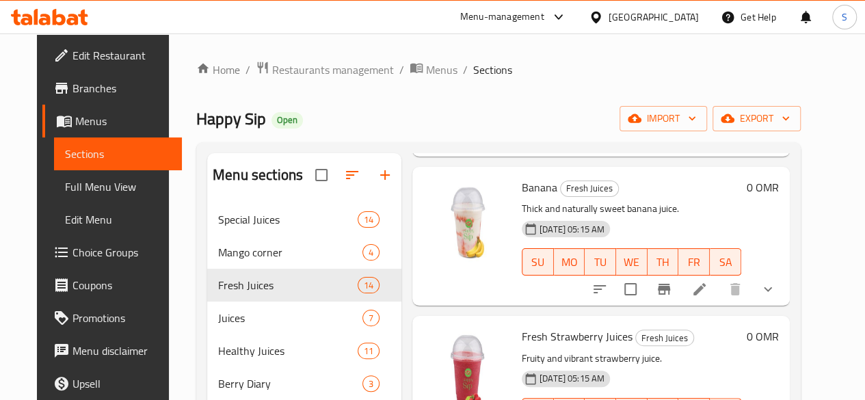
scroll to position [804, 0]
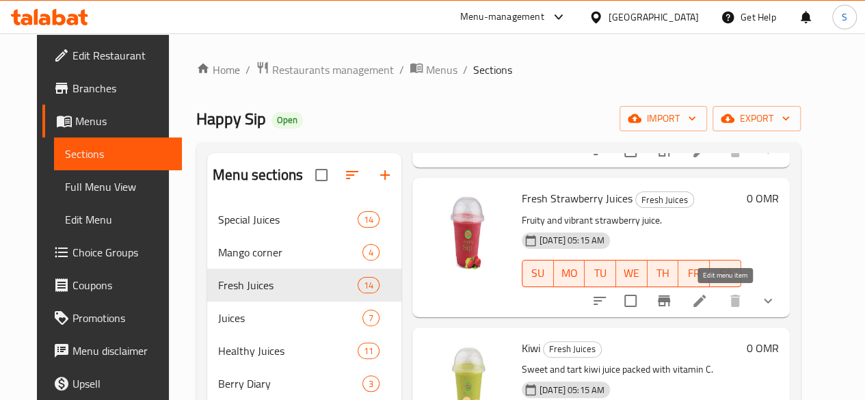
click at [708, 306] on icon at bounding box center [699, 301] width 16 height 16
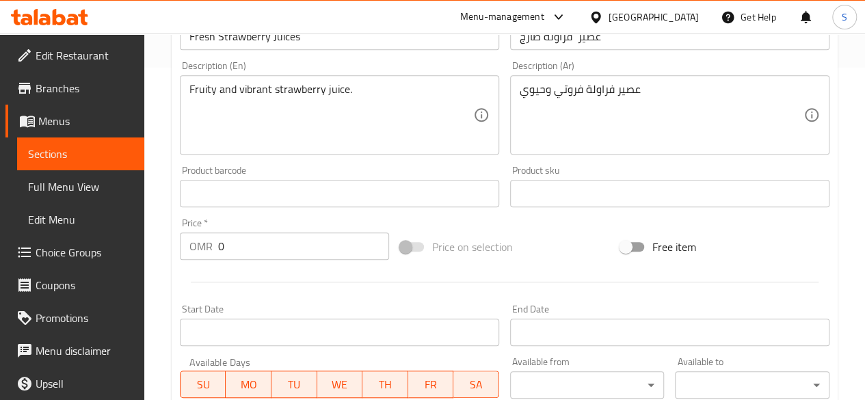
scroll to position [218, 0]
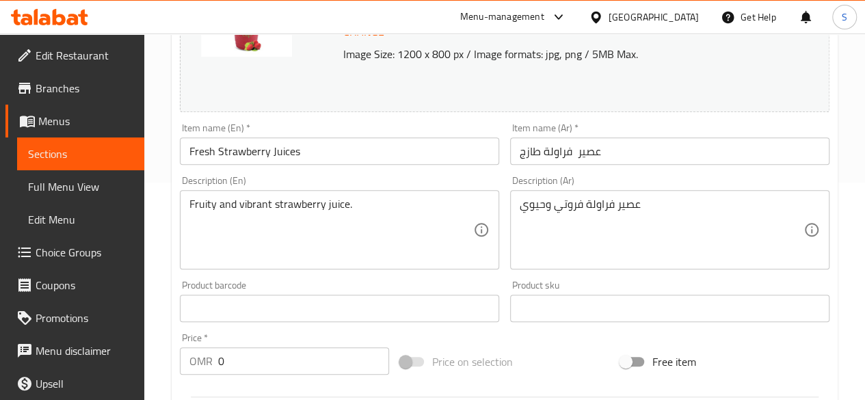
click at [327, 160] on input "Fresh Strawberry Juices" at bounding box center [339, 150] width 319 height 27
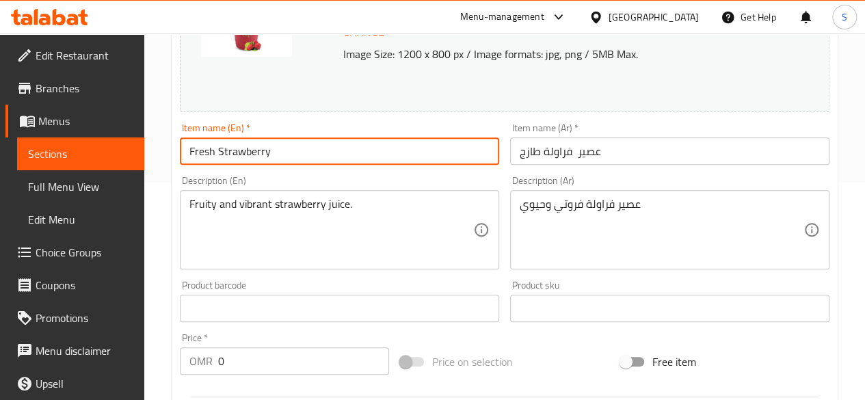
type input "Fresh Strawberry"
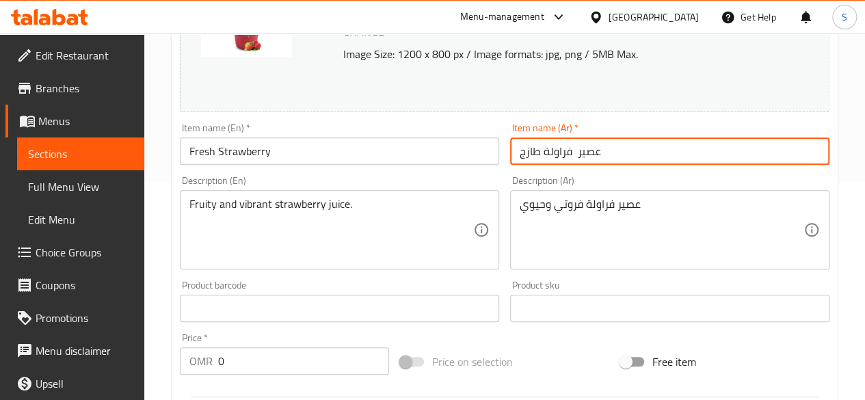
drag, startPoint x: 605, startPoint y: 157, endPoint x: 589, endPoint y: 148, distance: 18.4
click at [589, 148] on input "عصير فراولة طازج" at bounding box center [669, 150] width 319 height 27
click at [629, 151] on input "عصير فراولة طازج" at bounding box center [669, 150] width 319 height 27
click at [581, 153] on input "عصير فراولة طازج" at bounding box center [669, 150] width 319 height 27
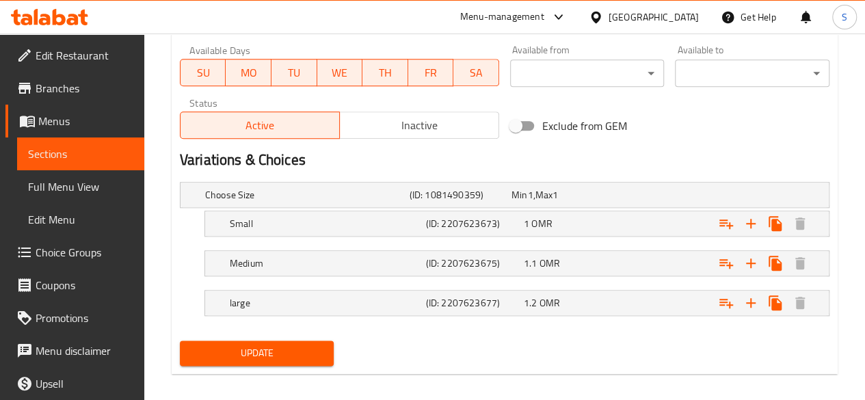
scroll to position [654, 0]
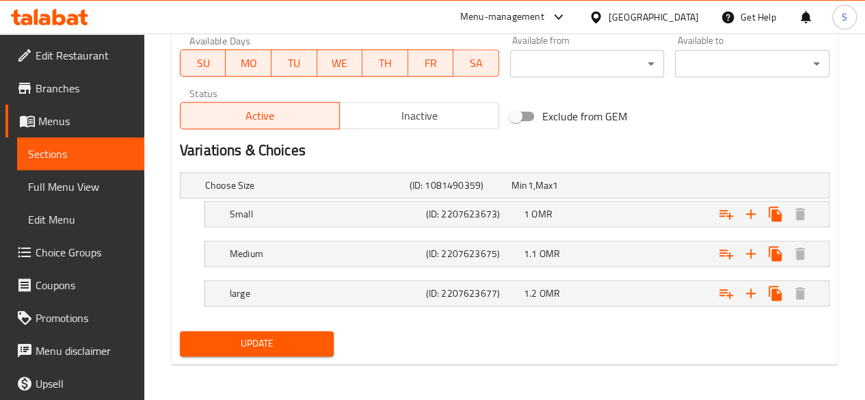
type input "فراولة طازج"
click at [578, 192] on div "1 OMR" at bounding box center [560, 186] width 96 height 14
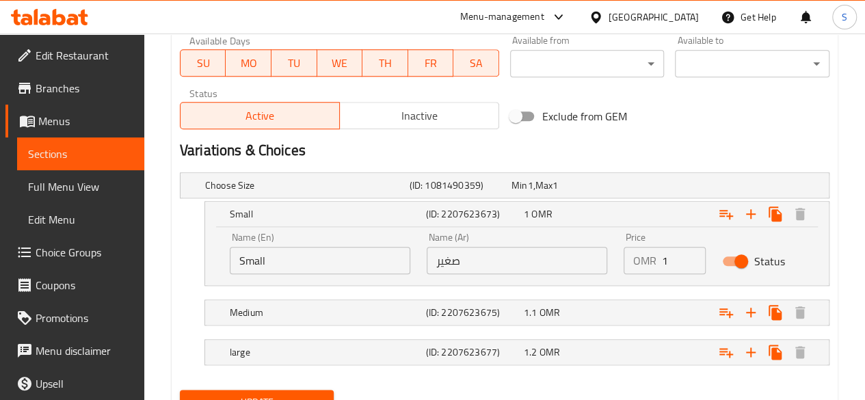
click at [746, 261] on input "Status" at bounding box center [741, 261] width 78 height 26
checkbox input "false"
click at [650, 188] on div "Expand" at bounding box center [713, 185] width 205 height 5
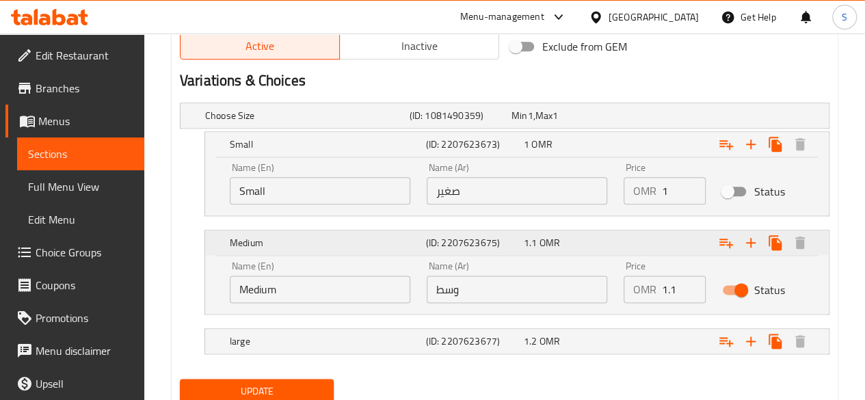
scroll to position [728, 0]
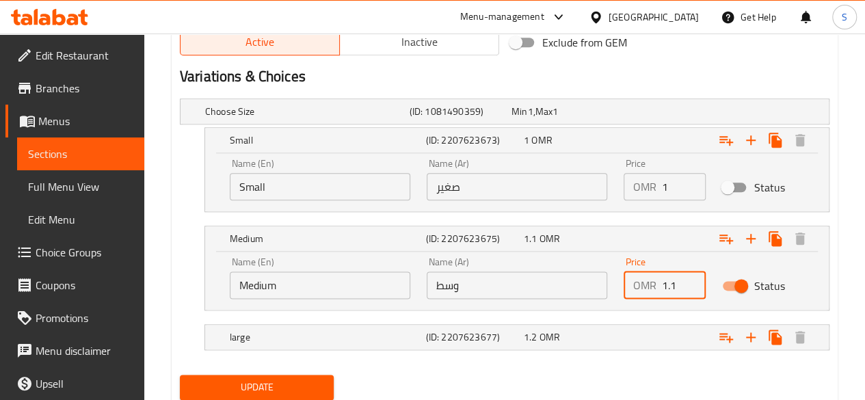
drag, startPoint x: 684, startPoint y: 288, endPoint x: 640, endPoint y: 270, distance: 47.2
click at [640, 272] on div "OMR 1.1 Price" at bounding box center [665, 285] width 82 height 27
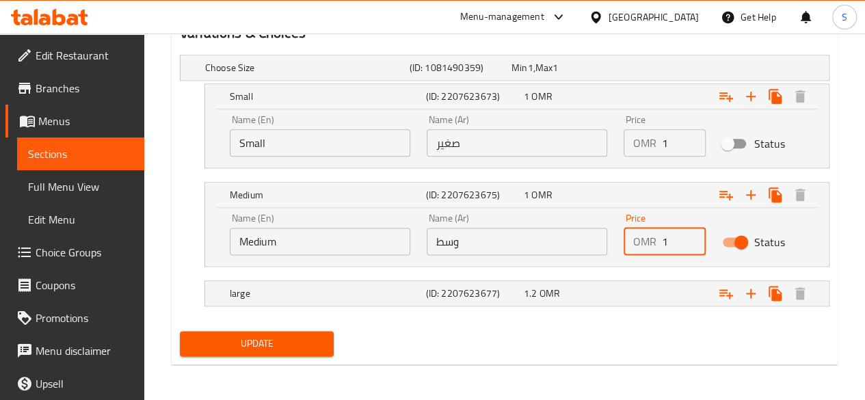
type input "1"
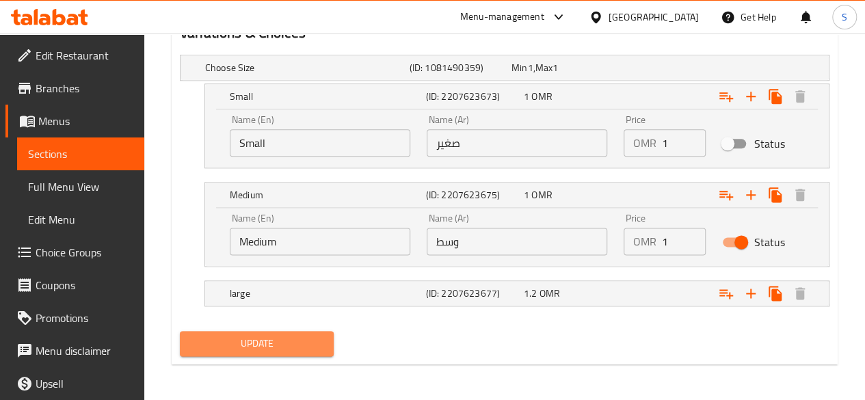
click at [311, 335] on span "Update" at bounding box center [257, 343] width 133 height 17
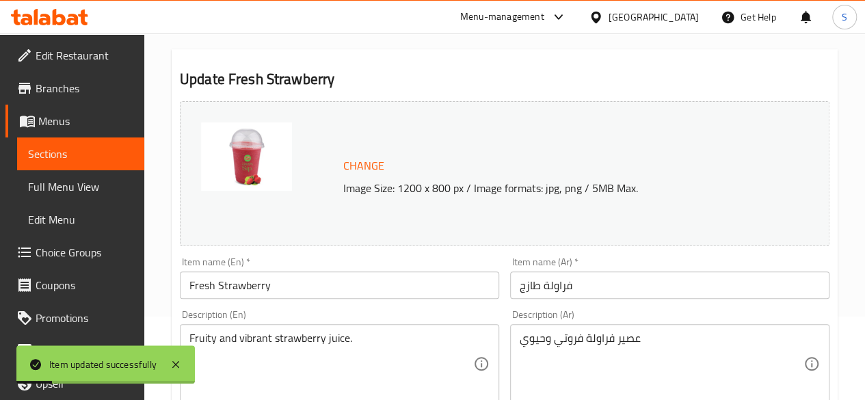
scroll to position [0, 0]
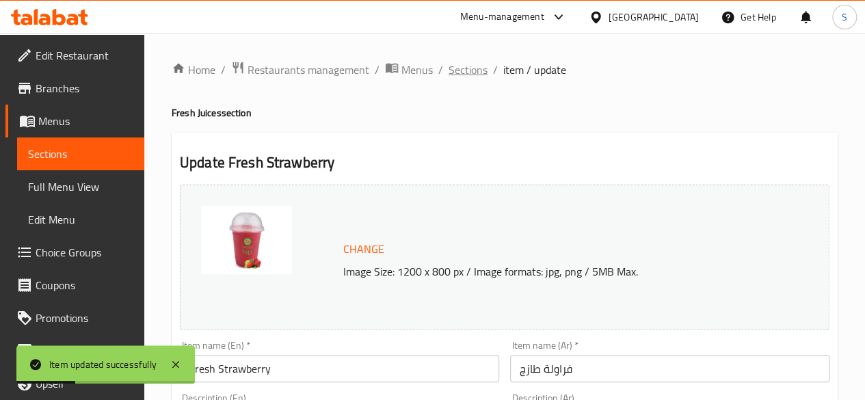
click at [470, 73] on span "Sections" at bounding box center [468, 70] width 39 height 16
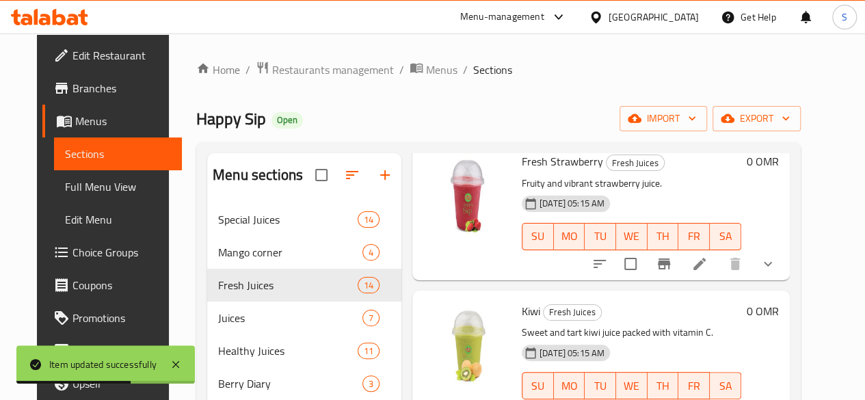
scroll to position [897, 0]
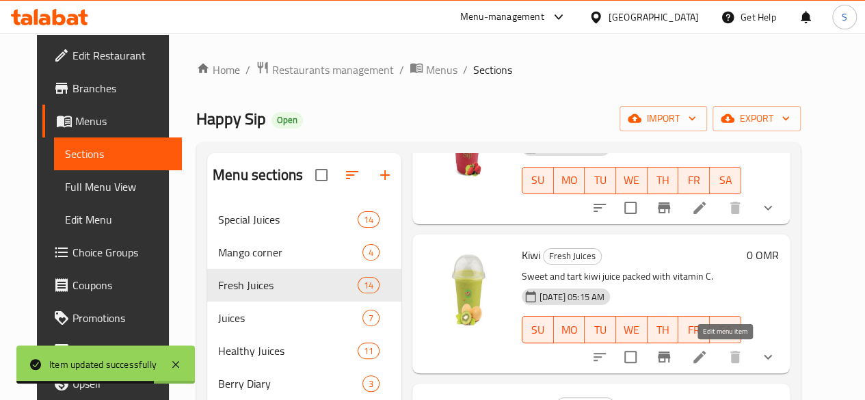
click at [706, 359] on icon at bounding box center [700, 357] width 12 height 12
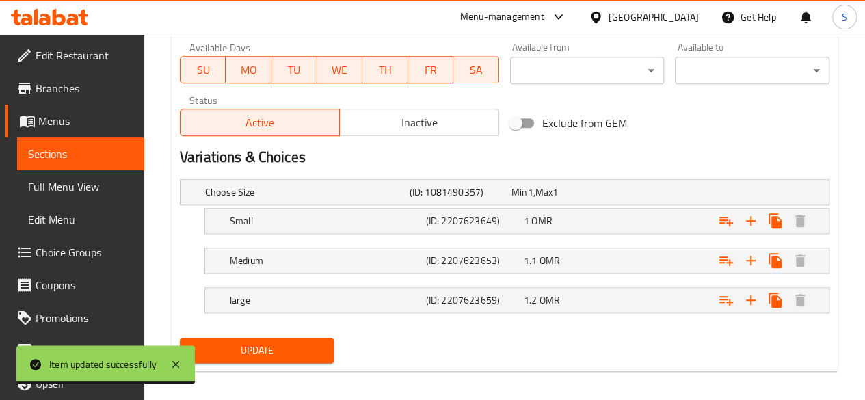
scroll to position [654, 0]
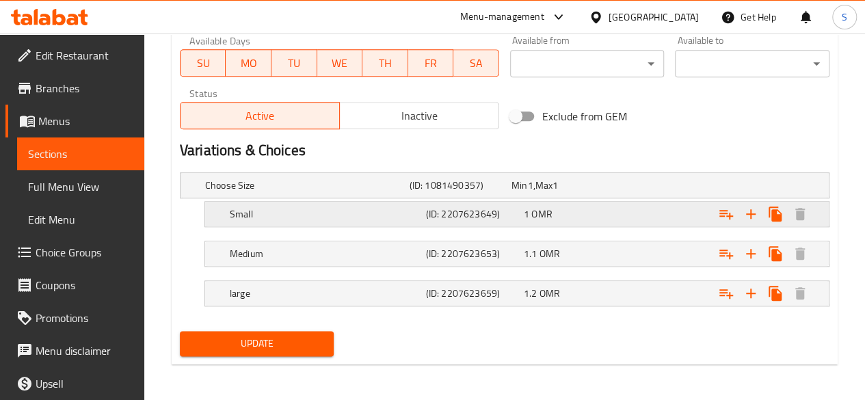
click at [585, 200] on div "Small (ID: 2207623649) 1 OMR" at bounding box center [508, 185] width 613 height 30
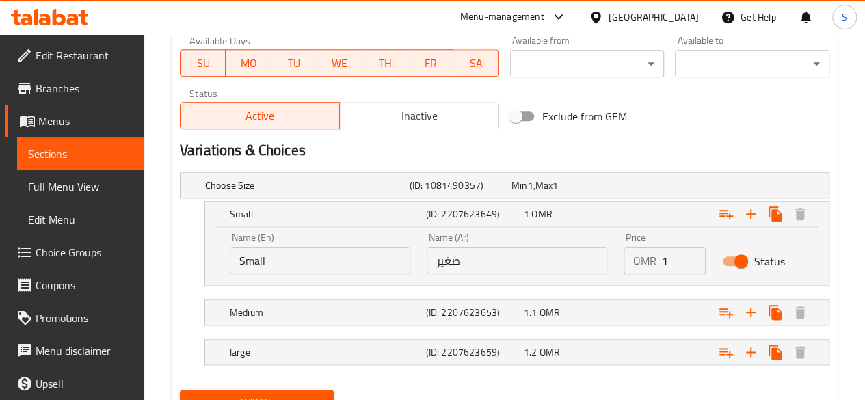
click at [732, 256] on input "Status" at bounding box center [741, 261] width 78 height 26
checkbox input "false"
click at [639, 188] on div "Expand" at bounding box center [713, 185] width 205 height 5
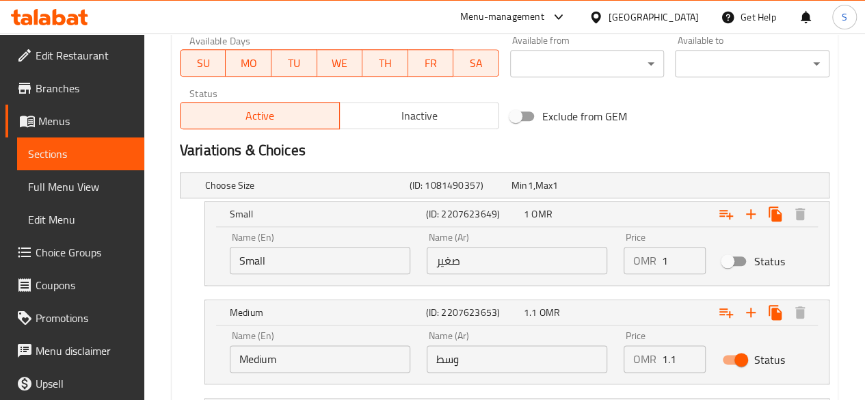
drag, startPoint x: 681, startPoint y: 357, endPoint x: 635, endPoint y: 354, distance: 45.2
click at [635, 354] on div "OMR 1.1 Price" at bounding box center [665, 358] width 82 height 27
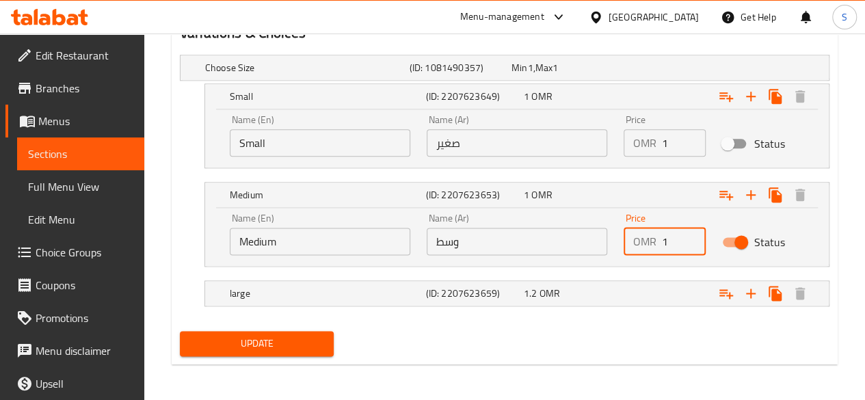
type input "1"
click at [291, 342] on span "Update" at bounding box center [257, 343] width 133 height 17
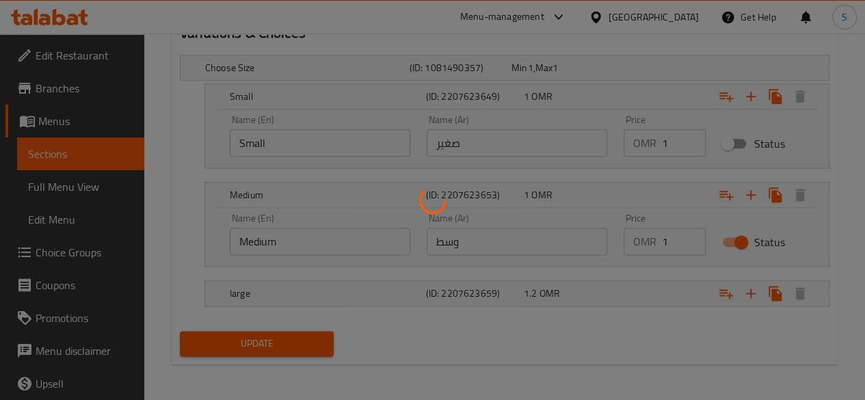
click at [291, 342] on div at bounding box center [432, 200] width 865 height 400
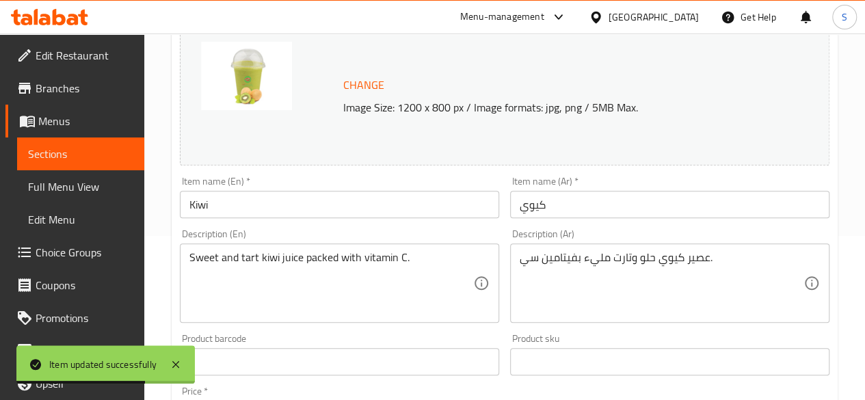
scroll to position [0, 0]
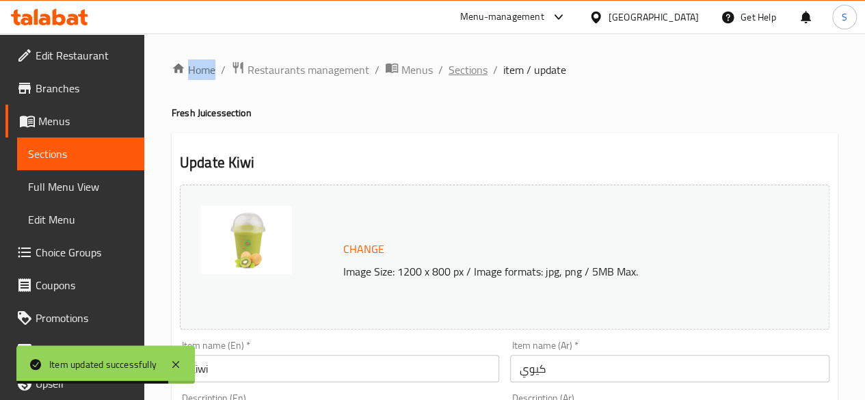
click at [466, 70] on span "Sections" at bounding box center [468, 70] width 39 height 16
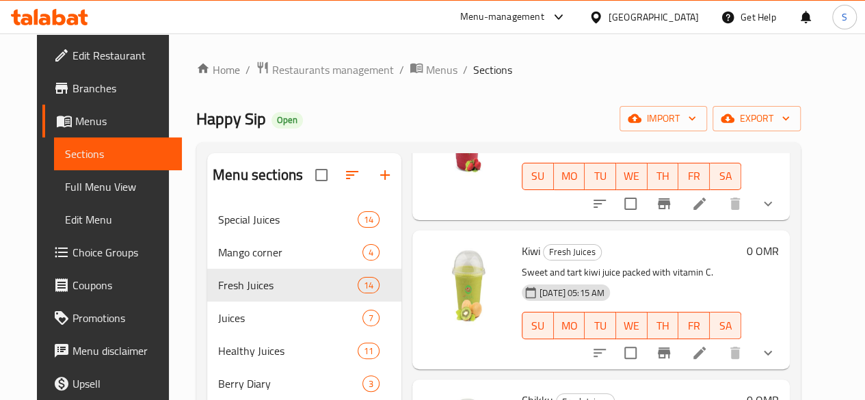
scroll to position [1067, 0]
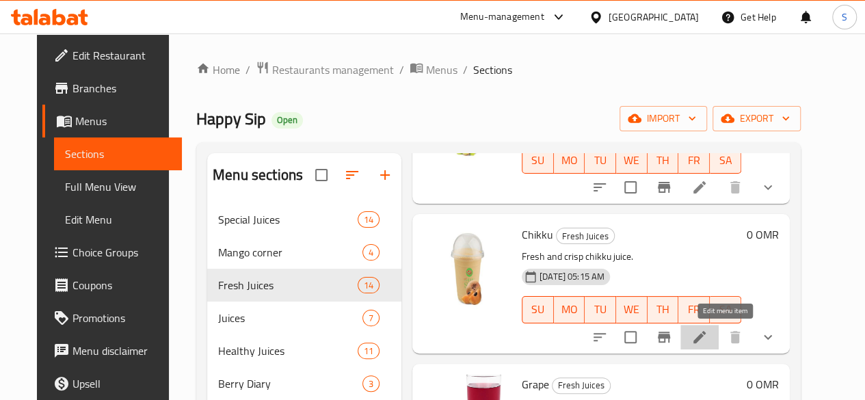
click at [708, 336] on icon at bounding box center [699, 337] width 16 height 16
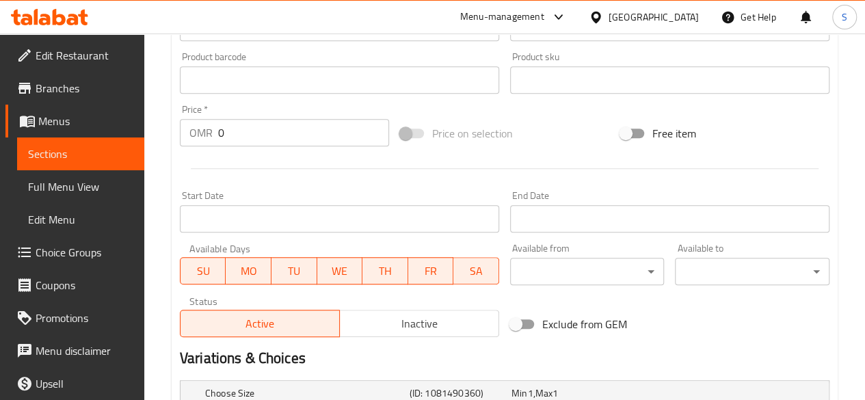
scroll to position [654, 0]
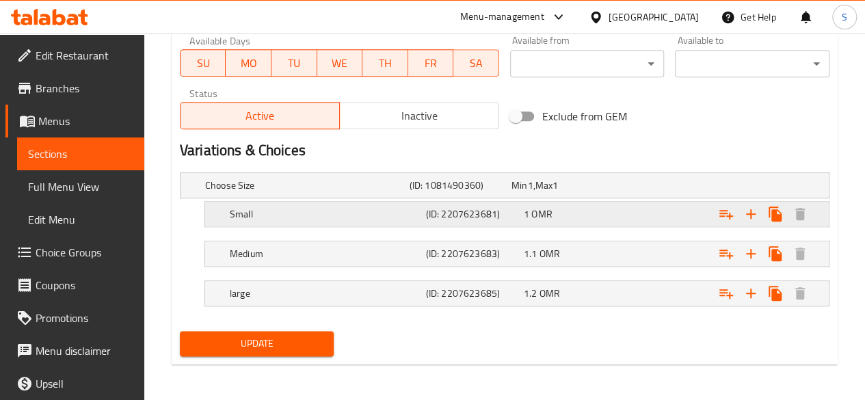
click at [596, 192] on div "1 OMR" at bounding box center [560, 186] width 96 height 14
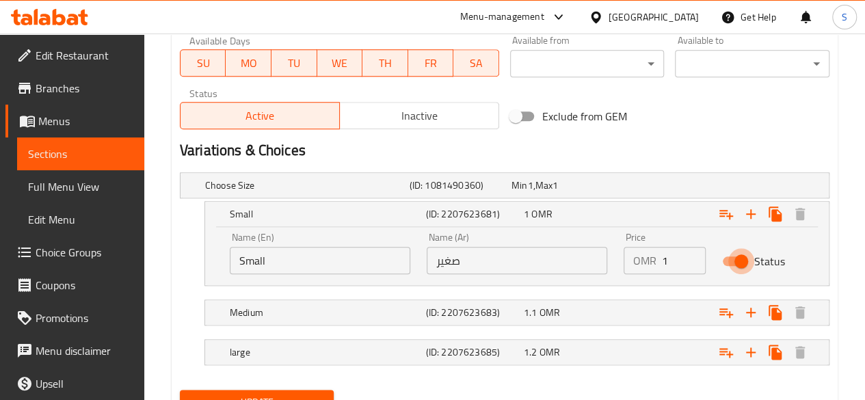
click at [739, 256] on input "Status" at bounding box center [741, 261] width 78 height 26
checkbox input "false"
click at [677, 188] on div "Expand" at bounding box center [713, 185] width 205 height 5
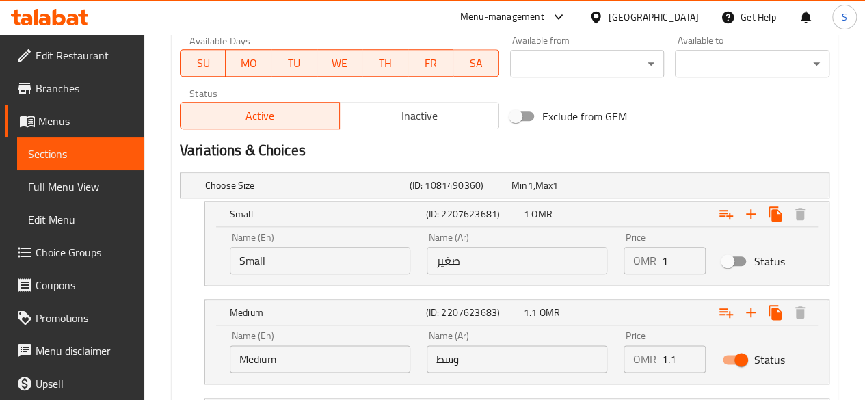
click at [683, 358] on input "1.1" at bounding box center [684, 358] width 44 height 27
type input "1"
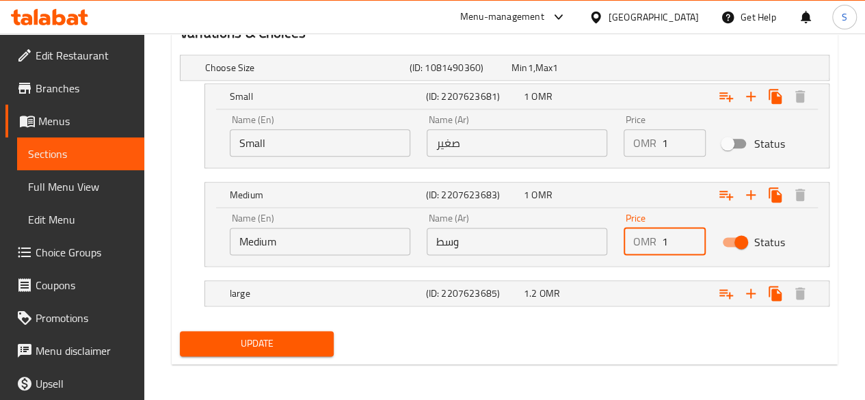
type input "1"
click at [290, 356] on div "Update" at bounding box center [257, 344] width 166 height 36
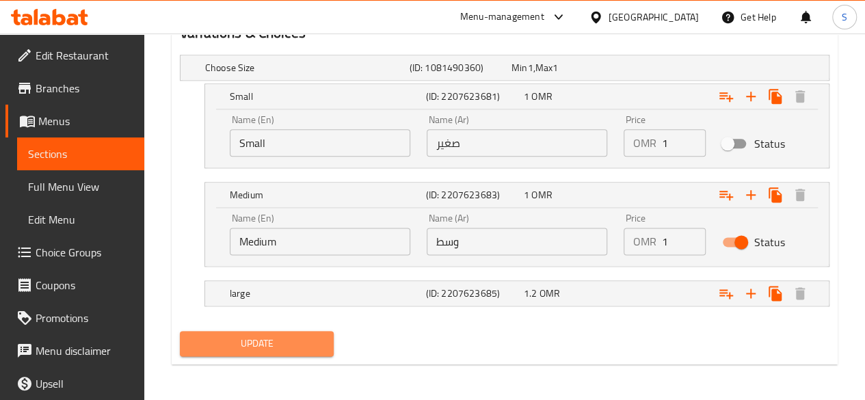
click at [280, 346] on span "Update" at bounding box center [257, 343] width 133 height 17
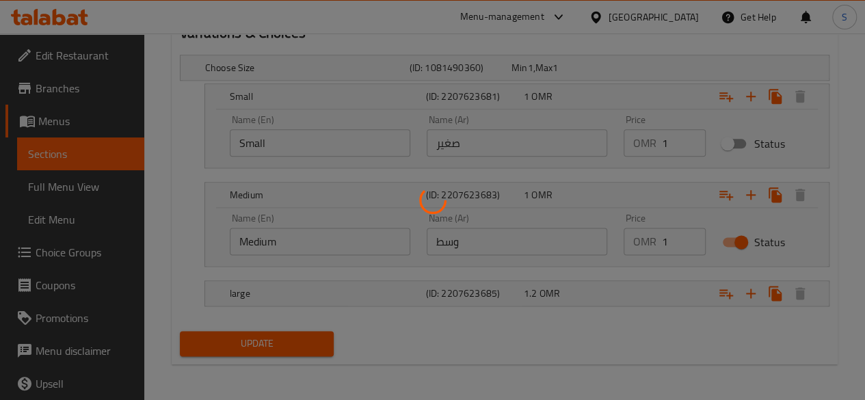
click at [280, 346] on div at bounding box center [432, 200] width 865 height 400
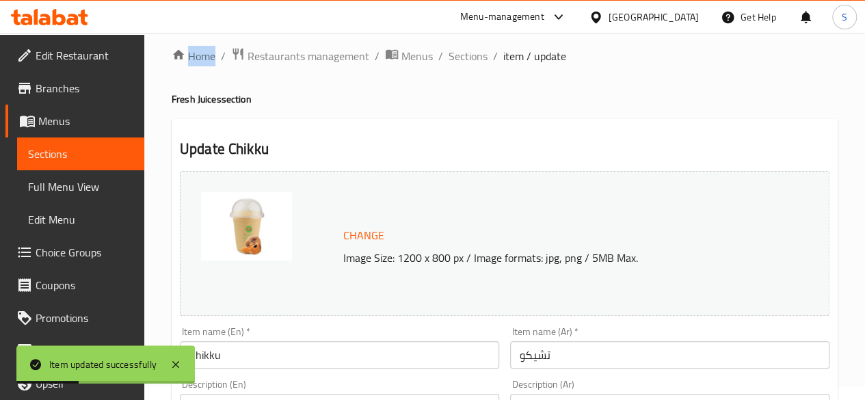
scroll to position [0, 0]
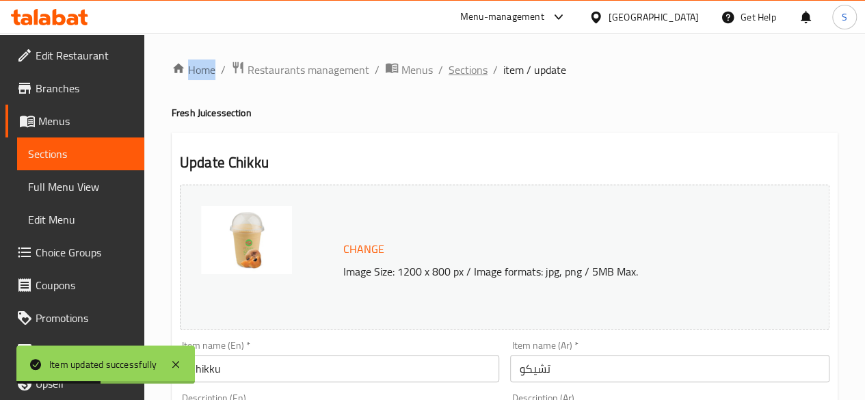
click at [469, 73] on span "Sections" at bounding box center [468, 70] width 39 height 16
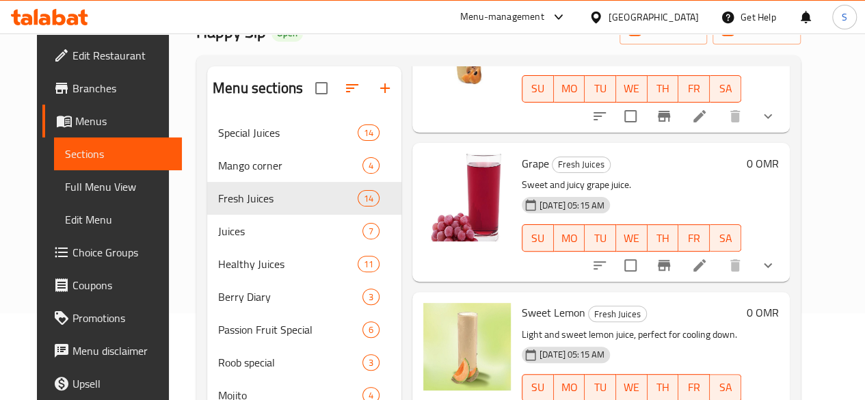
scroll to position [88, 0]
click at [708, 272] on icon at bounding box center [699, 264] width 16 height 16
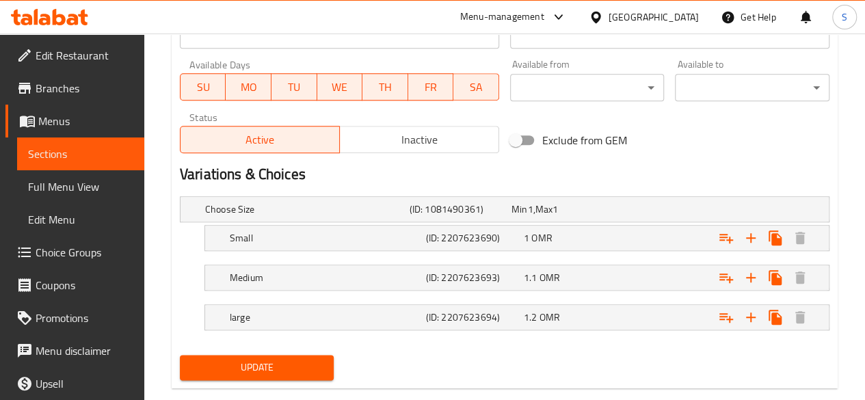
scroll to position [635, 0]
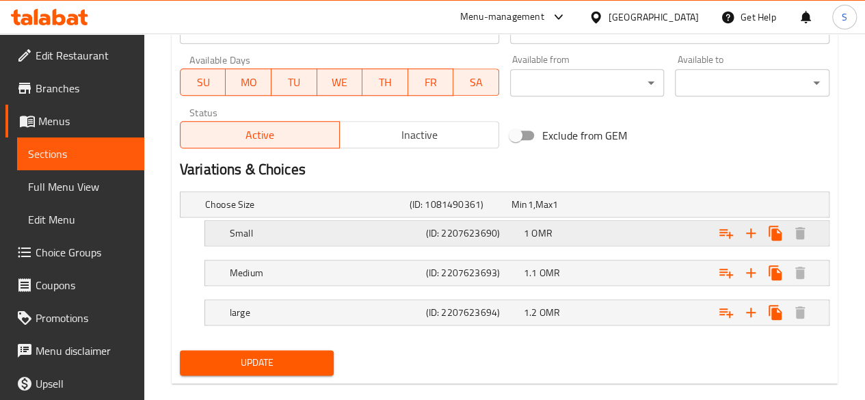
click at [622, 207] on div "Expand" at bounding box center [713, 204] width 205 height 5
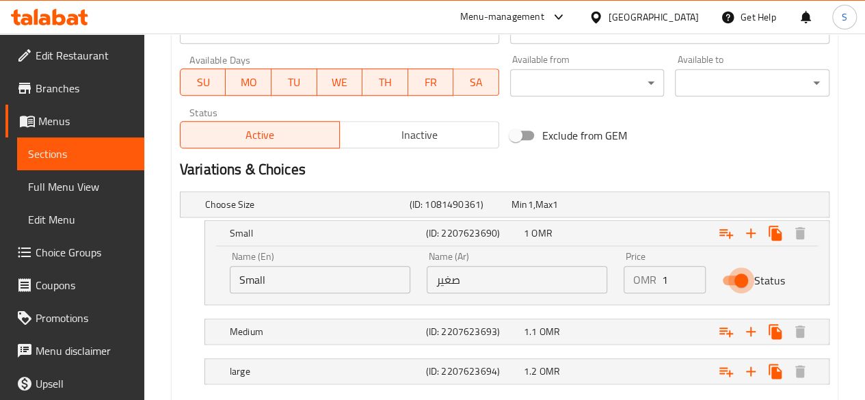
click at [735, 278] on input "Status" at bounding box center [741, 280] width 78 height 26
checkbox input "false"
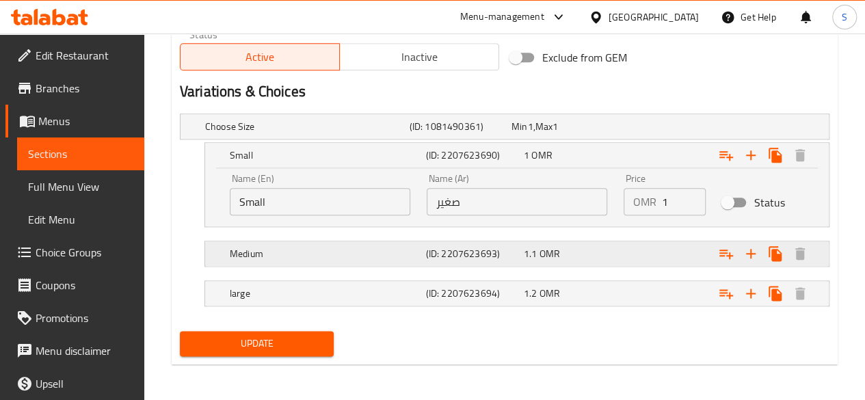
click at [648, 129] on div "Expand" at bounding box center [713, 126] width 205 height 5
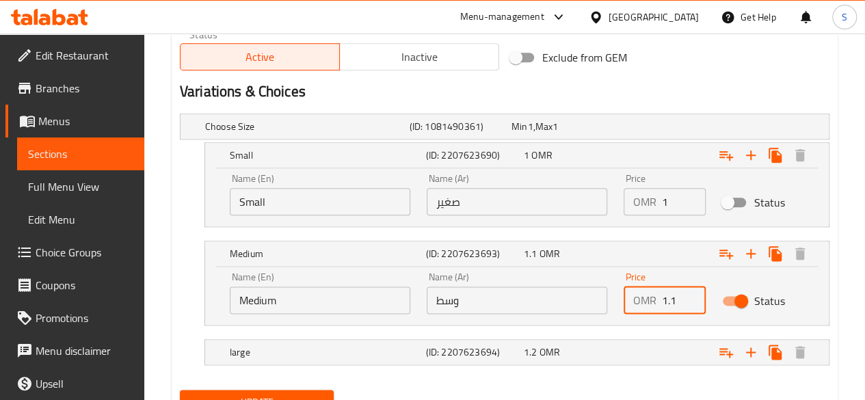
drag, startPoint x: 678, startPoint y: 299, endPoint x: 606, endPoint y: 303, distance: 72.6
click at [606, 303] on div "Name (En) Medium Name (En) Name (Ar) وسط Name (Ar) Price OMR 1.1 Price Status" at bounding box center [517, 293] width 591 height 58
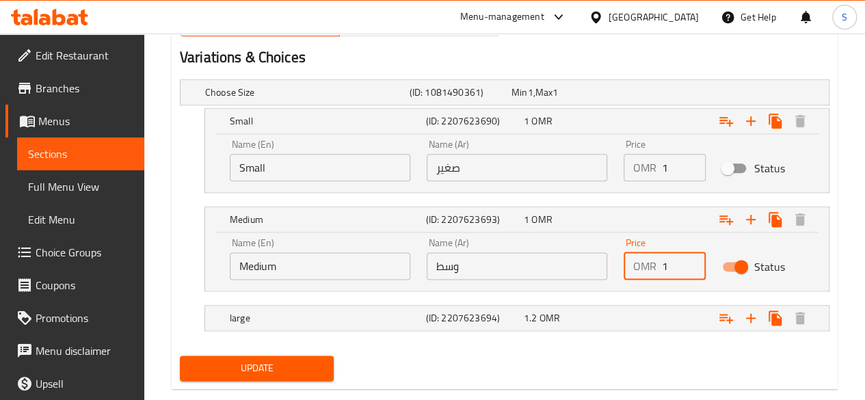
type input "1"
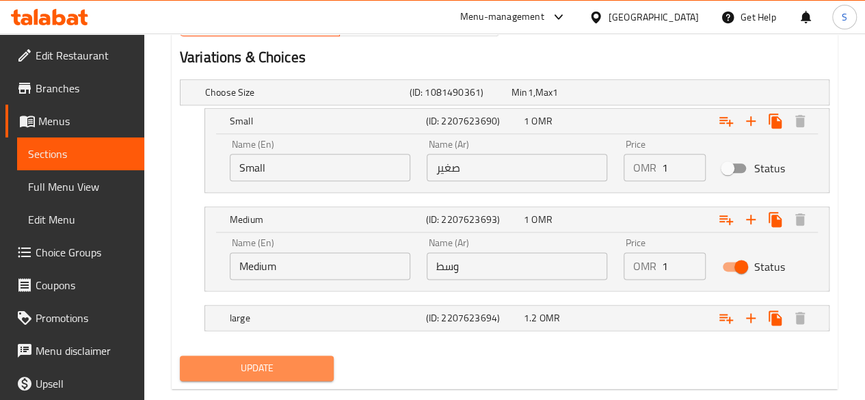
click at [296, 368] on span "Update" at bounding box center [257, 368] width 133 height 17
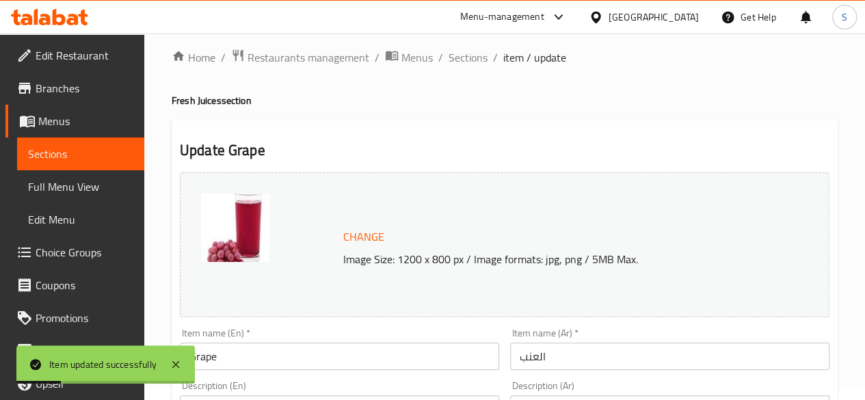
scroll to position [0, 0]
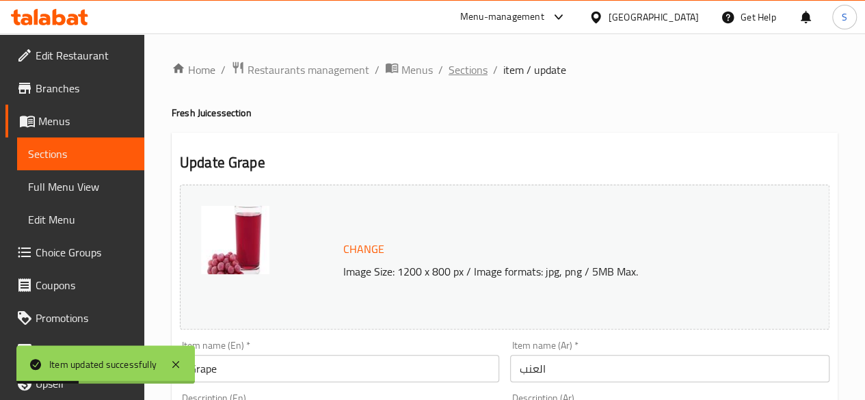
click at [473, 67] on span "Sections" at bounding box center [468, 70] width 39 height 16
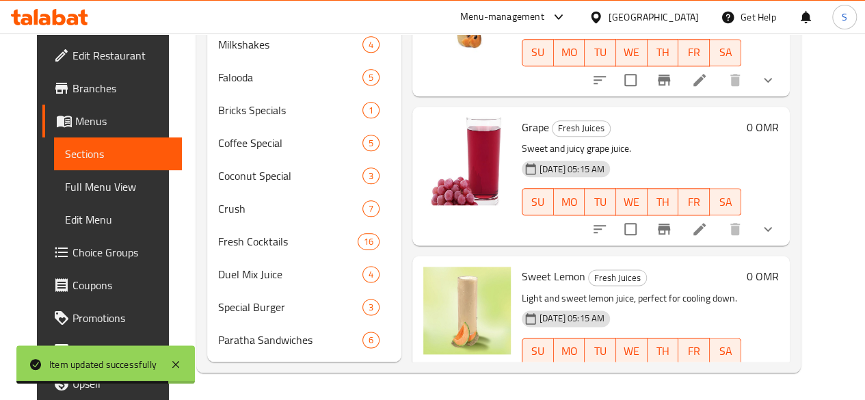
scroll to position [642, 0]
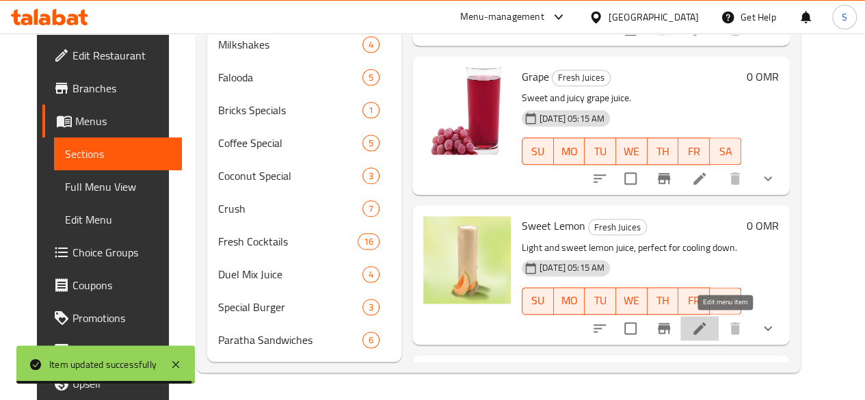
click at [708, 320] on icon at bounding box center [699, 328] width 16 height 16
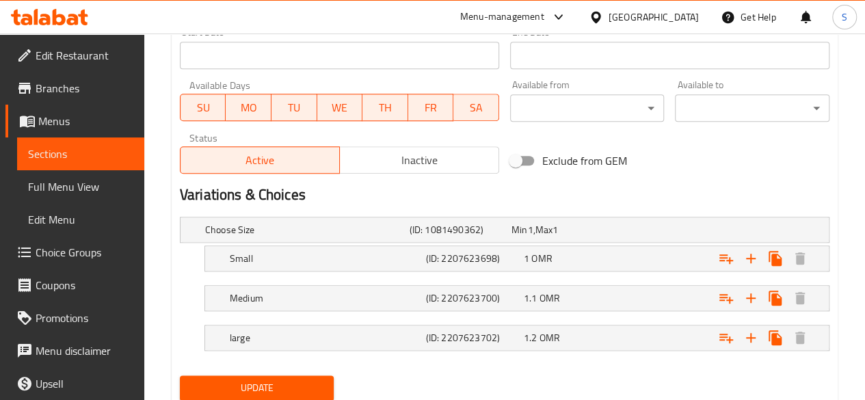
scroll to position [654, 0]
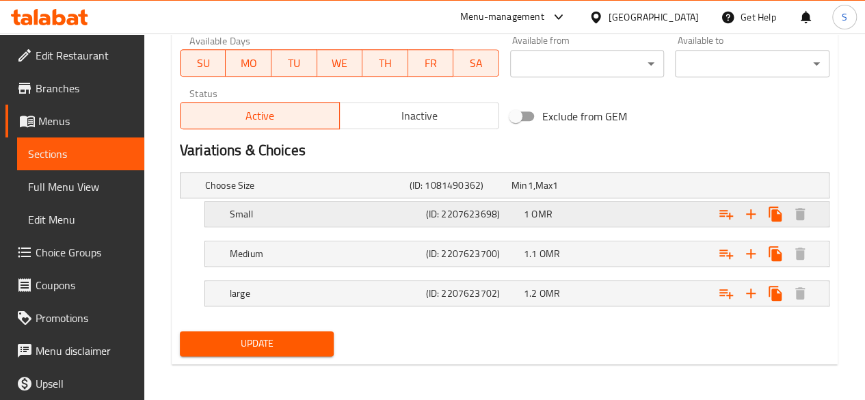
click at [608, 192] on div "1 OMR" at bounding box center [560, 186] width 96 height 14
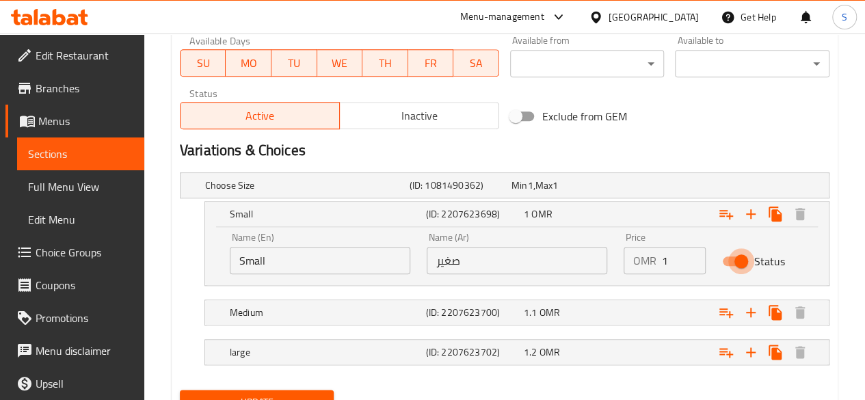
click at [743, 260] on input "Status" at bounding box center [741, 261] width 78 height 26
checkbox input "false"
click at [625, 188] on div "Expand" at bounding box center [713, 185] width 205 height 5
click at [670, 188] on div "Expand" at bounding box center [713, 185] width 205 height 5
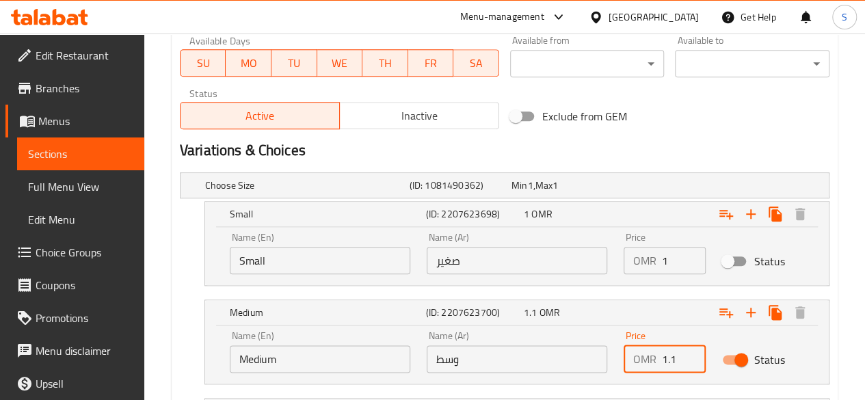
drag, startPoint x: 679, startPoint y: 358, endPoint x: 619, endPoint y: 364, distance: 60.5
click at [619, 364] on div "Price OMR 1.1 Price" at bounding box center [665, 352] width 98 height 58
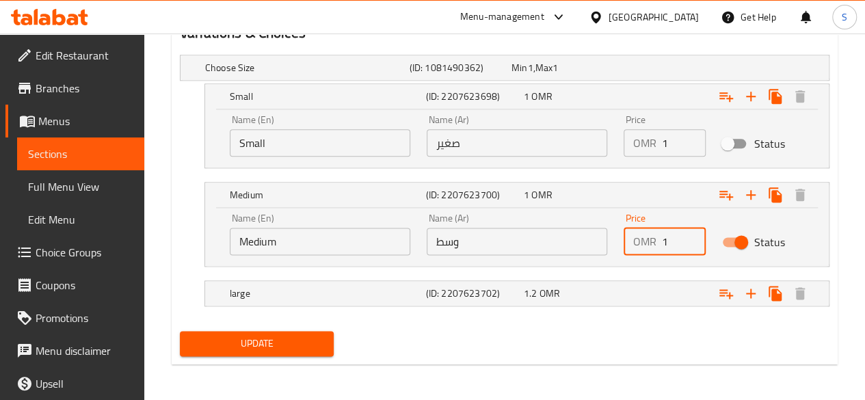
type input "1"
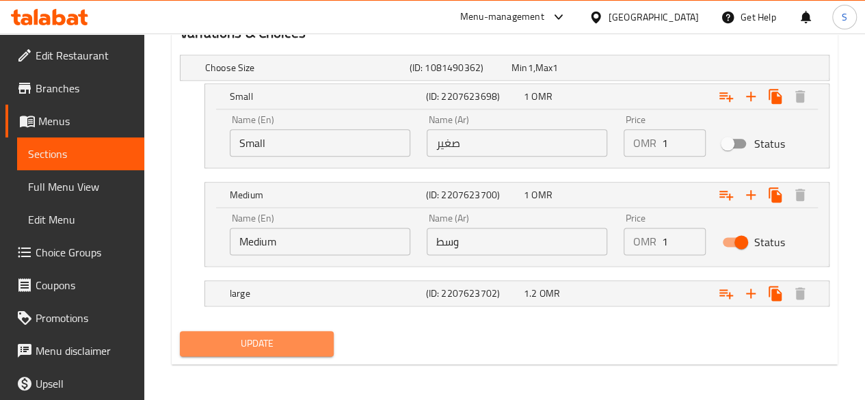
click at [266, 340] on span "Update" at bounding box center [257, 343] width 133 height 17
click at [245, 347] on span "Update" at bounding box center [257, 343] width 133 height 17
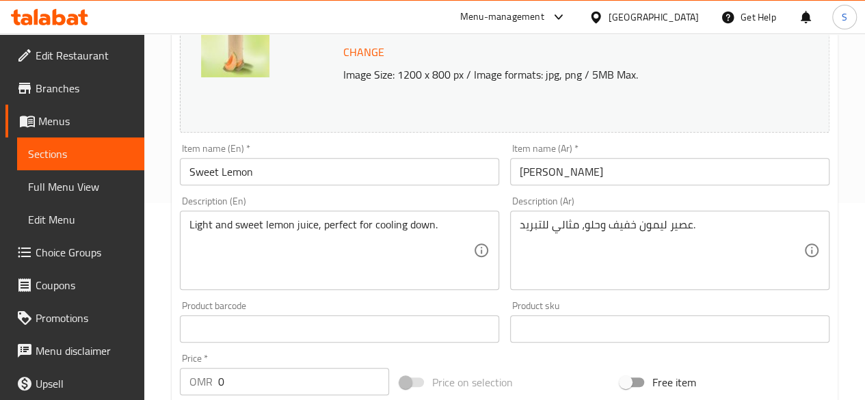
scroll to position [0, 0]
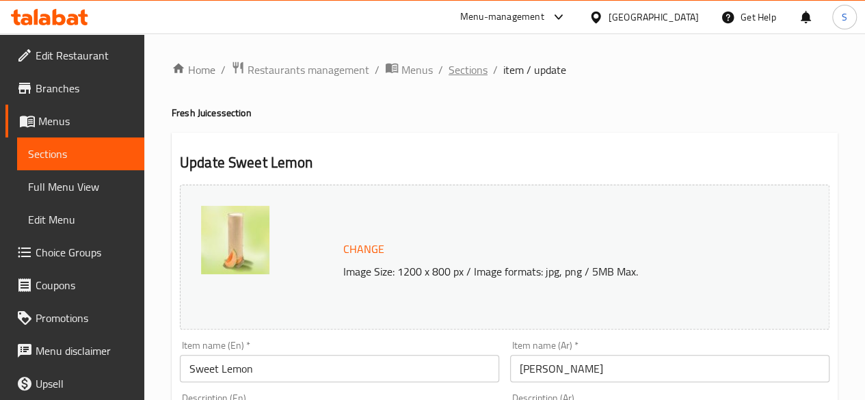
click at [460, 75] on span "Sections" at bounding box center [468, 70] width 39 height 16
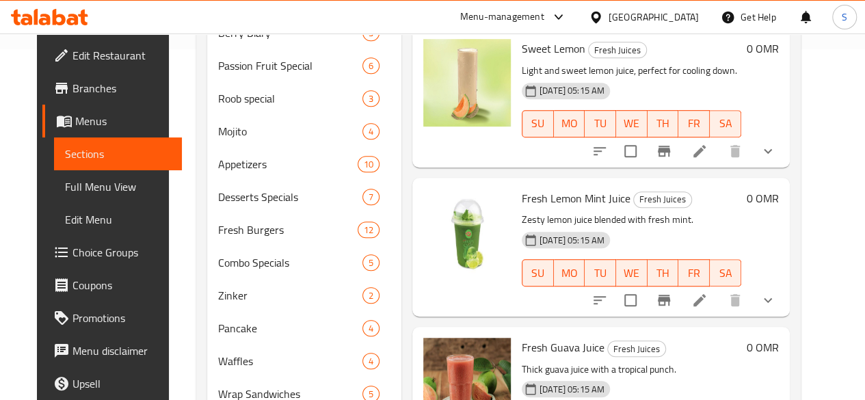
scroll to position [353, 0]
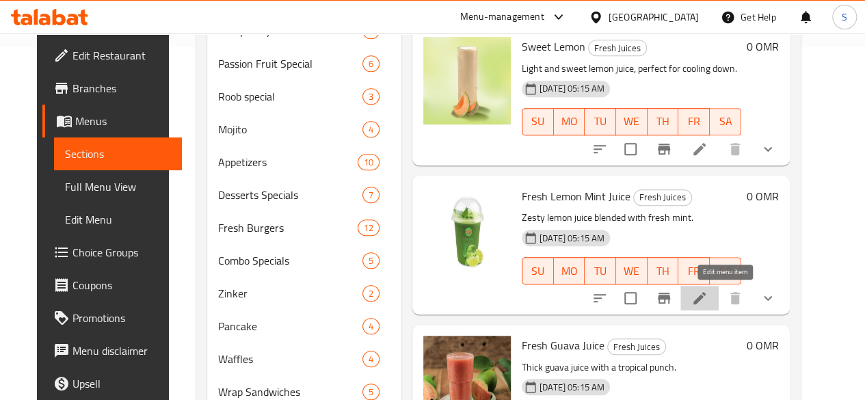
click at [706, 298] on icon at bounding box center [700, 298] width 12 height 12
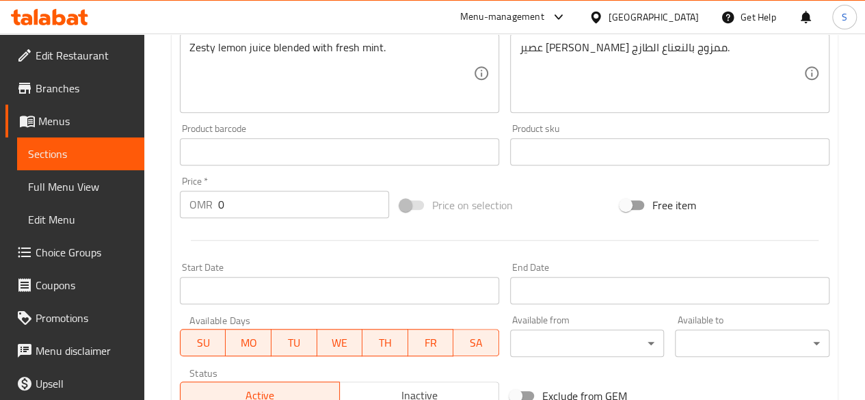
scroll to position [654, 0]
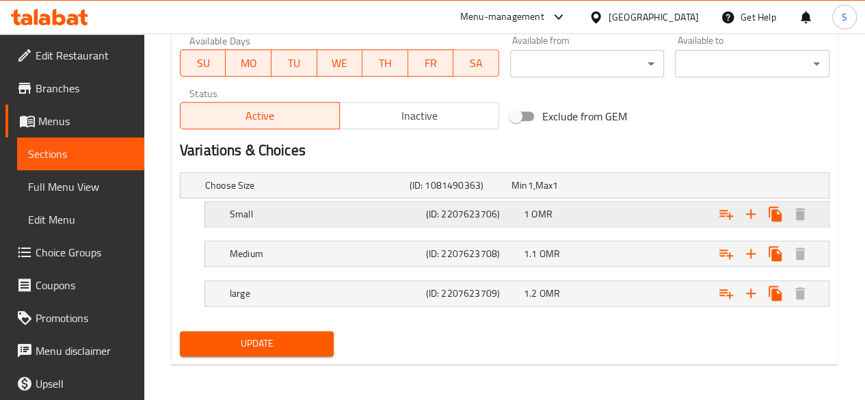
click at [642, 188] on div "Expand" at bounding box center [713, 185] width 205 height 5
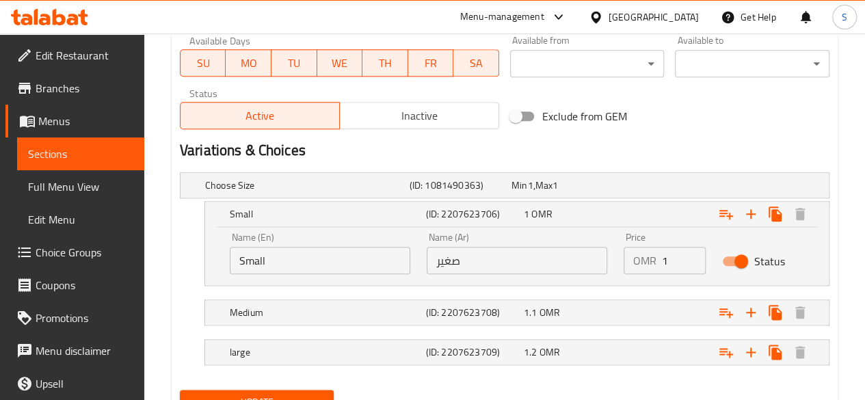
click at [733, 262] on input "Status" at bounding box center [741, 261] width 78 height 26
checkbox input "false"
click at [619, 188] on div "Expand" at bounding box center [713, 185] width 205 height 5
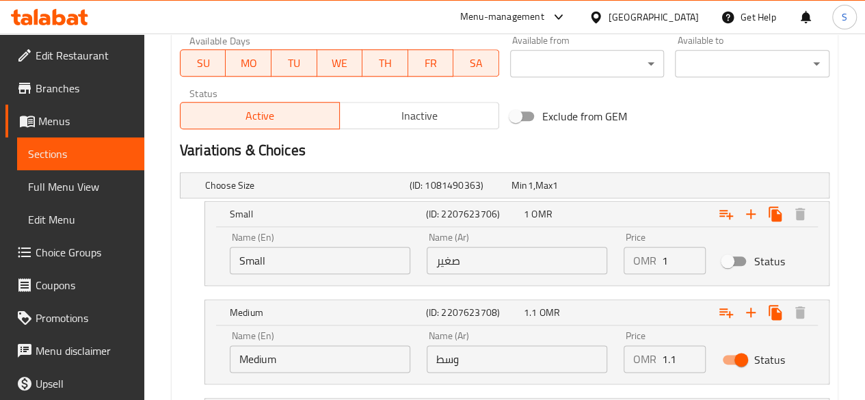
drag, startPoint x: 685, startPoint y: 360, endPoint x: 598, endPoint y: 352, distance: 87.3
click at [598, 352] on div "Name (En) Medium Name (En) Name (Ar) وسط Name (Ar) Price OMR 1.1 Price Status" at bounding box center [517, 352] width 591 height 58
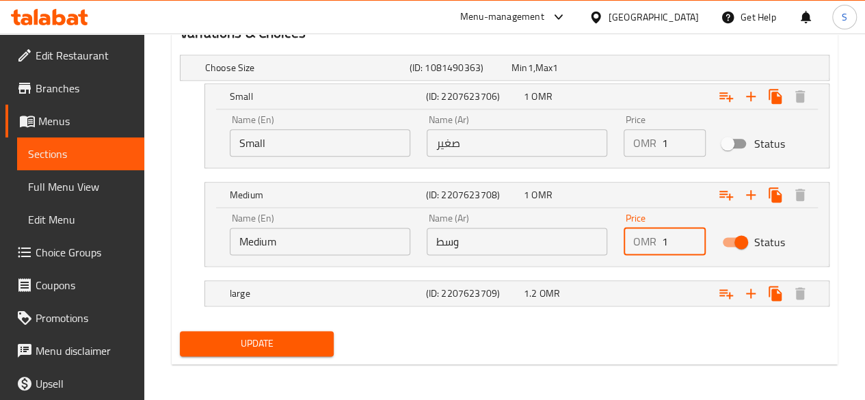
type input "1"
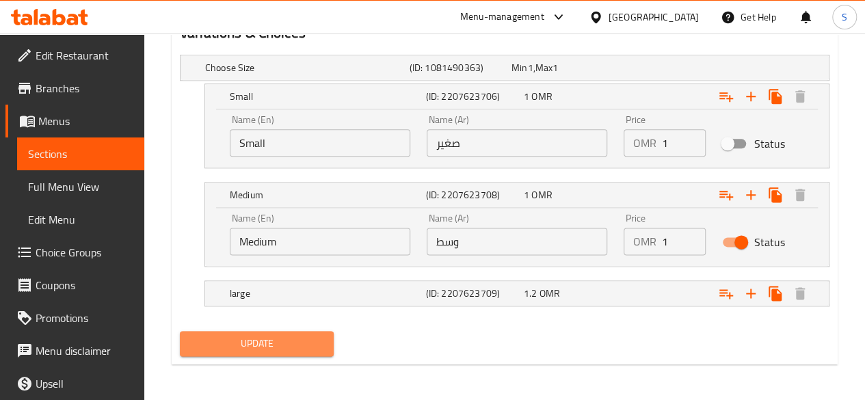
click at [239, 335] on span "Update" at bounding box center [257, 343] width 133 height 17
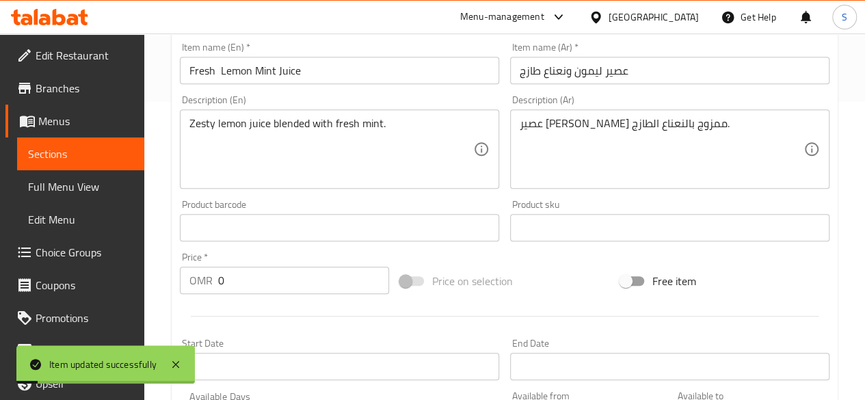
scroll to position [0, 0]
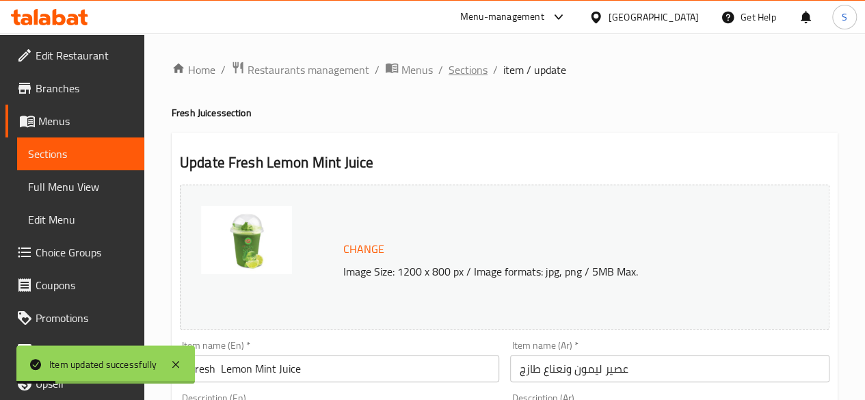
click at [475, 65] on span "Sections" at bounding box center [468, 70] width 39 height 16
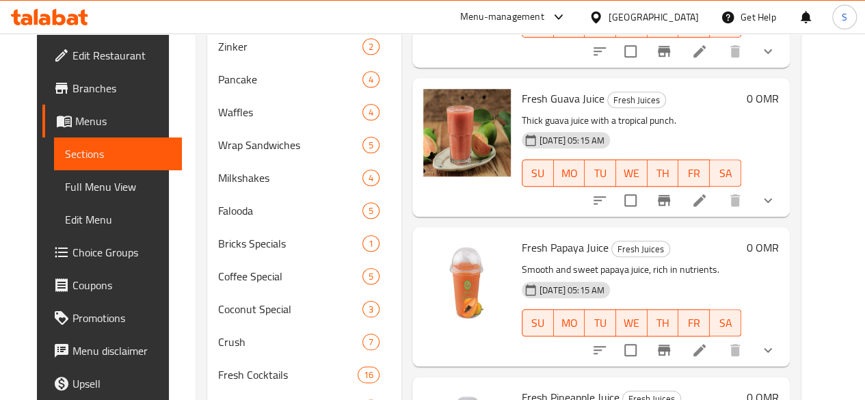
scroll to position [1090, 0]
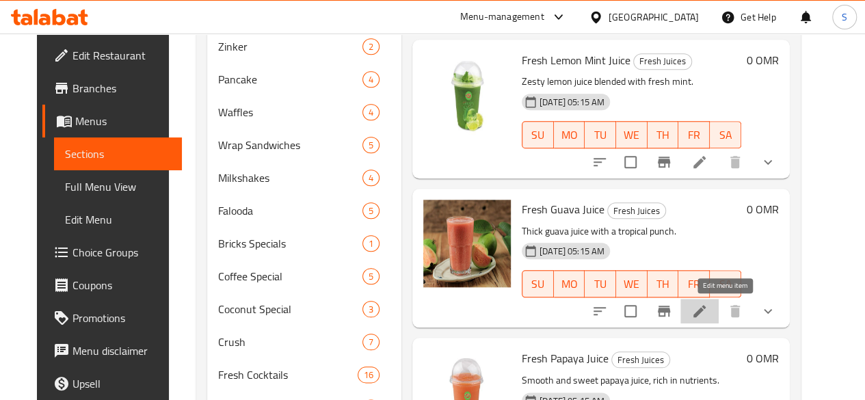
click at [708, 311] on icon at bounding box center [699, 311] width 16 height 16
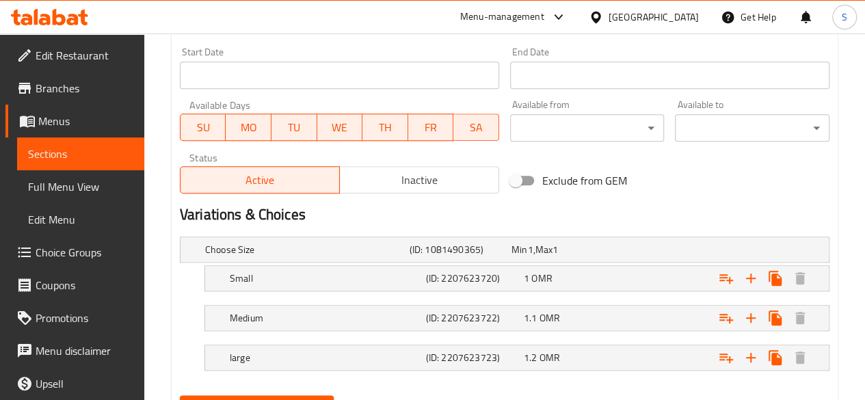
scroll to position [654, 0]
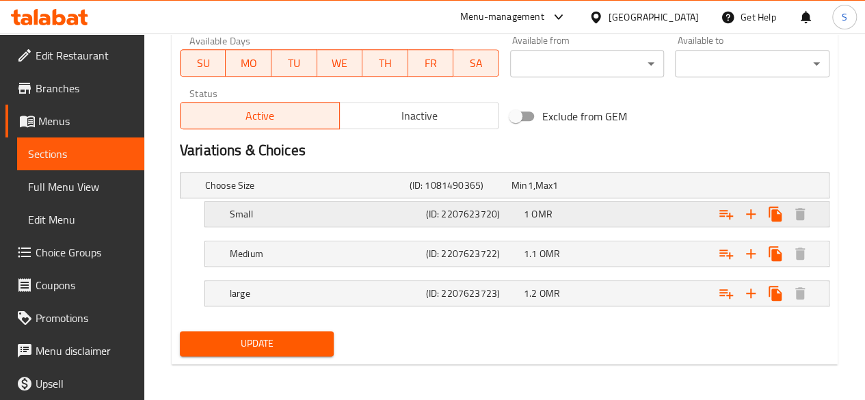
click at [632, 188] on div "Expand" at bounding box center [713, 185] width 205 height 5
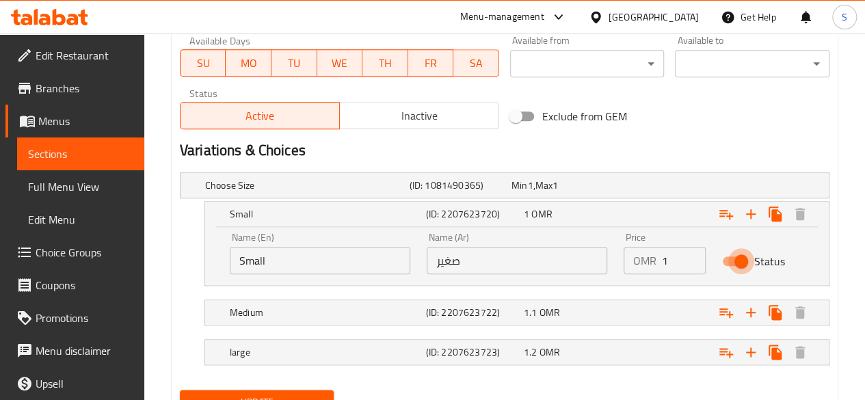
click at [751, 263] on input "Status" at bounding box center [741, 261] width 78 height 26
checkbox input "false"
click at [655, 188] on div "Expand" at bounding box center [713, 185] width 205 height 5
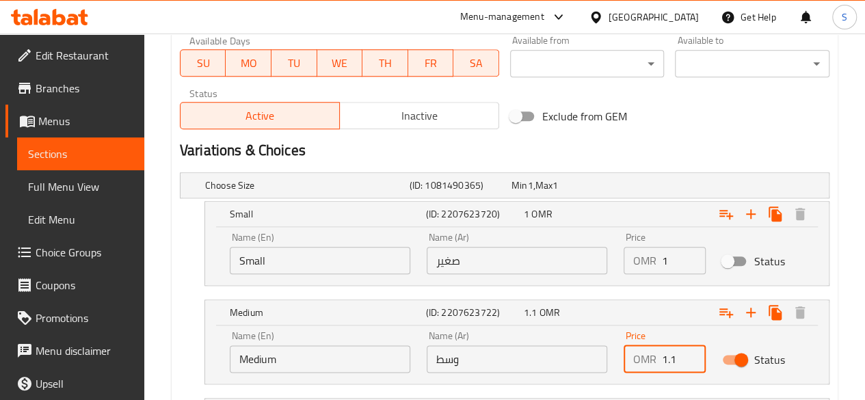
drag, startPoint x: 685, startPoint y: 355, endPoint x: 626, endPoint y: 352, distance: 59.6
click at [626, 352] on div "OMR 1.1 Price" at bounding box center [665, 358] width 82 height 27
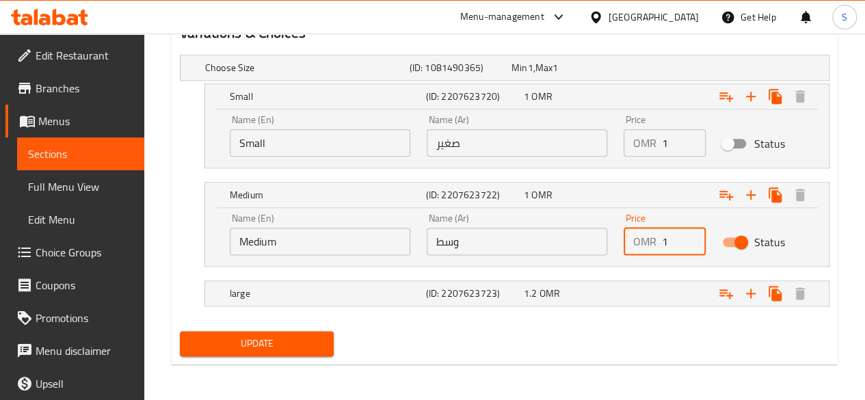
type input "1"
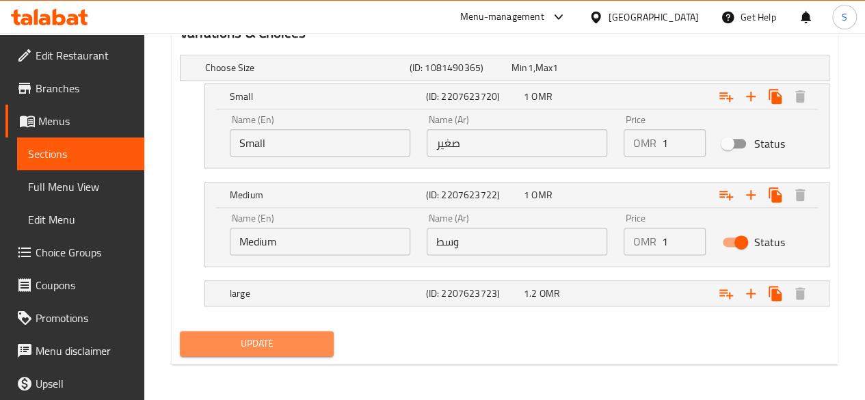
click at [284, 344] on span "Update" at bounding box center [257, 343] width 133 height 17
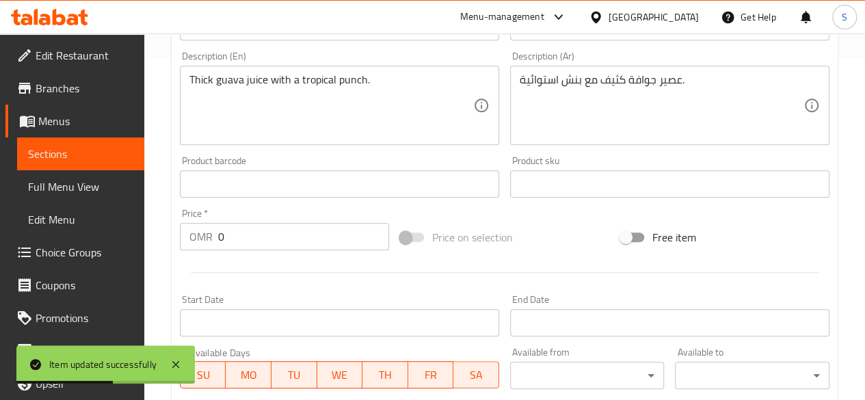
scroll to position [0, 0]
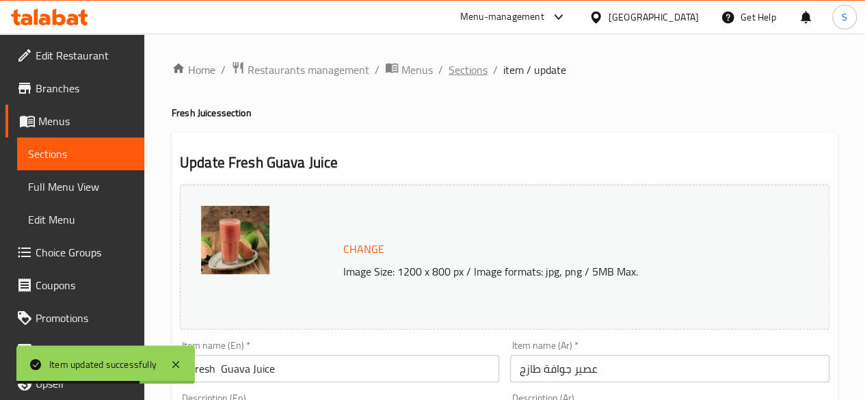
click at [465, 72] on span "Sections" at bounding box center [468, 70] width 39 height 16
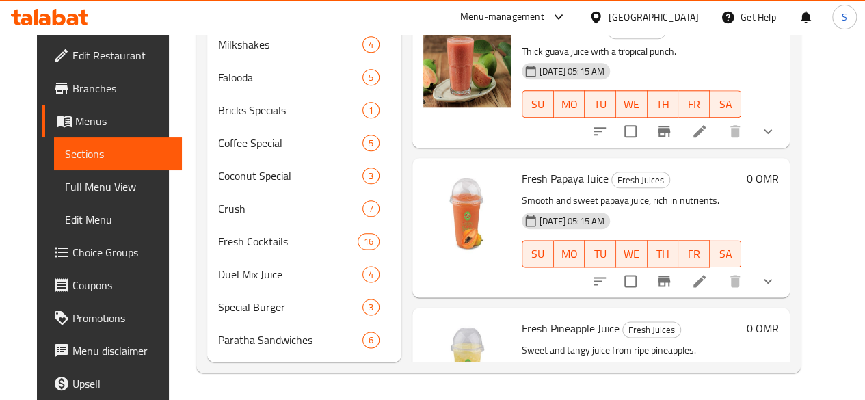
scroll to position [1137, 0]
click at [713, 269] on li at bounding box center [700, 281] width 38 height 25
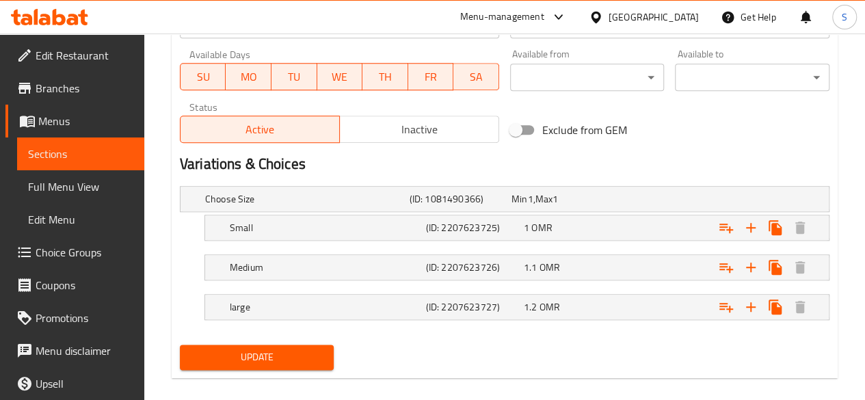
scroll to position [654, 0]
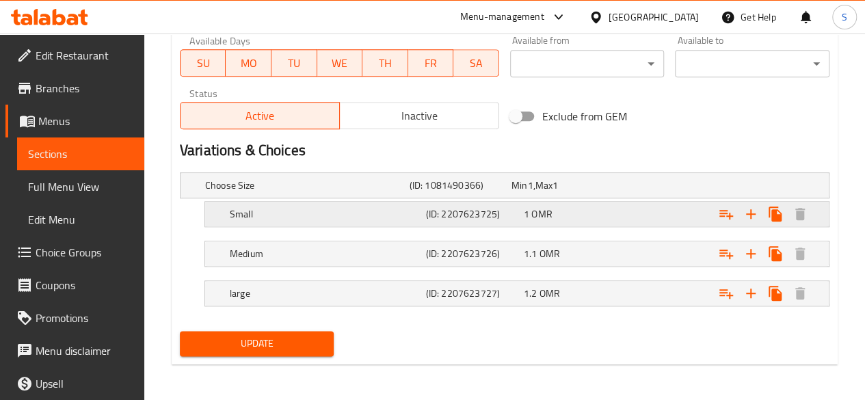
click at [611, 195] on div "1 OMR" at bounding box center [560, 185] width 102 height 19
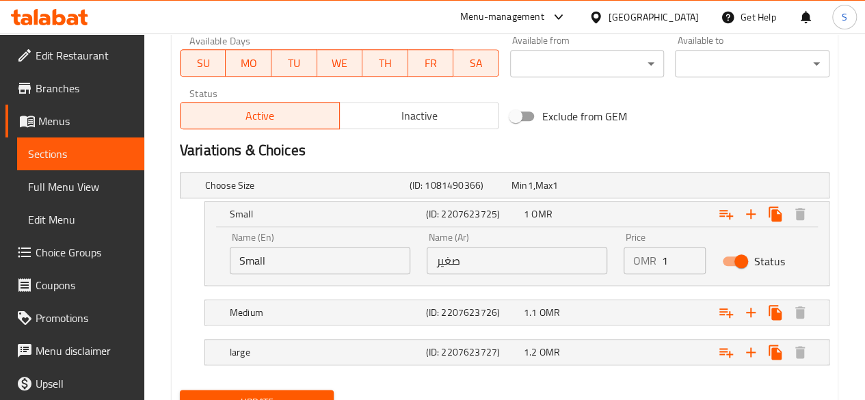
click at [740, 266] on input "Status" at bounding box center [741, 261] width 78 height 26
checkbox input "false"
click at [668, 188] on div "Expand" at bounding box center [713, 185] width 205 height 5
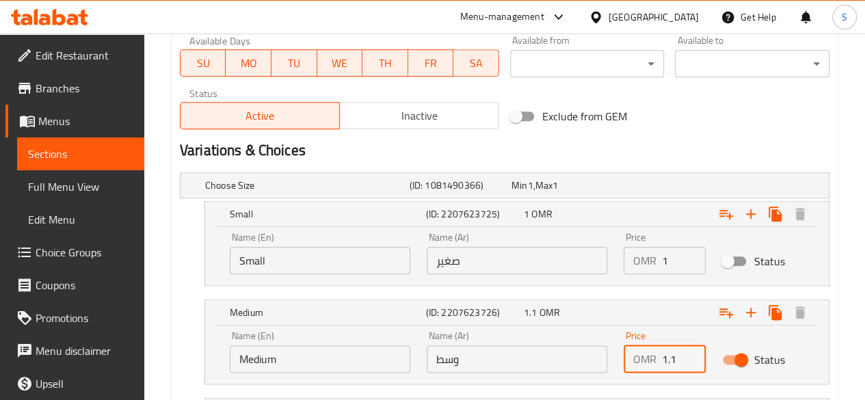
drag, startPoint x: 685, startPoint y: 352, endPoint x: 619, endPoint y: 363, distance: 67.2
click at [619, 363] on div "Price OMR 1.1 Price" at bounding box center [665, 352] width 98 height 58
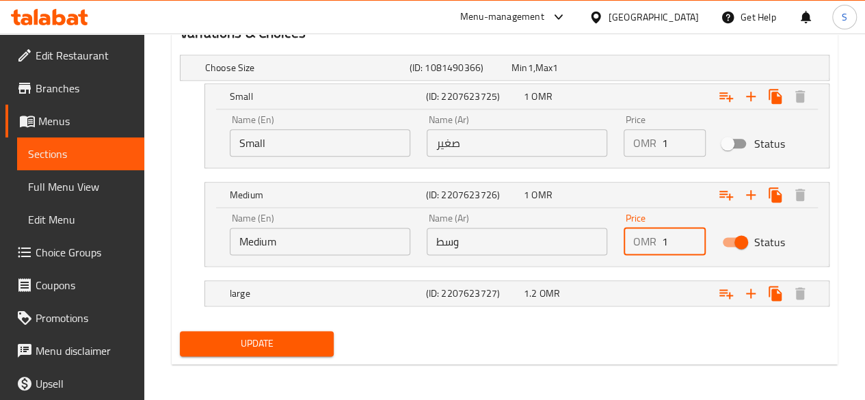
type input "1"
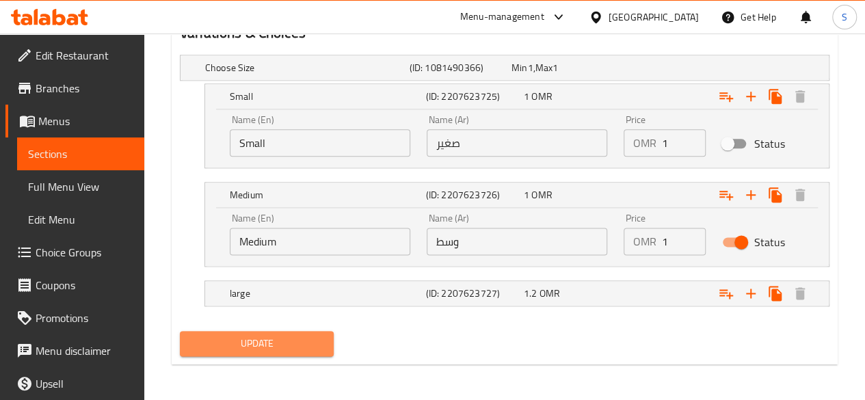
click at [321, 344] on span "Update" at bounding box center [257, 343] width 133 height 17
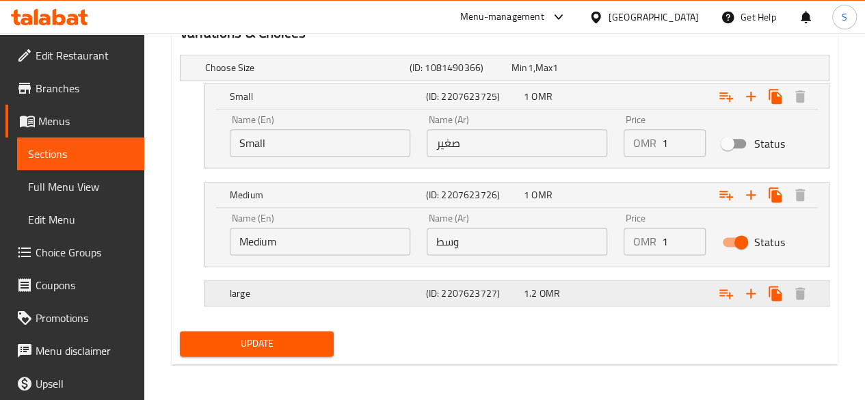
click at [629, 70] on div "Expand" at bounding box center [713, 67] width 205 height 5
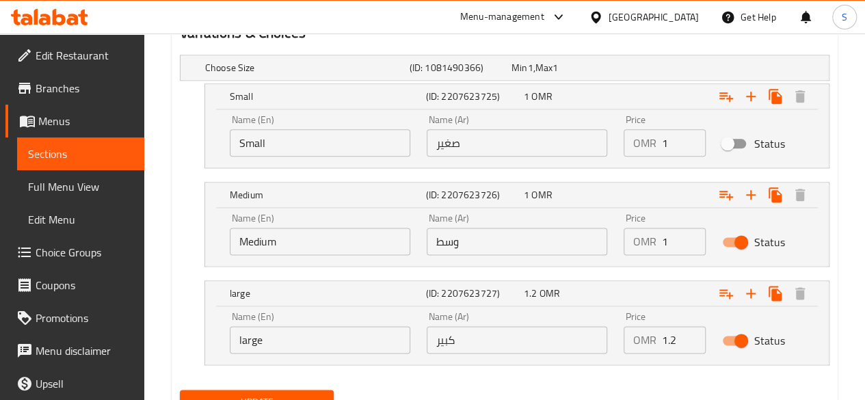
scroll to position [830, 0]
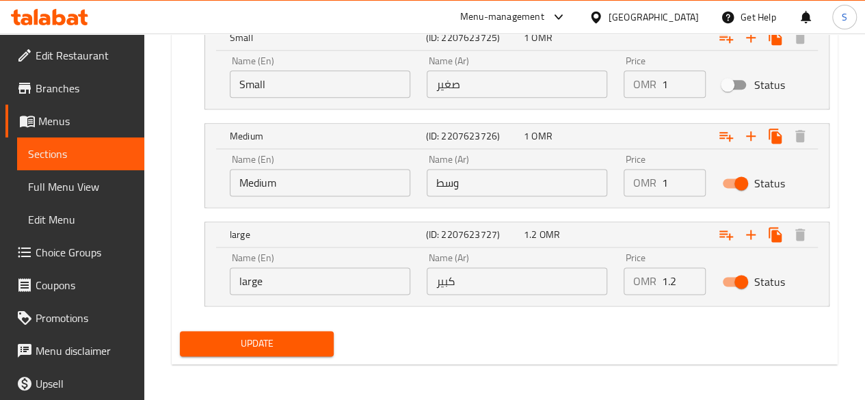
click at [287, 344] on span "Update" at bounding box center [257, 343] width 133 height 17
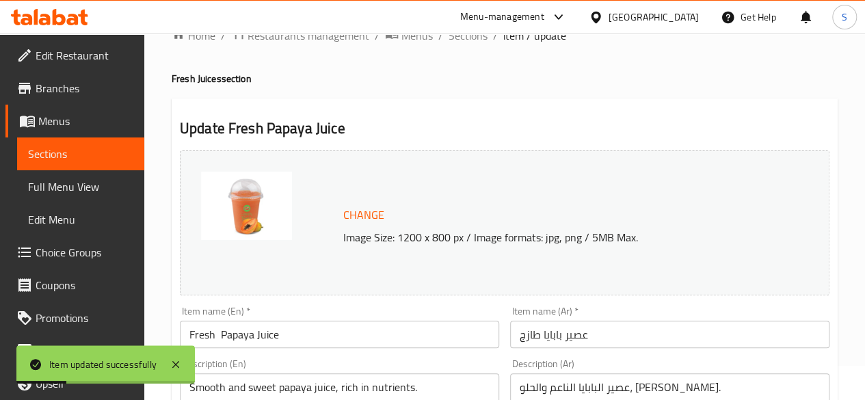
scroll to position [0, 0]
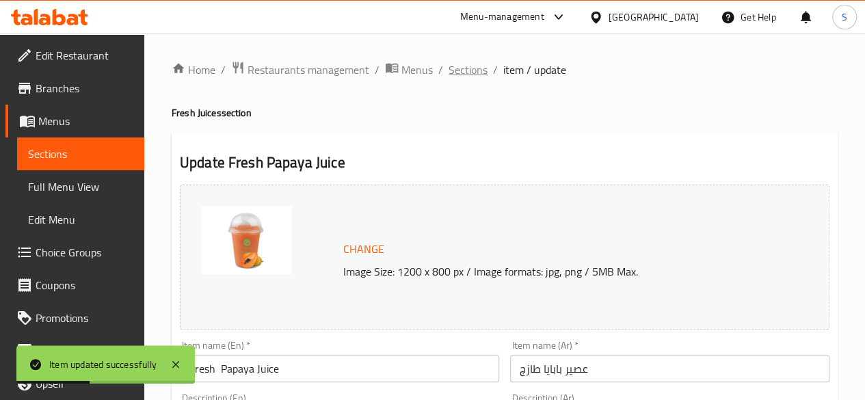
click at [464, 75] on span "Sections" at bounding box center [468, 70] width 39 height 16
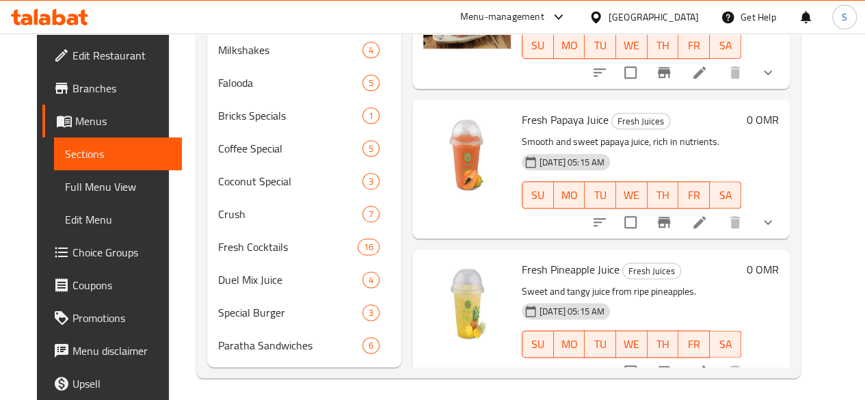
scroll to position [733, 0]
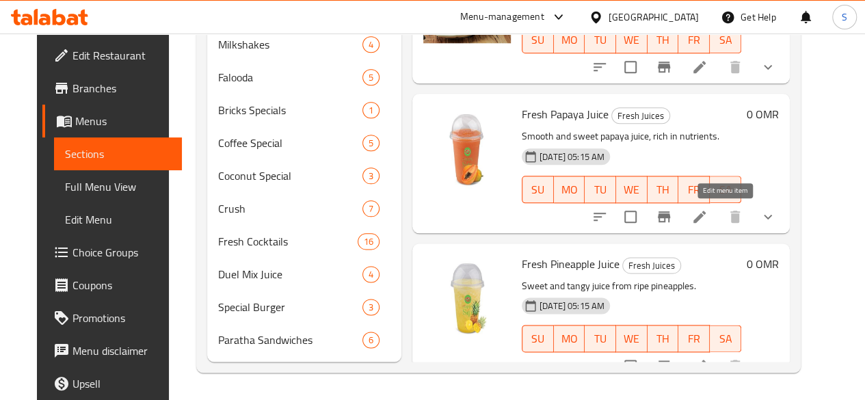
click at [708, 222] on icon at bounding box center [699, 217] width 16 height 16
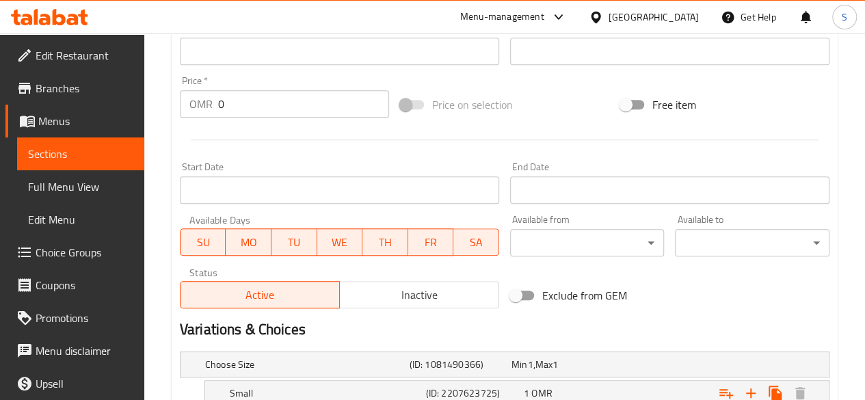
scroll to position [654, 0]
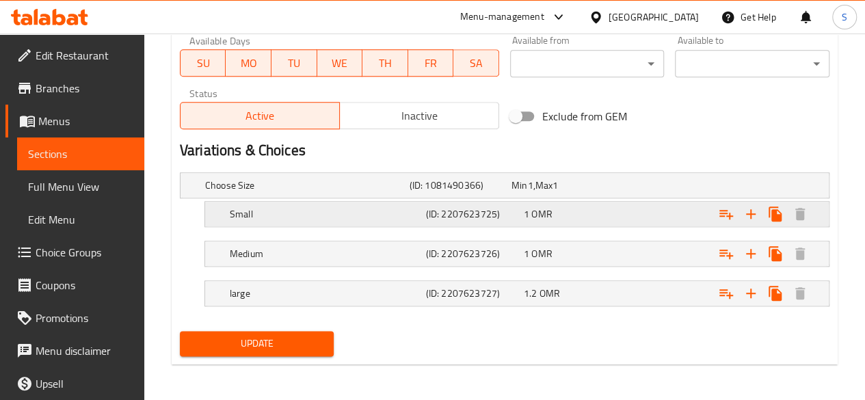
click at [627, 188] on div "Expand" at bounding box center [713, 185] width 205 height 5
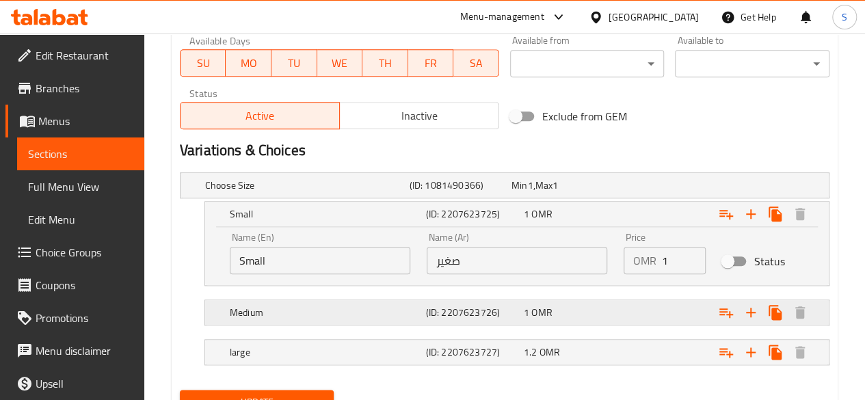
click at [606, 200] on div "Medium (ID: 2207623726) 1 OMR" at bounding box center [508, 185] width 613 height 30
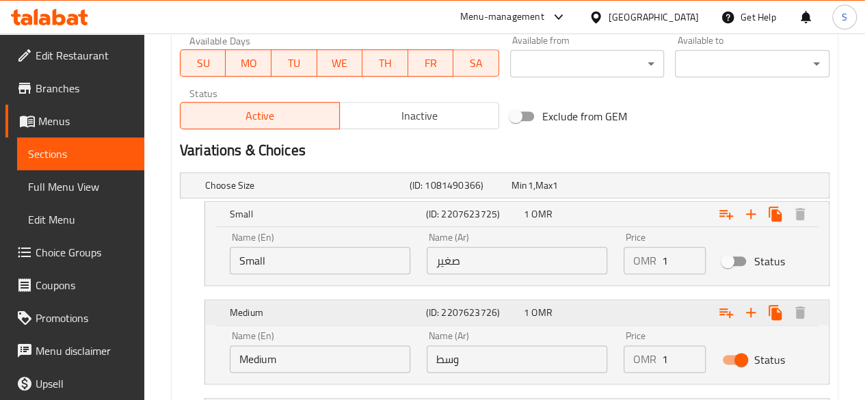
scroll to position [772, 0]
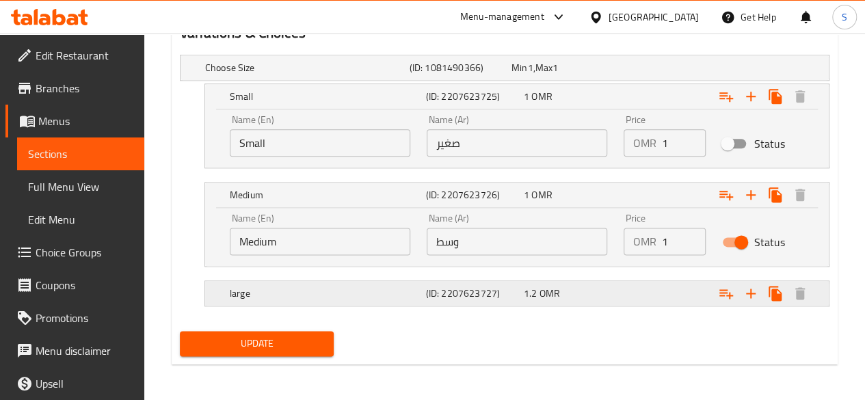
click at [579, 77] on div "1.2 OMR" at bounding box center [560, 67] width 102 height 19
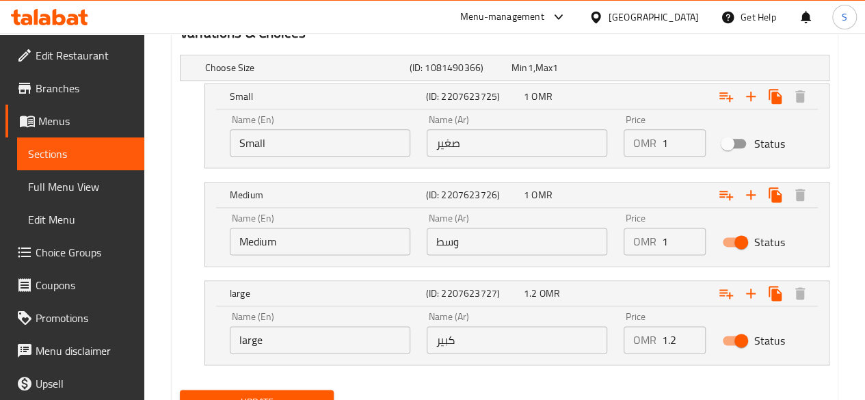
scroll to position [830, 0]
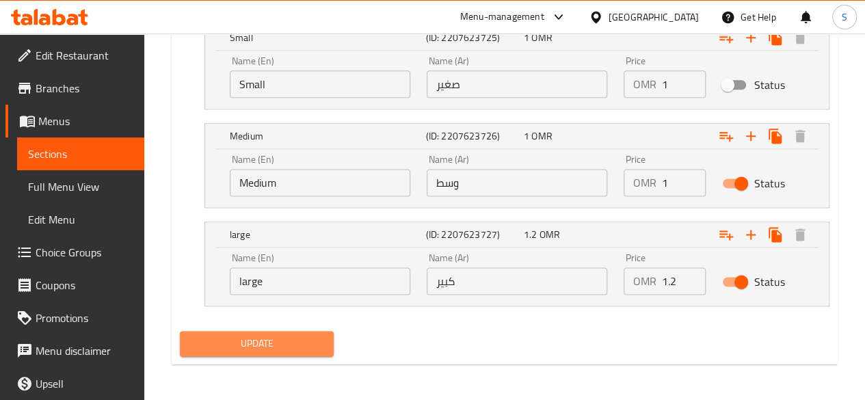
click at [220, 335] on span "Update" at bounding box center [257, 343] width 133 height 17
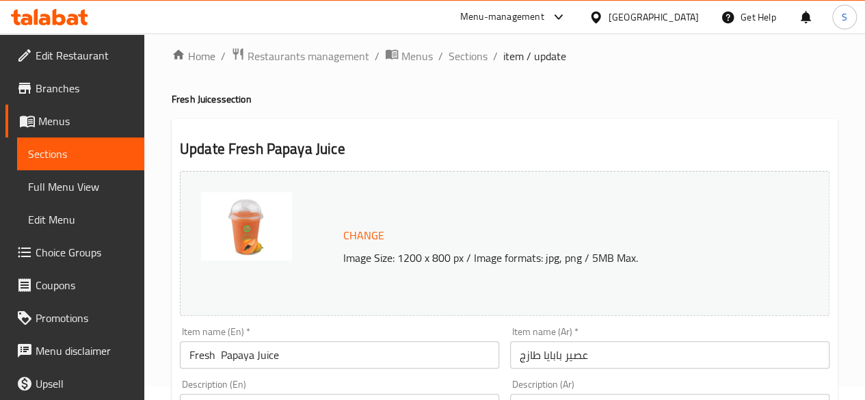
scroll to position [0, 0]
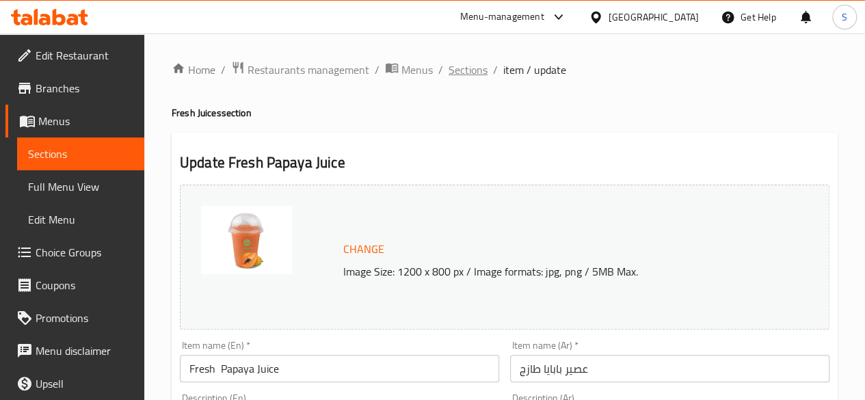
click at [464, 73] on span "Sections" at bounding box center [468, 70] width 39 height 16
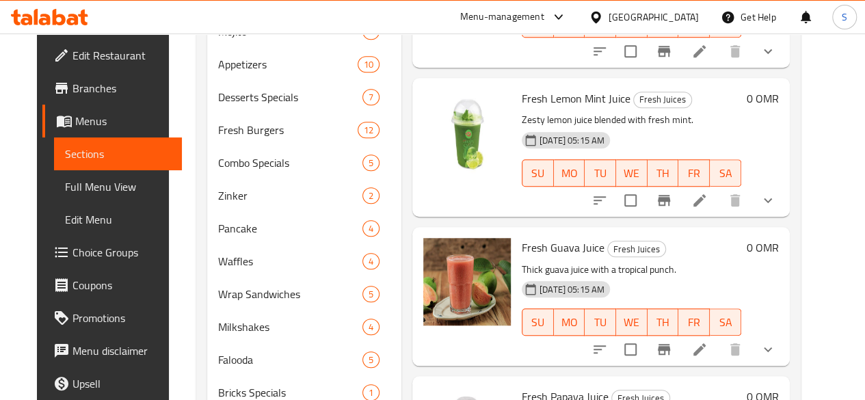
scroll to position [753, 0]
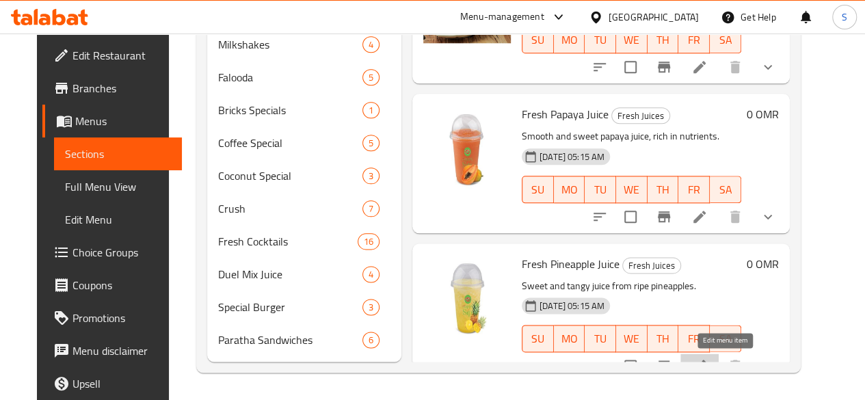
click at [708, 358] on icon at bounding box center [699, 366] width 16 height 16
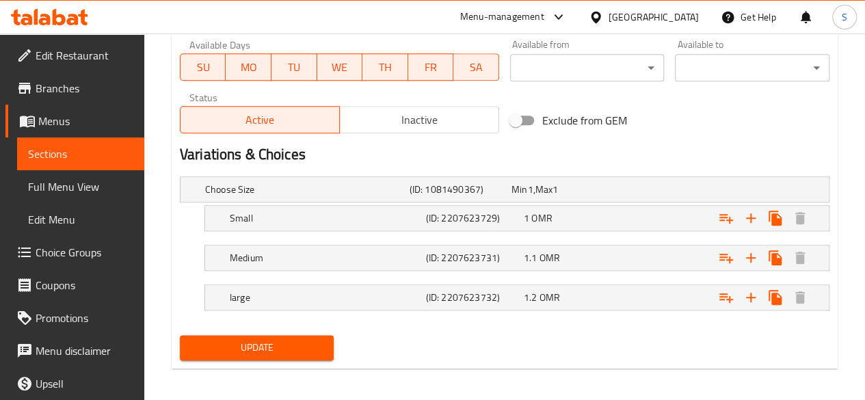
scroll to position [654, 0]
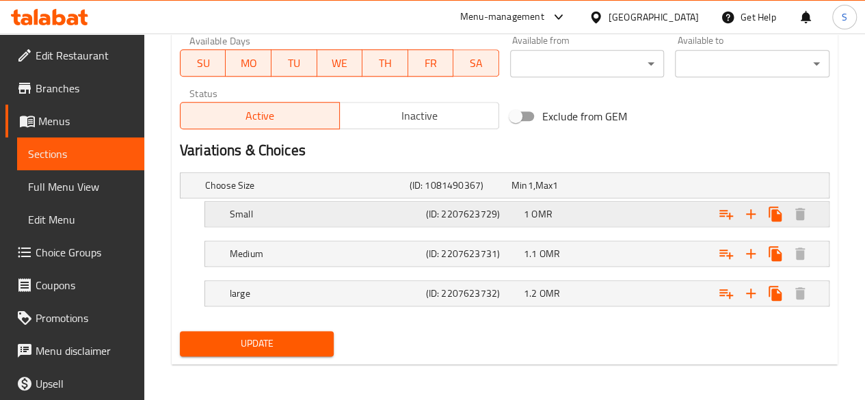
click at [633, 188] on div "Expand" at bounding box center [713, 185] width 205 height 5
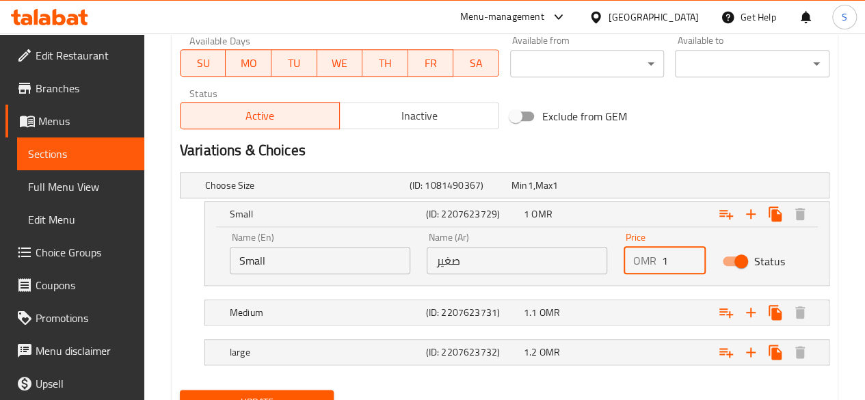
drag, startPoint x: 671, startPoint y: 251, endPoint x: 642, endPoint y: 259, distance: 30.5
click at [642, 259] on div "OMR 1 Price" at bounding box center [665, 260] width 82 height 27
click at [642, 259] on p "OMR" at bounding box center [644, 260] width 23 height 16
click at [681, 255] on input "1" at bounding box center [684, 260] width 44 height 27
type input "0.7"
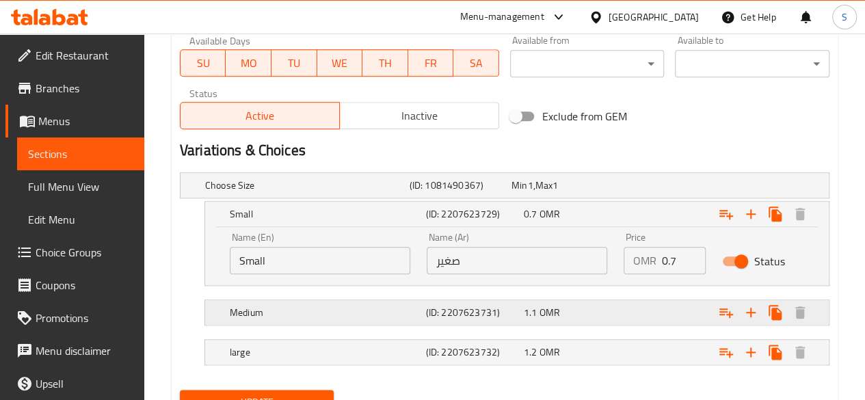
click at [632, 188] on div "Expand" at bounding box center [713, 185] width 205 height 5
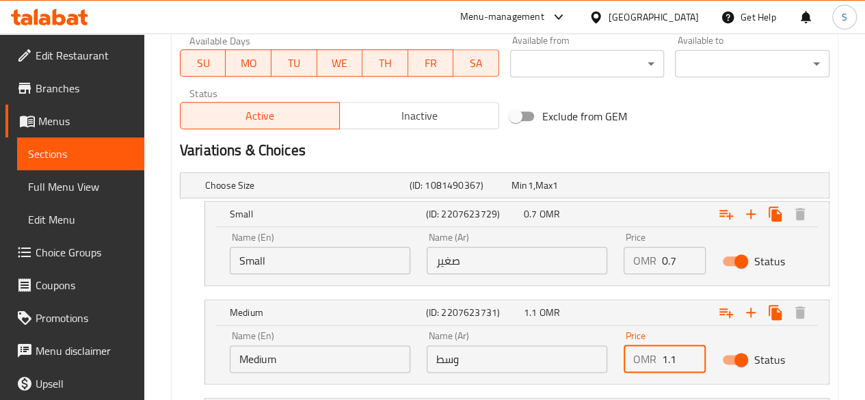
drag, startPoint x: 681, startPoint y: 352, endPoint x: 624, endPoint y: 355, distance: 56.2
click at [624, 355] on div "OMR 1.1 Price" at bounding box center [665, 358] width 82 height 27
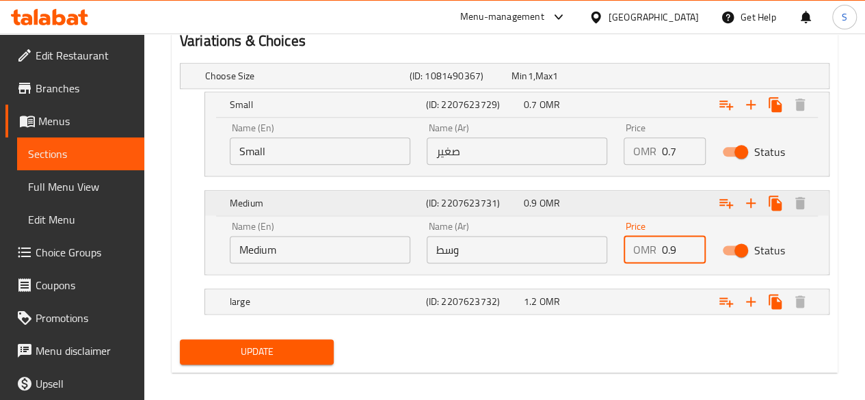
scroll to position [766, 0]
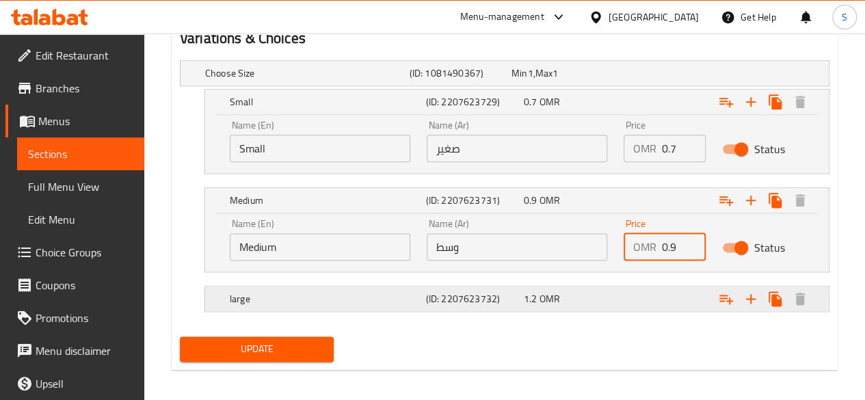
type input "0.9"
click at [629, 76] on div "Expand" at bounding box center [713, 72] width 205 height 5
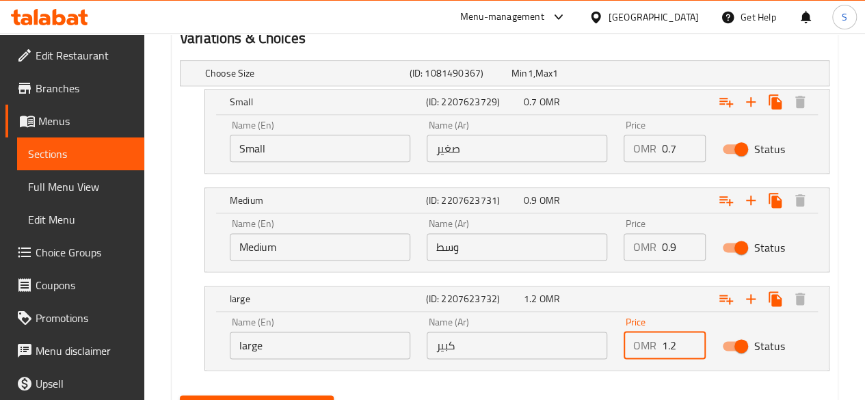
drag, startPoint x: 676, startPoint y: 345, endPoint x: 619, endPoint y: 331, distance: 58.4
click at [619, 331] on div "Price OMR 1.2 Price" at bounding box center [665, 338] width 98 height 58
type input "1.1"
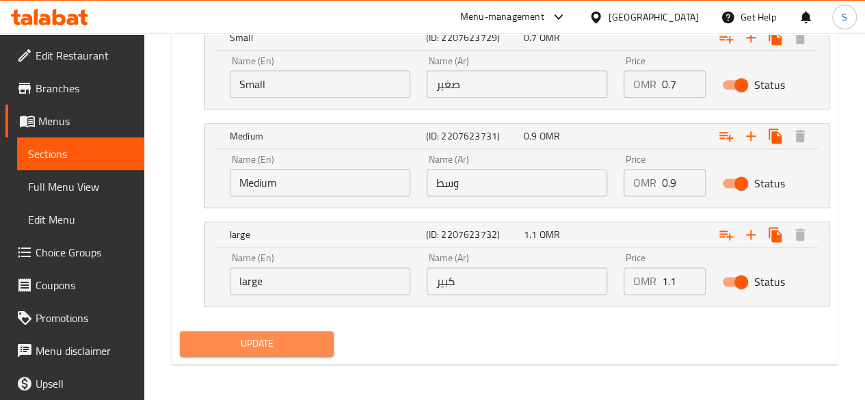
click at [226, 347] on span "Update" at bounding box center [257, 343] width 133 height 17
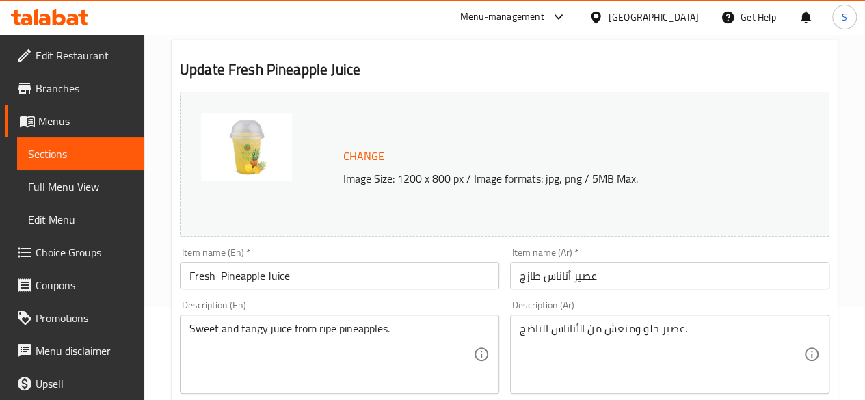
scroll to position [0, 0]
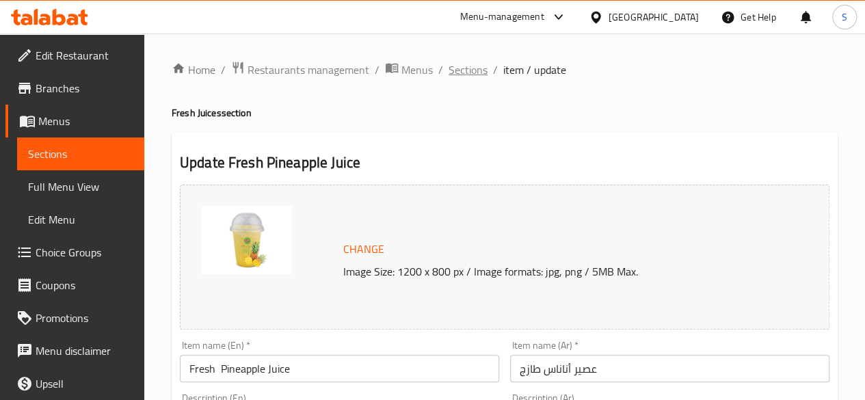
click at [464, 69] on span "Sections" at bounding box center [468, 70] width 39 height 16
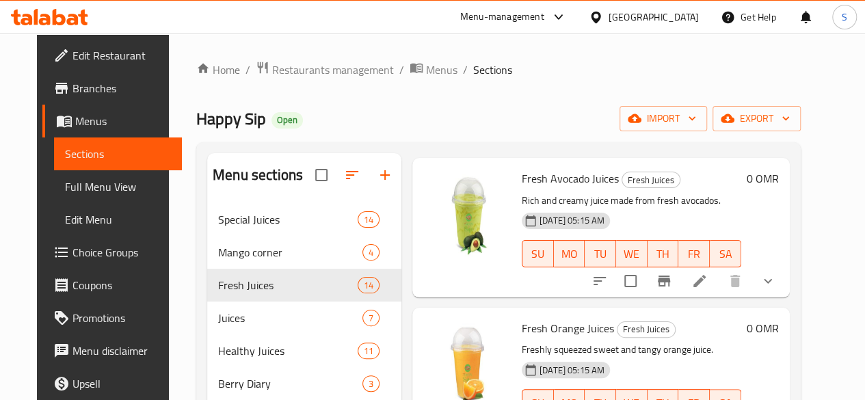
scroll to position [228, 0]
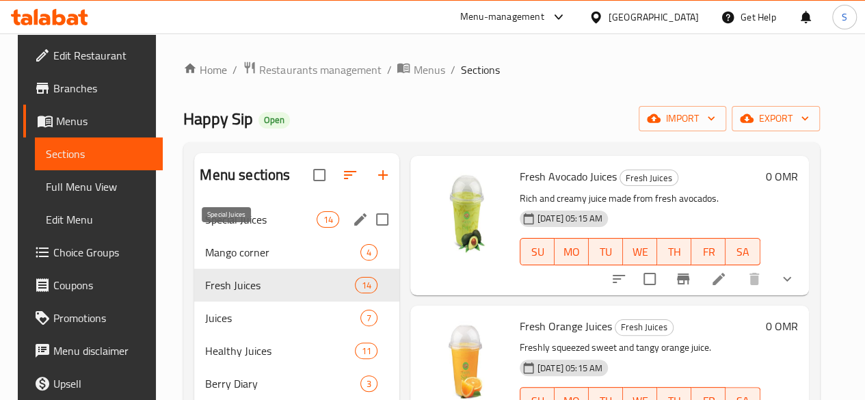
click at [230, 228] on span "Special Juices" at bounding box center [260, 219] width 111 height 16
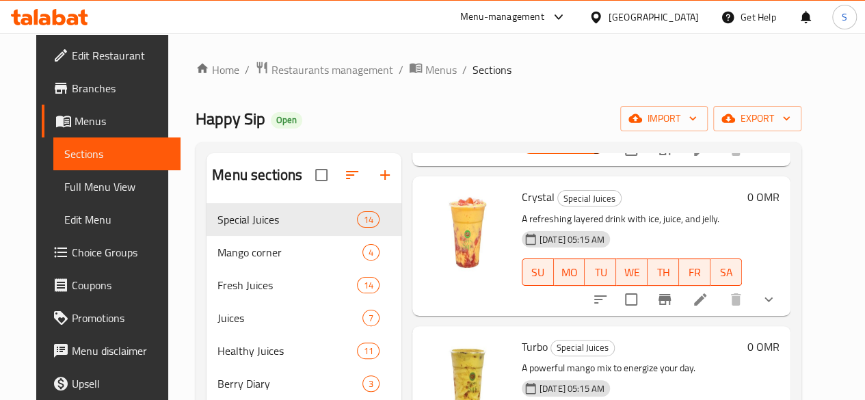
scroll to position [209, 0]
click at [709, 292] on icon at bounding box center [700, 300] width 16 height 16
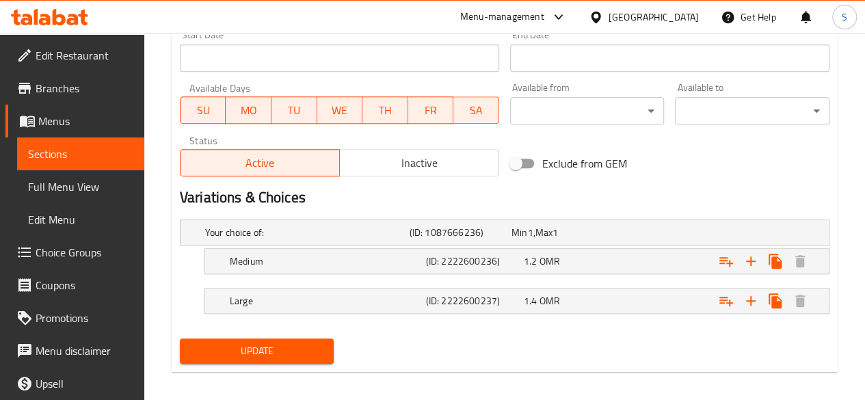
scroll to position [615, 0]
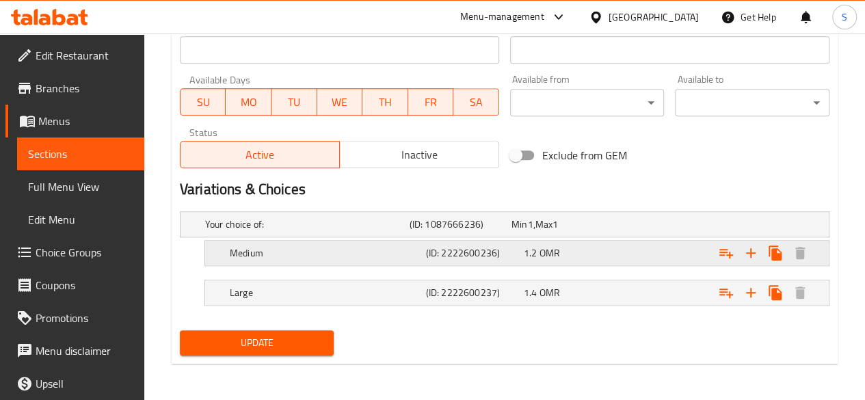
click at [608, 231] on div "1.2 OMR" at bounding box center [560, 225] width 96 height 14
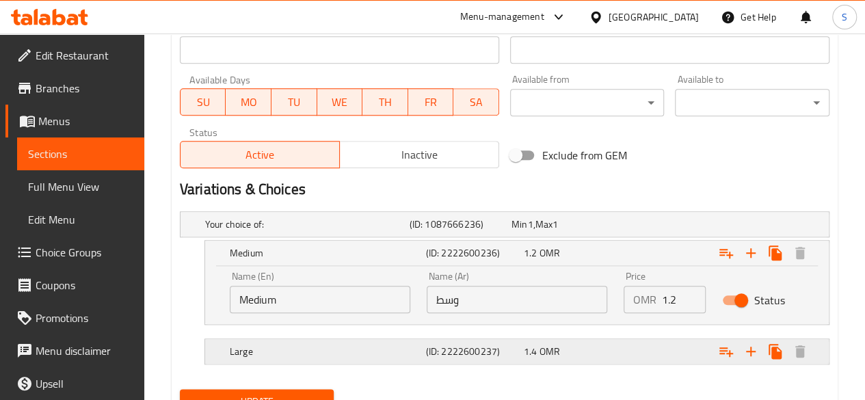
click at [596, 231] on div "1.4 OMR" at bounding box center [560, 225] width 96 height 14
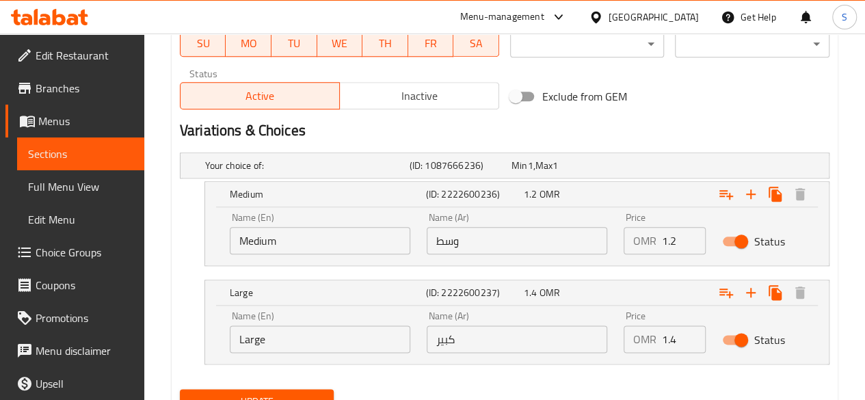
scroll to position [733, 0]
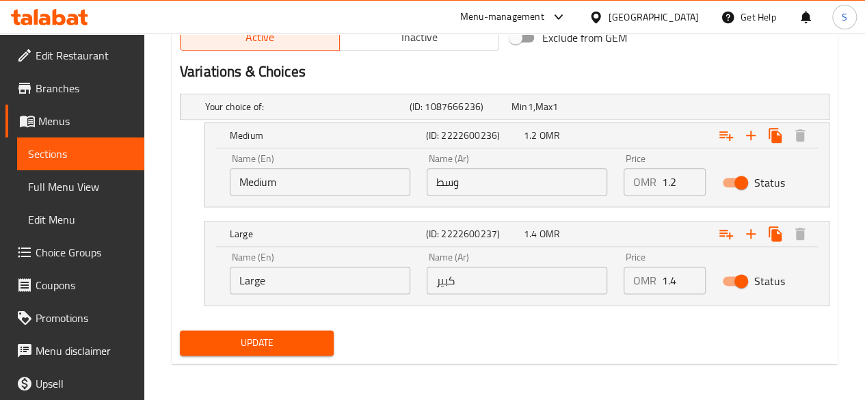
click at [216, 334] on span "Update" at bounding box center [257, 342] width 133 height 17
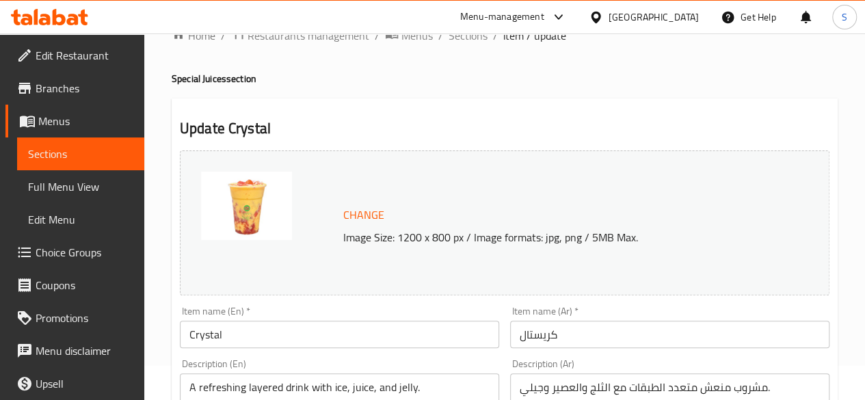
scroll to position [0, 0]
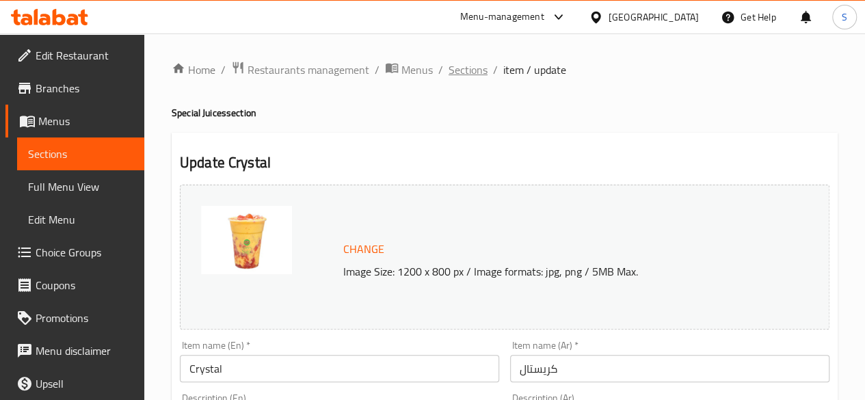
click at [460, 70] on span "Sections" at bounding box center [468, 70] width 39 height 16
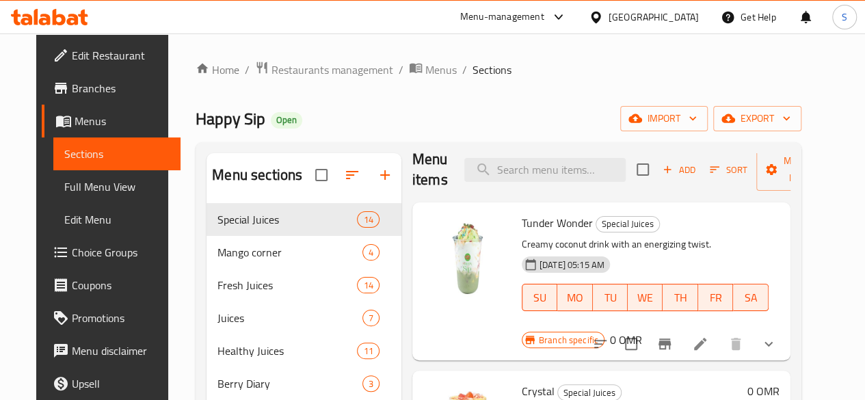
scroll to position [14, 0]
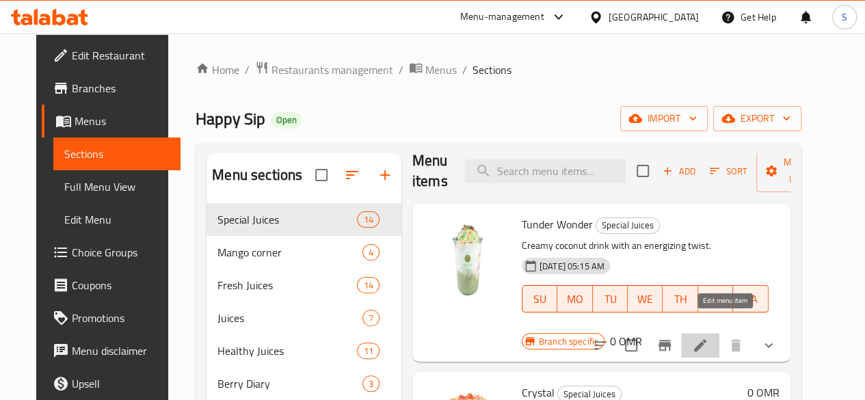
click at [709, 337] on icon at bounding box center [700, 345] width 16 height 16
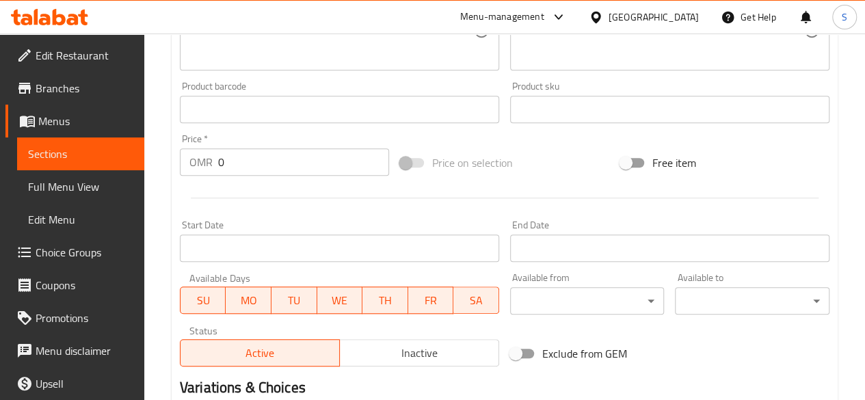
scroll to position [576, 0]
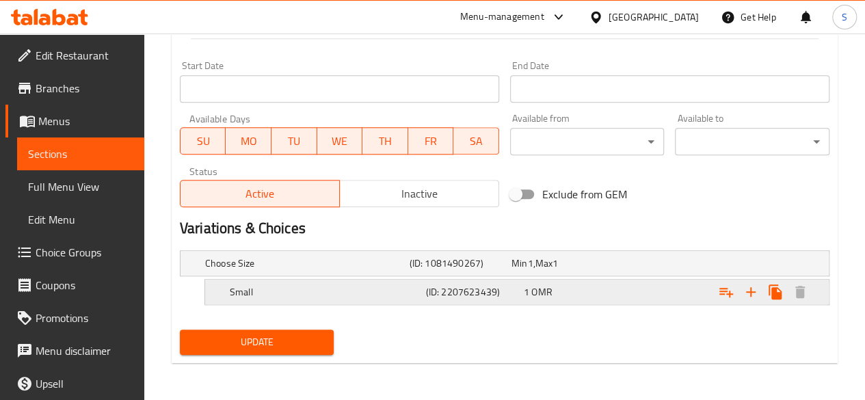
click at [579, 270] on div "1 OMR" at bounding box center [560, 263] width 96 height 14
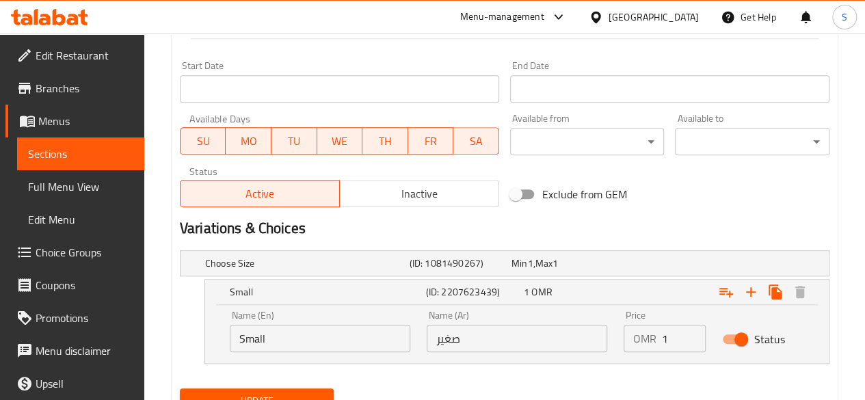
click at [677, 340] on input "1" at bounding box center [684, 338] width 44 height 27
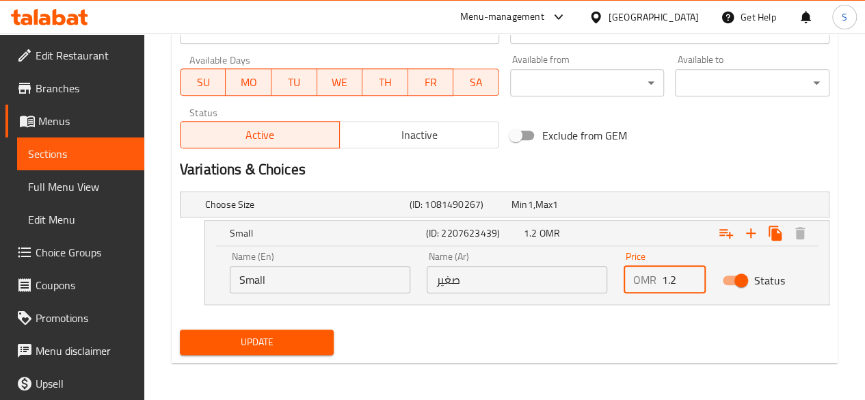
type input "1.2"
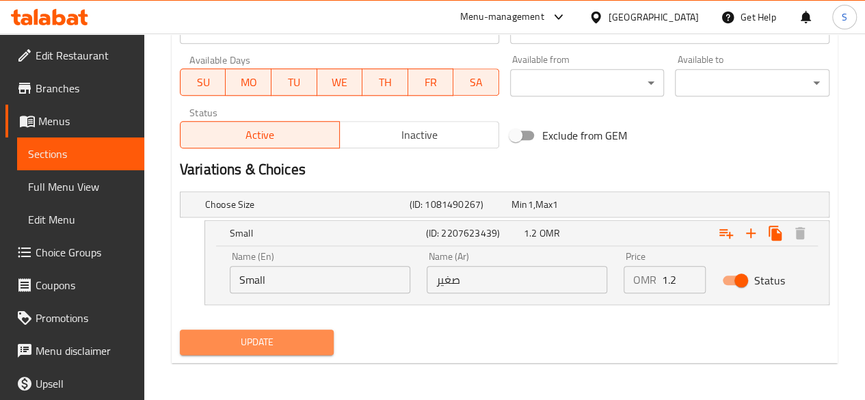
click at [217, 334] on span "Update" at bounding box center [257, 342] width 133 height 17
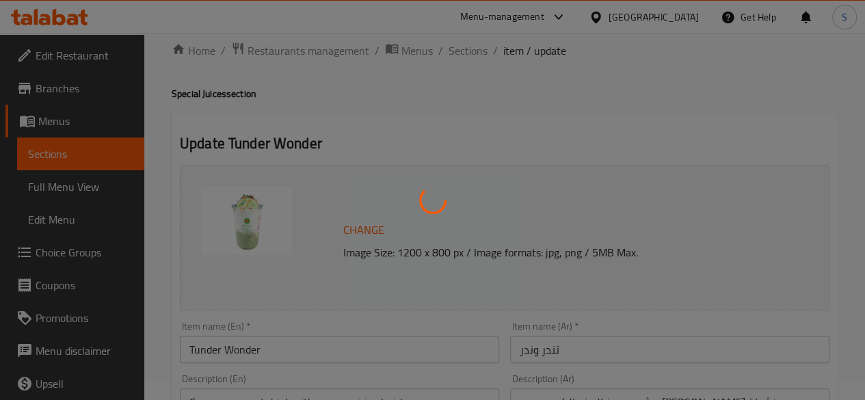
scroll to position [0, 0]
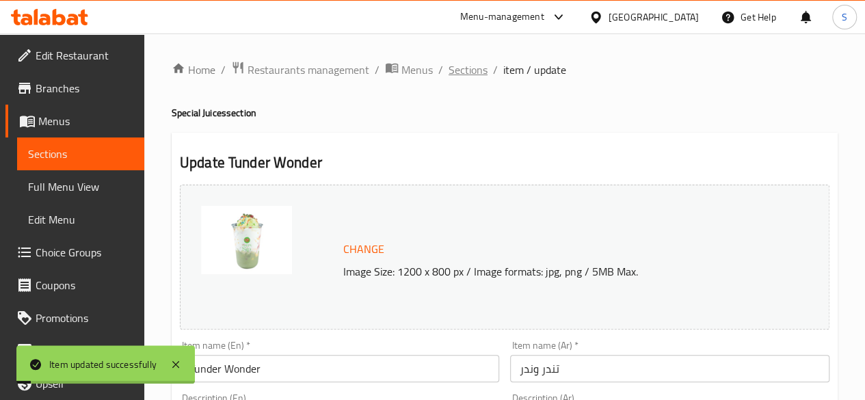
click at [473, 68] on span "Sections" at bounding box center [468, 70] width 39 height 16
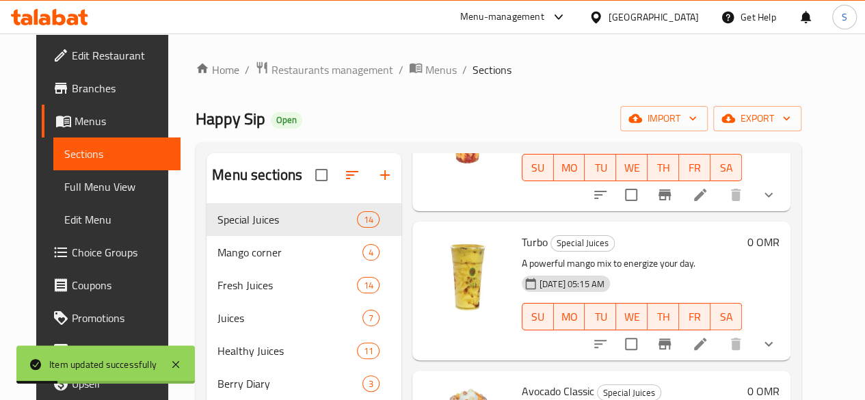
scroll to position [357, 0]
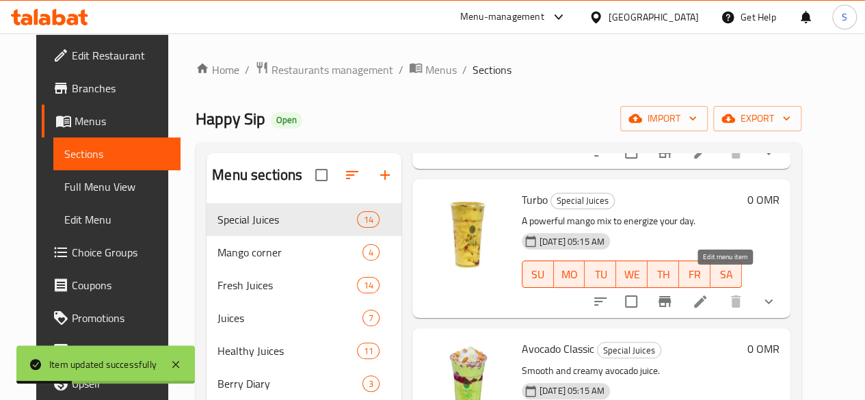
click at [709, 293] on icon at bounding box center [700, 301] width 16 height 16
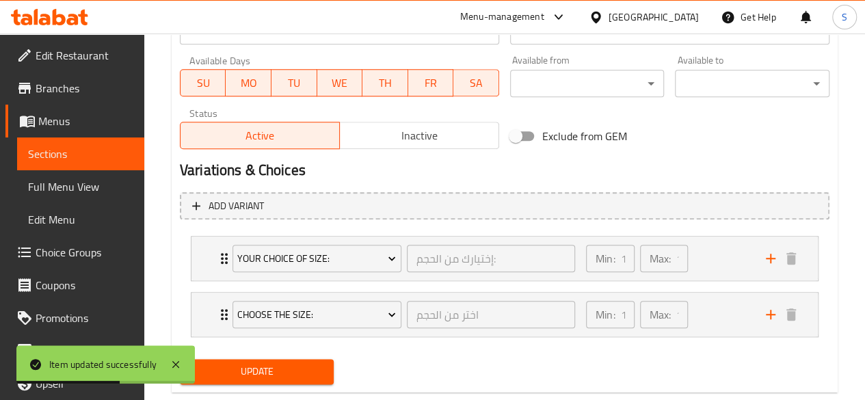
scroll to position [663, 0]
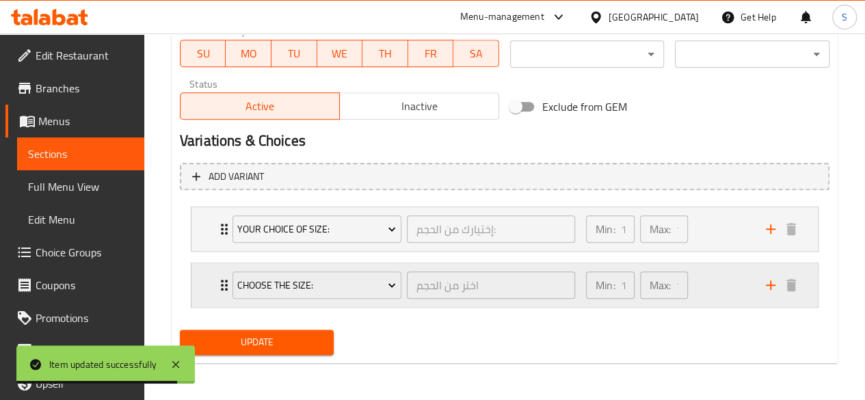
click at [218, 280] on icon "Expand" at bounding box center [224, 285] width 16 height 16
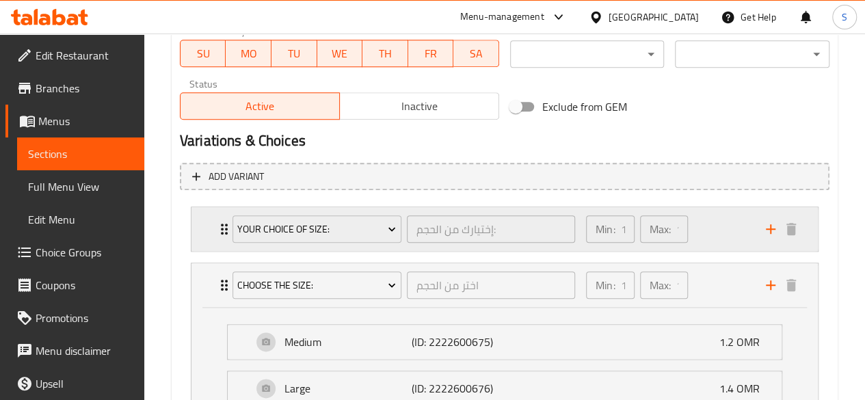
click at [221, 232] on icon "Expand" at bounding box center [224, 229] width 7 height 11
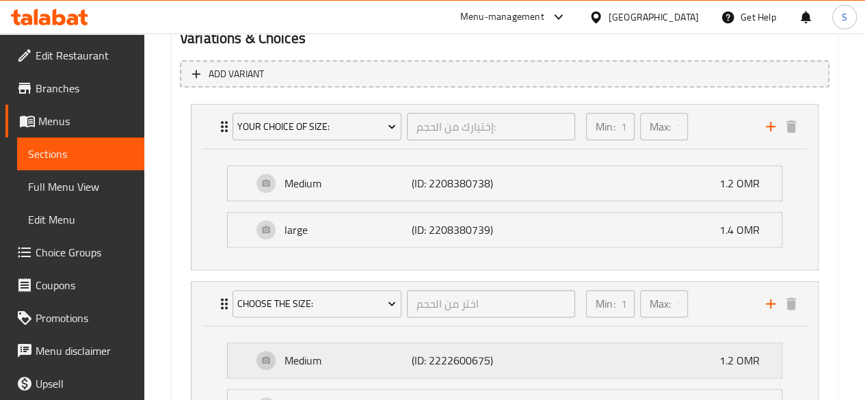
scroll to position [767, 0]
click at [219, 303] on icon "Expand" at bounding box center [224, 303] width 16 height 16
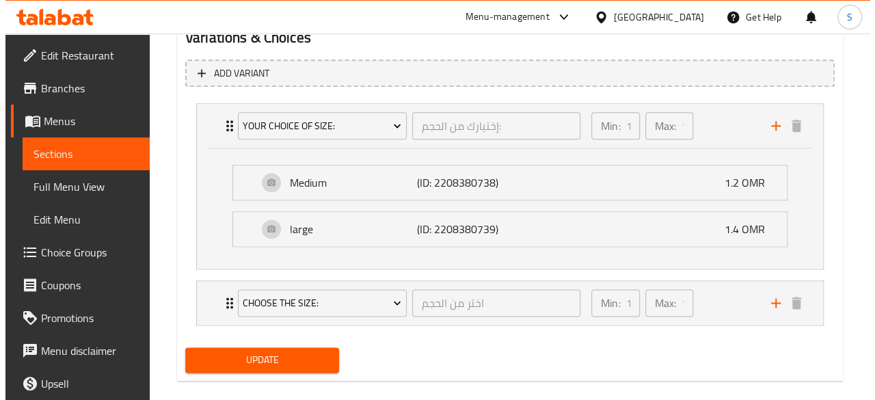
scroll to position [784, 0]
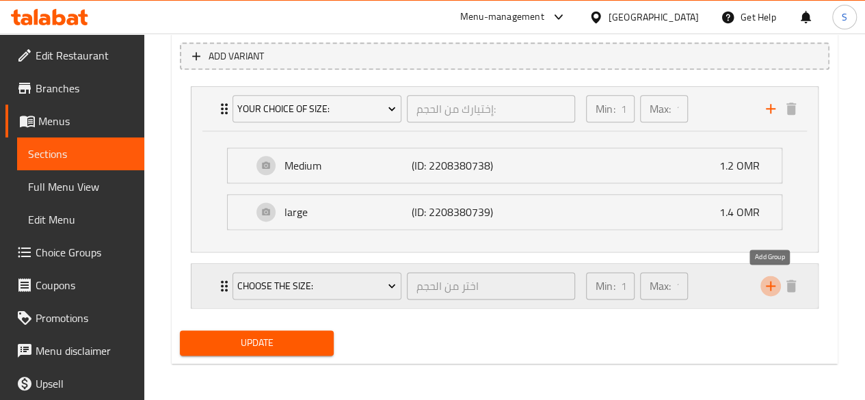
click at [778, 288] on icon "add" at bounding box center [771, 286] width 16 height 16
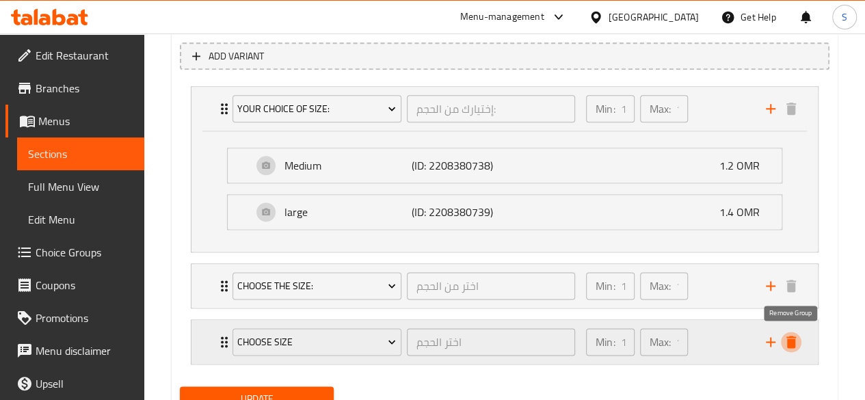
click at [791, 341] on icon "delete" at bounding box center [792, 342] width 10 height 12
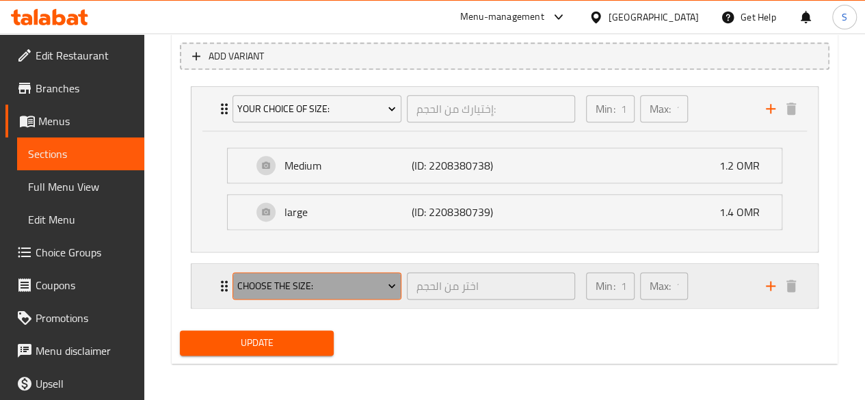
click at [343, 280] on span "Choose the Size:" at bounding box center [316, 286] width 159 height 17
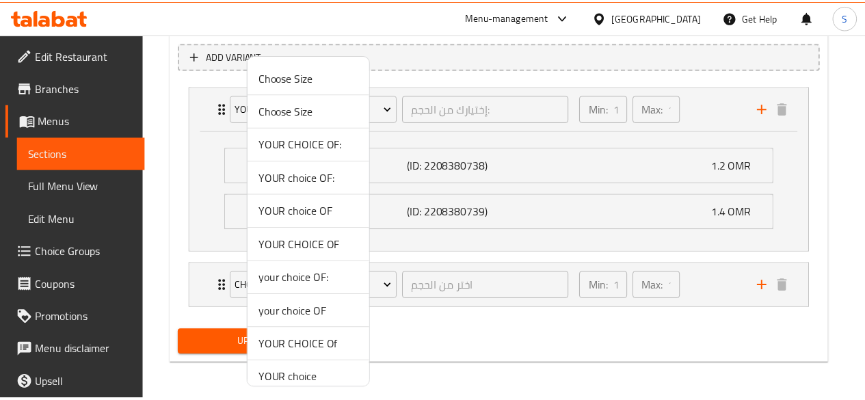
scroll to position [142, 0]
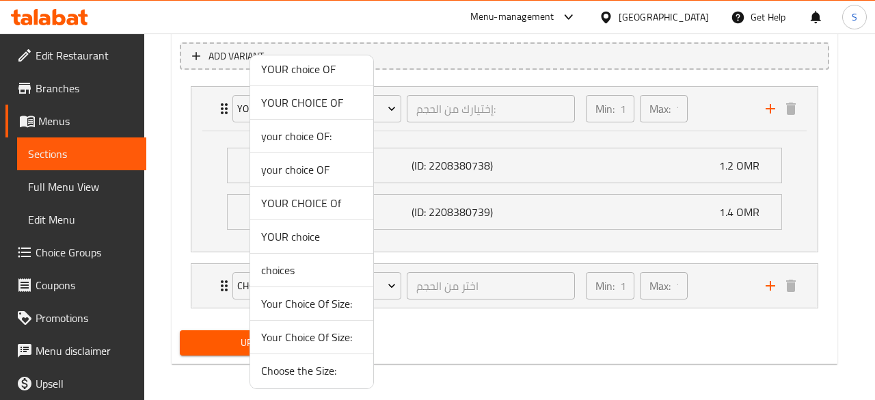
click at [301, 371] on span "Choose the Size:" at bounding box center [311, 371] width 101 height 16
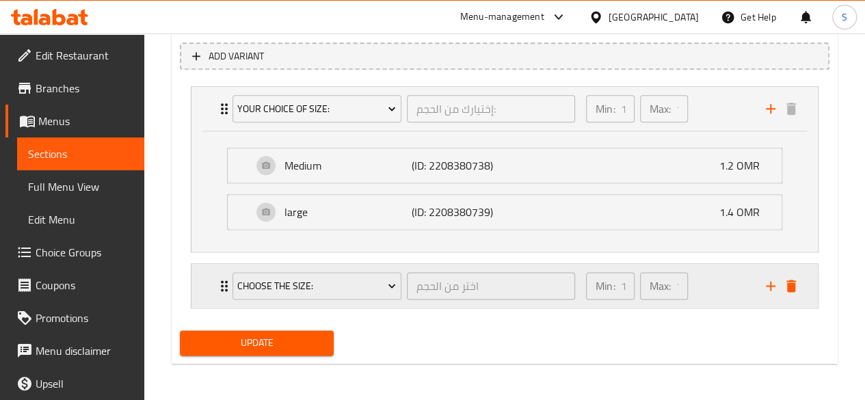
click at [226, 286] on div "Choose the Size: اختر من الحجم ​" at bounding box center [403, 286] width 359 height 44
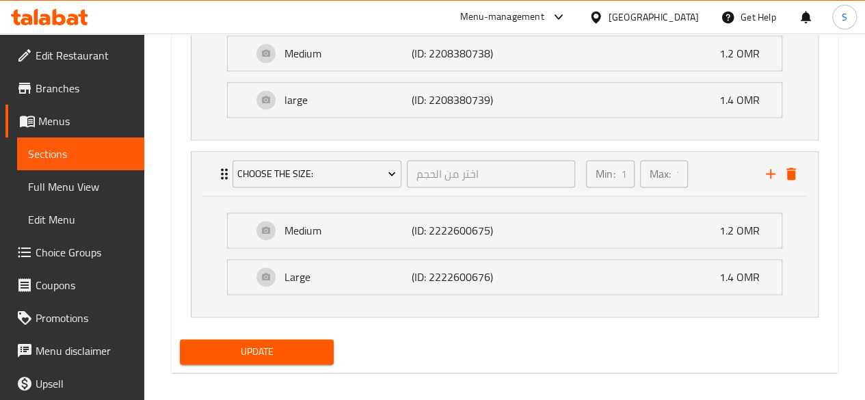
scroll to position [904, 0]
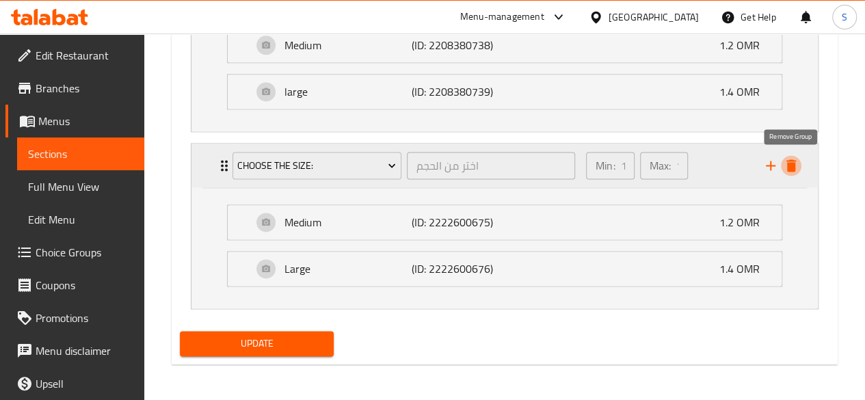
click at [788, 163] on icon "delete" at bounding box center [792, 165] width 10 height 12
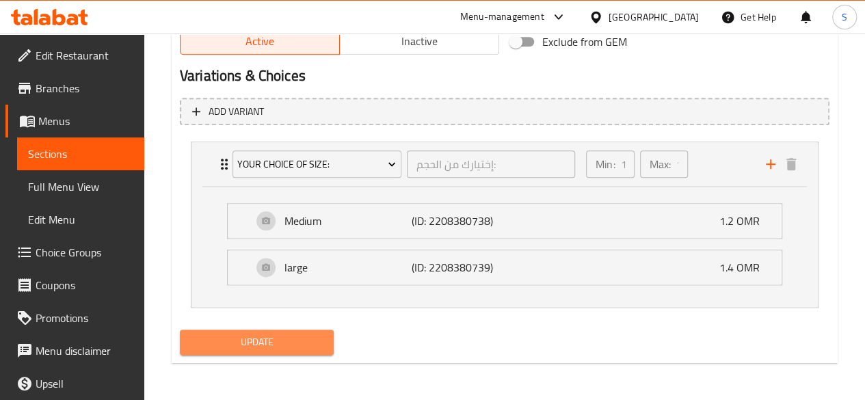
click at [225, 351] on button "Update" at bounding box center [257, 342] width 155 height 25
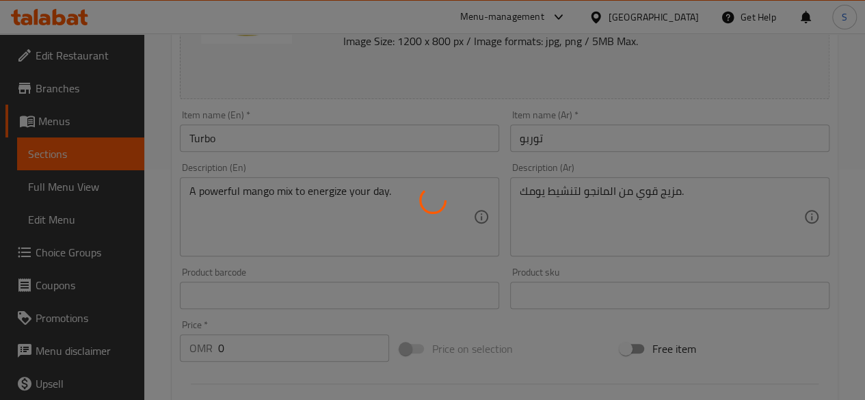
scroll to position [0, 0]
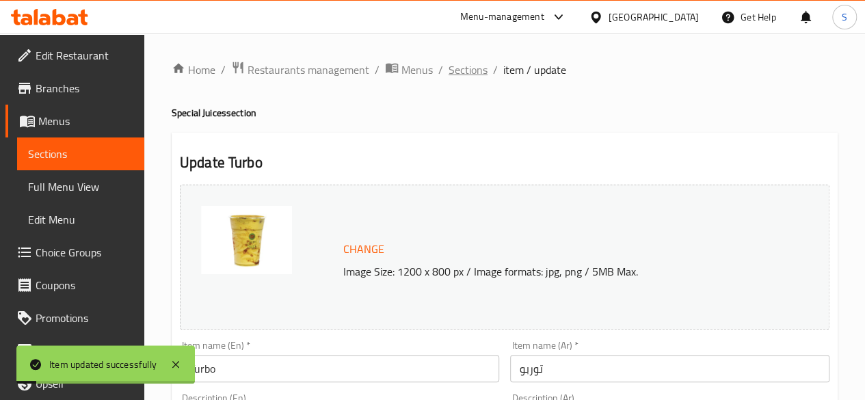
click at [464, 72] on span "Sections" at bounding box center [468, 70] width 39 height 16
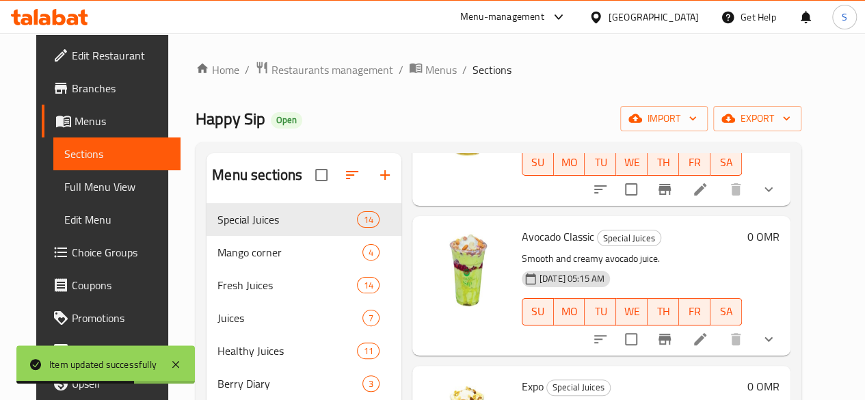
scroll to position [471, 0]
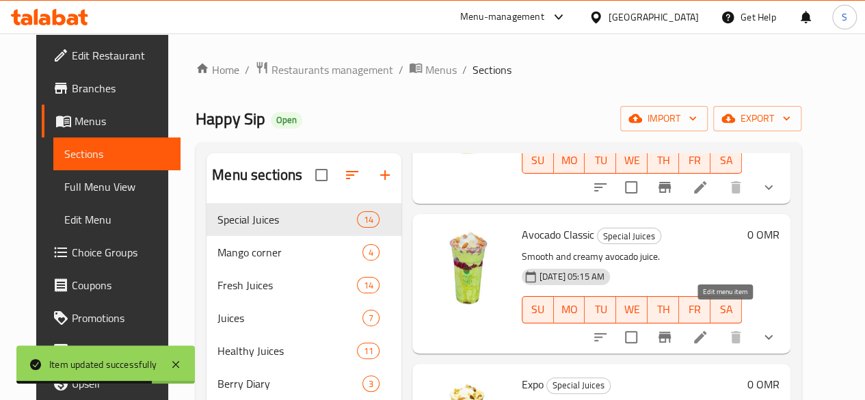
click at [707, 331] on icon at bounding box center [700, 337] width 12 height 12
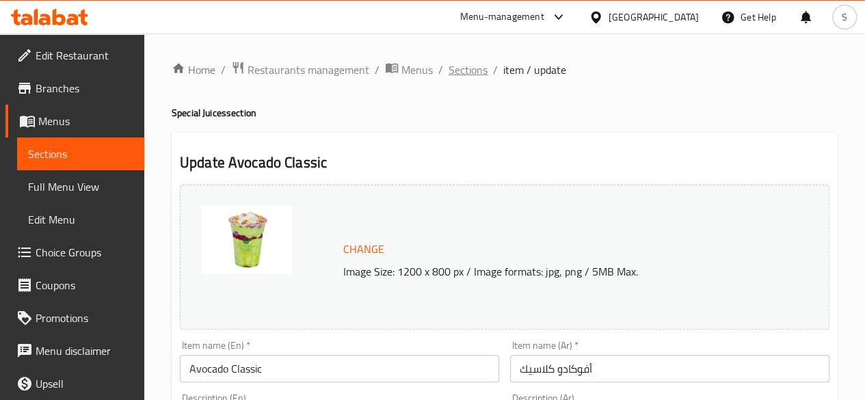
click at [464, 72] on span "Sections" at bounding box center [468, 70] width 39 height 16
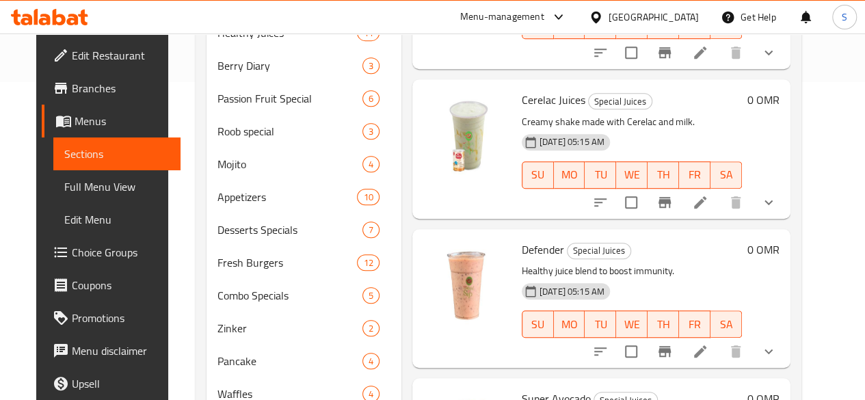
scroll to position [319, 0]
click at [709, 343] on icon at bounding box center [700, 351] width 16 height 16
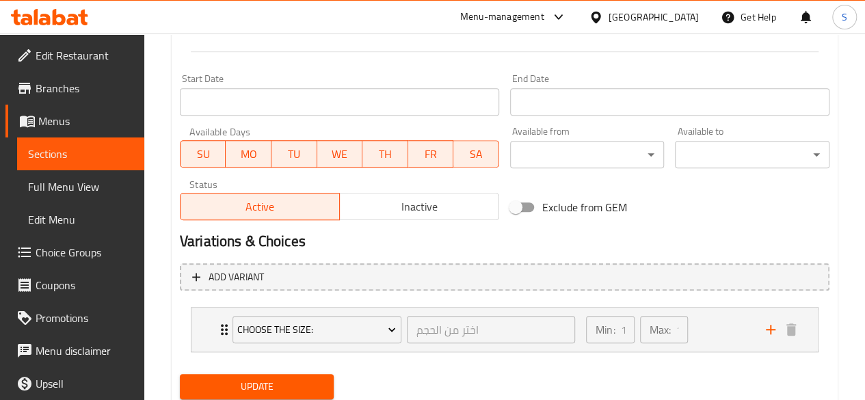
scroll to position [608, 0]
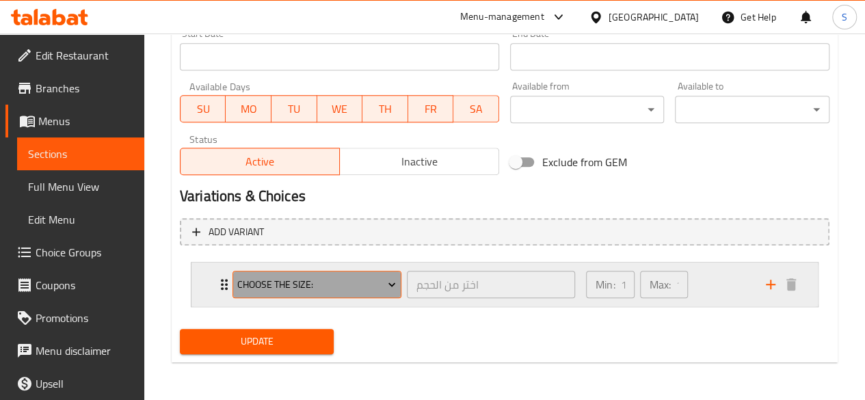
click at [233, 288] on button "Choose the Size:" at bounding box center [317, 284] width 169 height 27
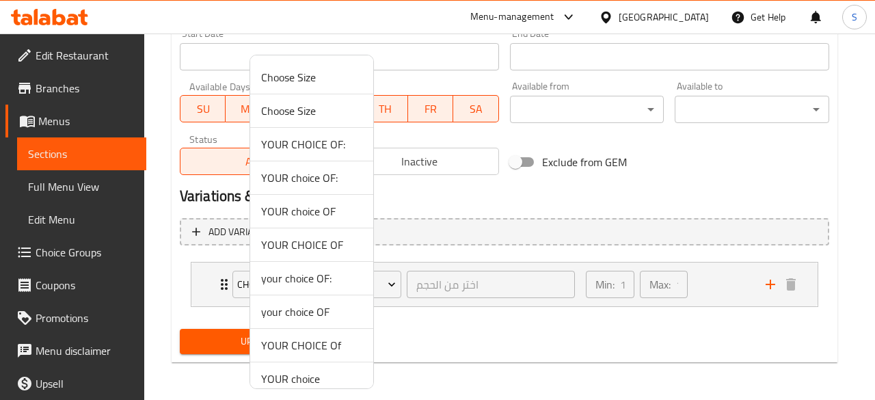
click at [220, 287] on div at bounding box center [437, 200] width 875 height 400
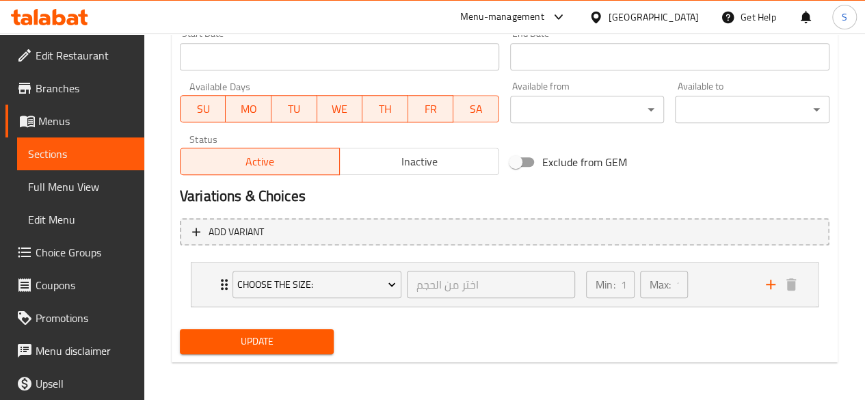
click at [220, 287] on icon "Expand" at bounding box center [224, 284] width 16 height 16
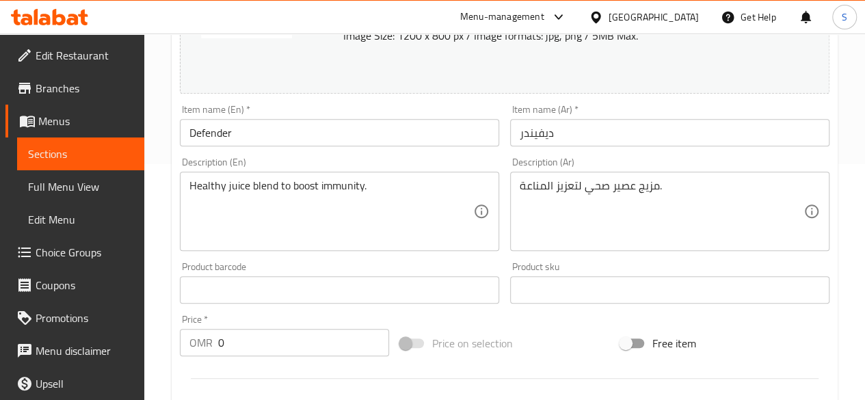
scroll to position [0, 0]
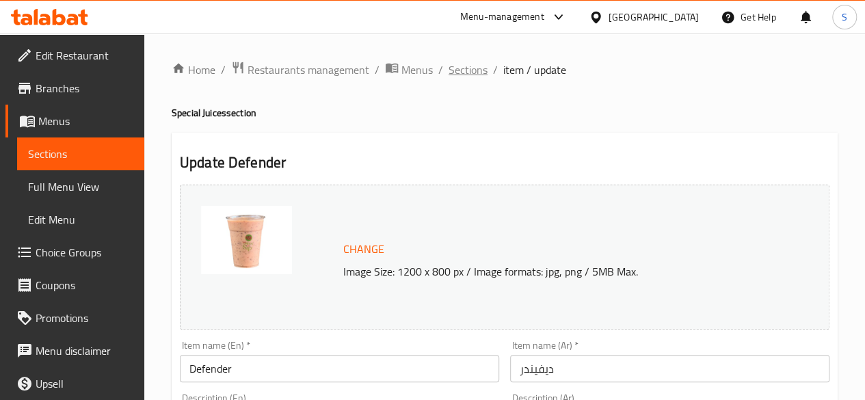
click at [453, 72] on span "Sections" at bounding box center [468, 70] width 39 height 16
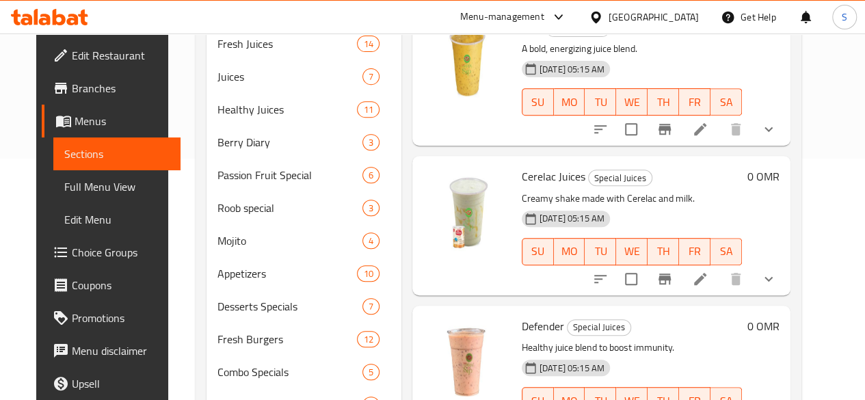
scroll to position [242, 0]
click at [707, 272] on icon at bounding box center [700, 278] width 12 height 12
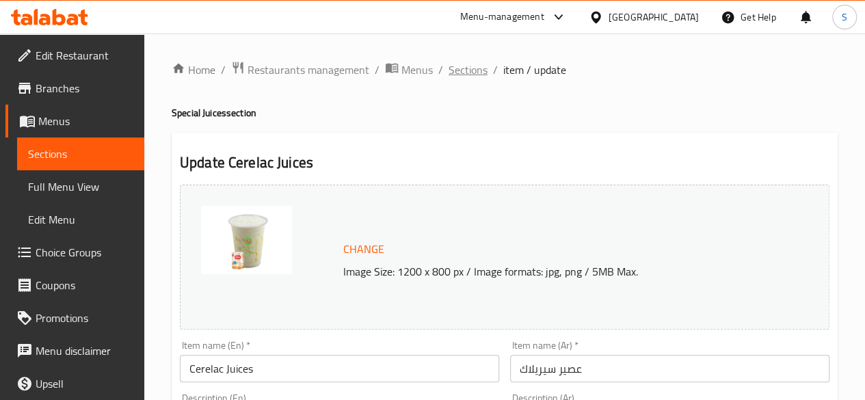
click at [458, 62] on span "Sections" at bounding box center [468, 70] width 39 height 16
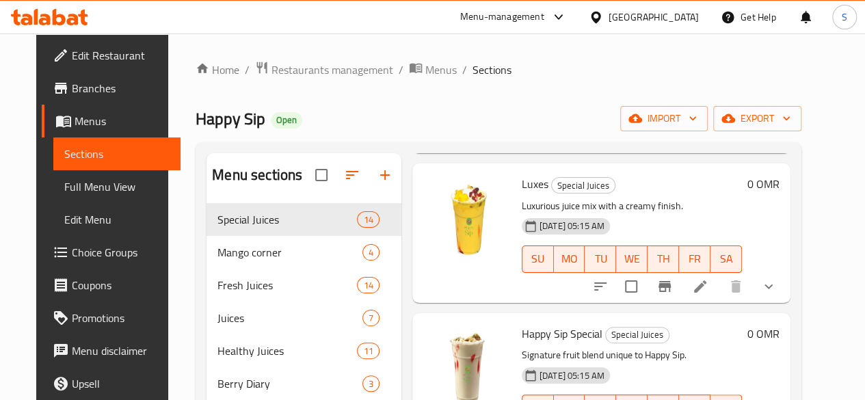
scroll to position [821, 0]
click at [717, 274] on li at bounding box center [700, 286] width 38 height 25
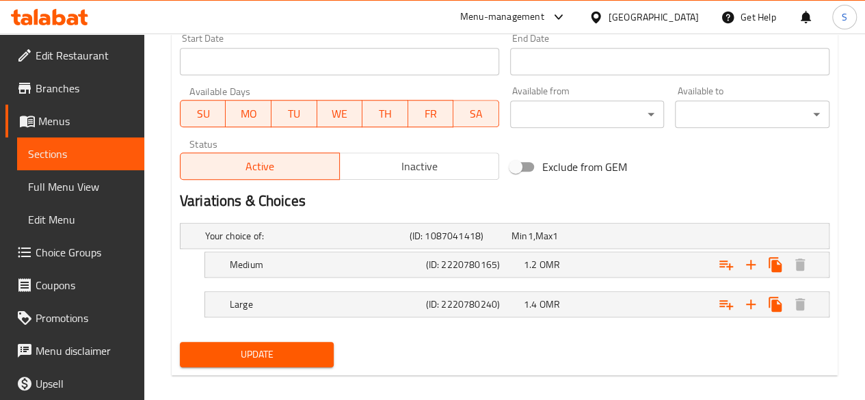
scroll to position [615, 0]
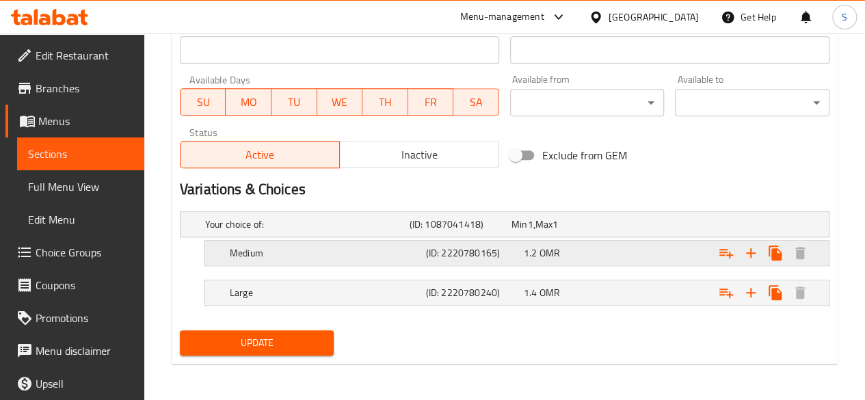
click at [380, 234] on div "Medium" at bounding box center [304, 224] width 205 height 19
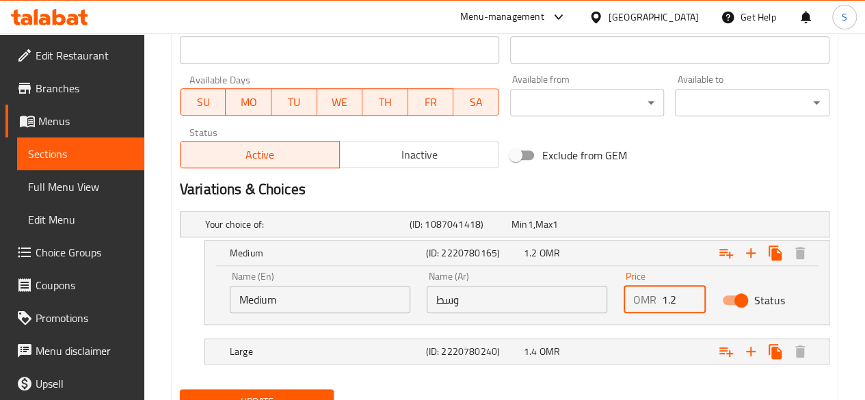
click at [677, 301] on input "1.2" at bounding box center [684, 299] width 44 height 27
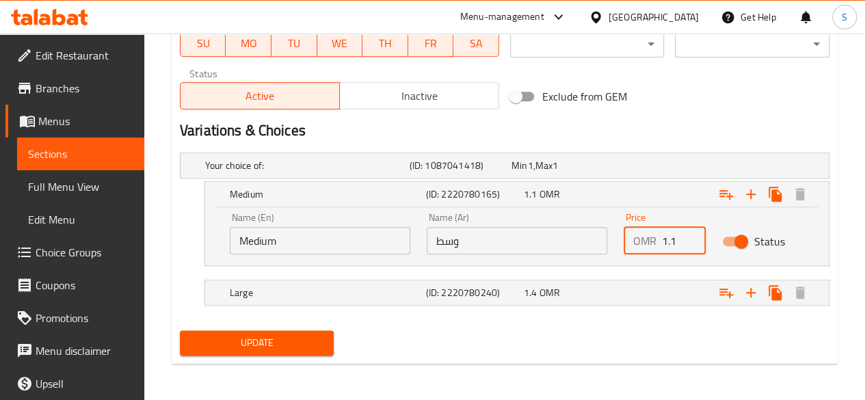
type input "1.1"
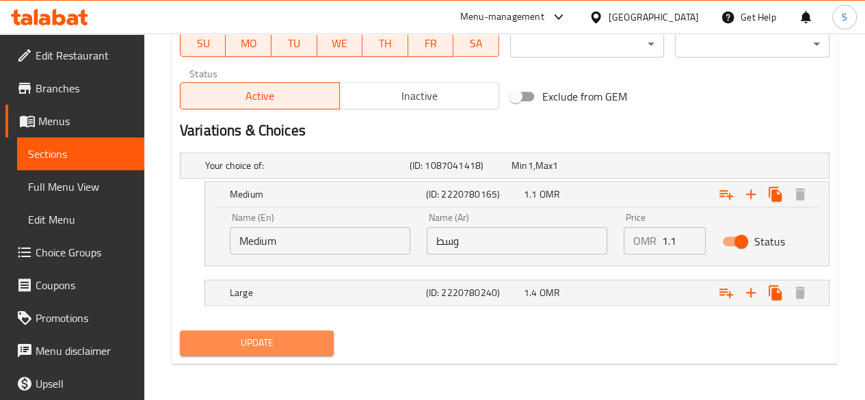
click at [275, 338] on span "Update" at bounding box center [257, 342] width 133 height 17
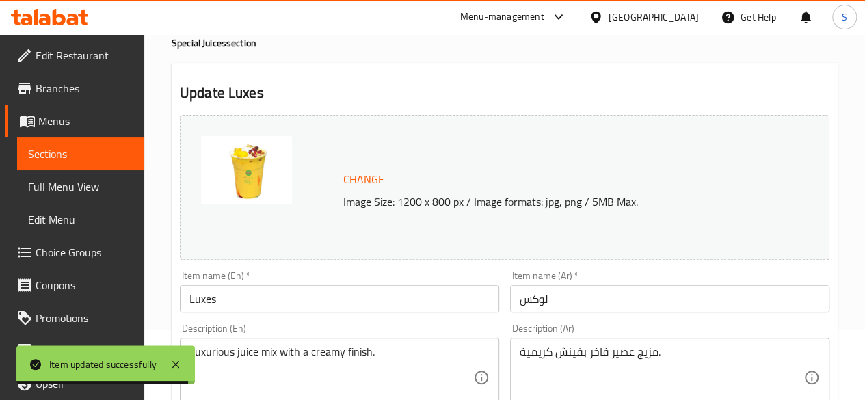
scroll to position [0, 0]
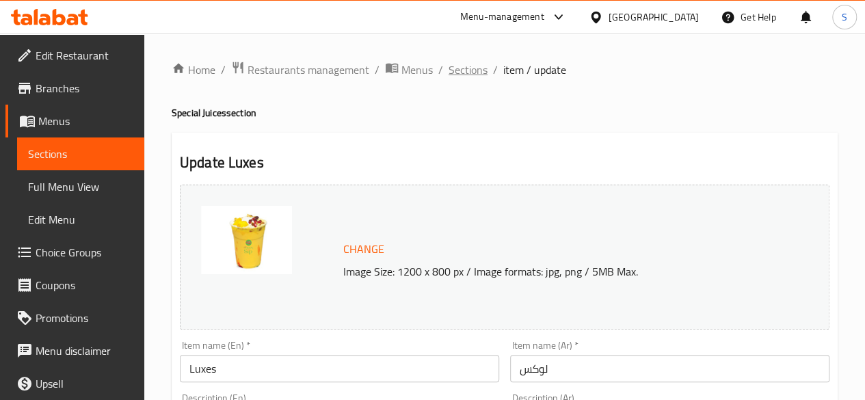
click at [469, 75] on span "Sections" at bounding box center [468, 70] width 39 height 16
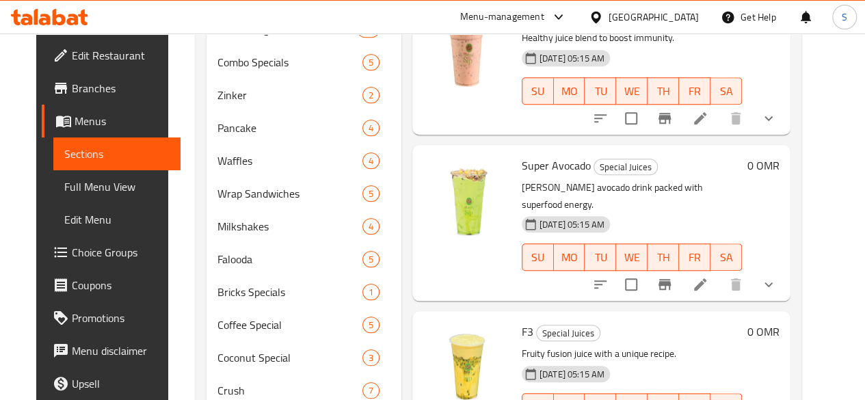
scroll to position [753, 0]
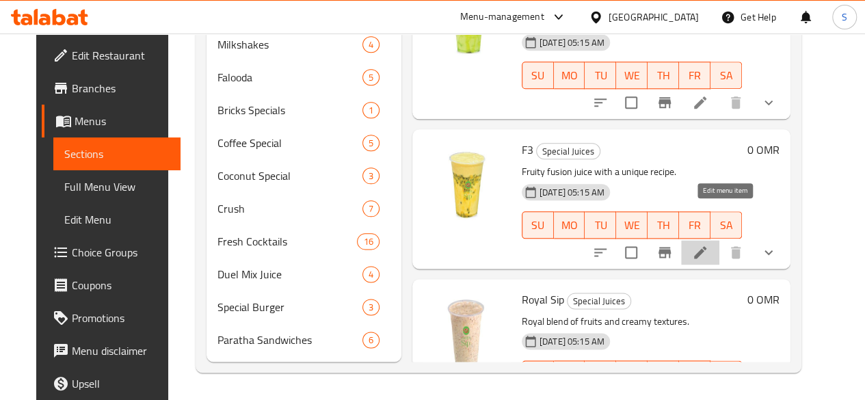
click at [709, 244] on icon at bounding box center [700, 252] width 16 height 16
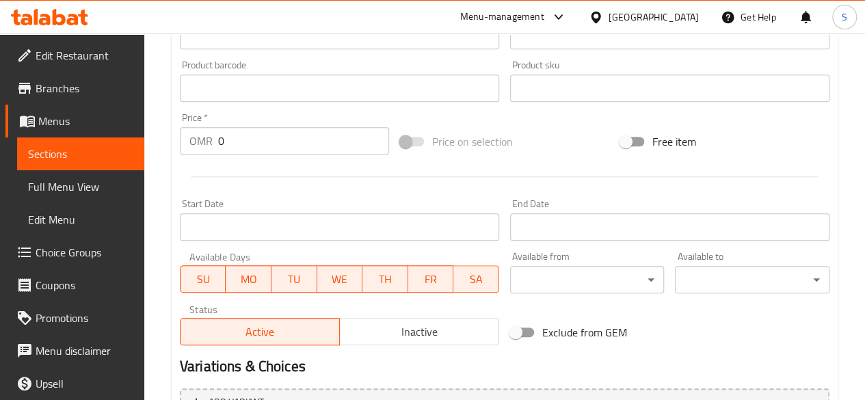
scroll to position [608, 0]
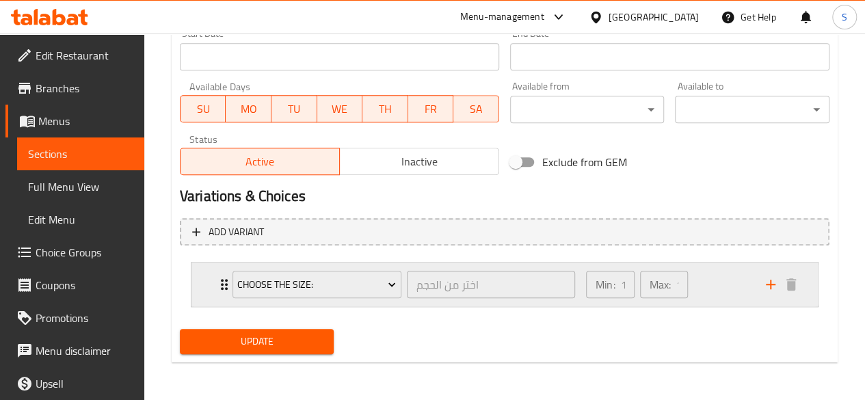
click at [219, 288] on icon "Expand" at bounding box center [224, 284] width 16 height 16
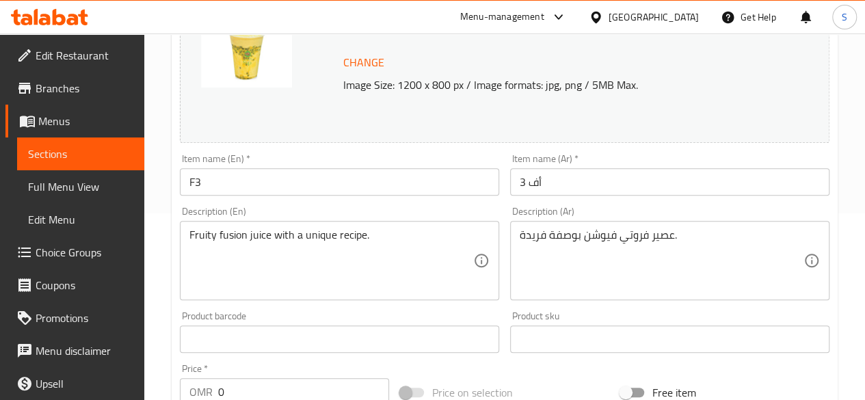
scroll to position [0, 0]
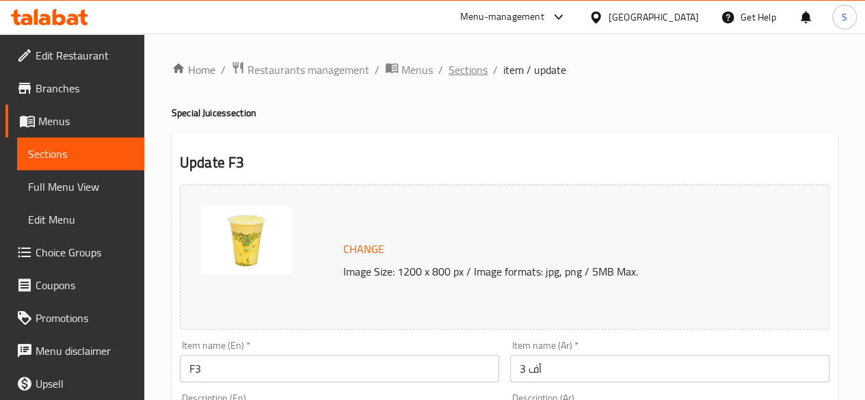
click at [457, 72] on span "Sections" at bounding box center [468, 70] width 39 height 16
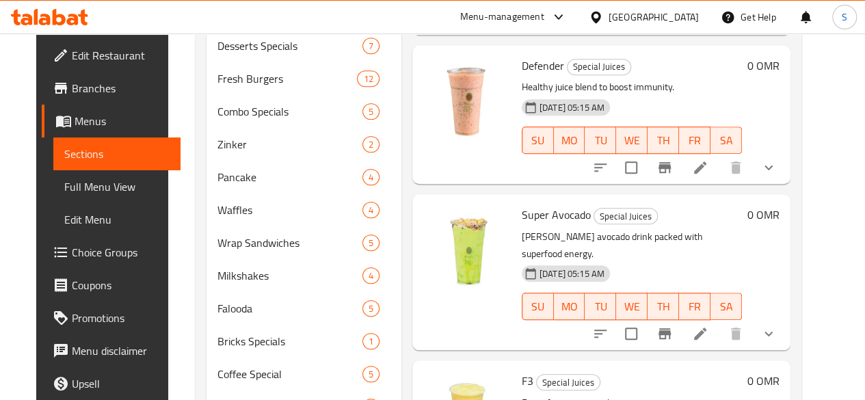
scroll to position [753, 0]
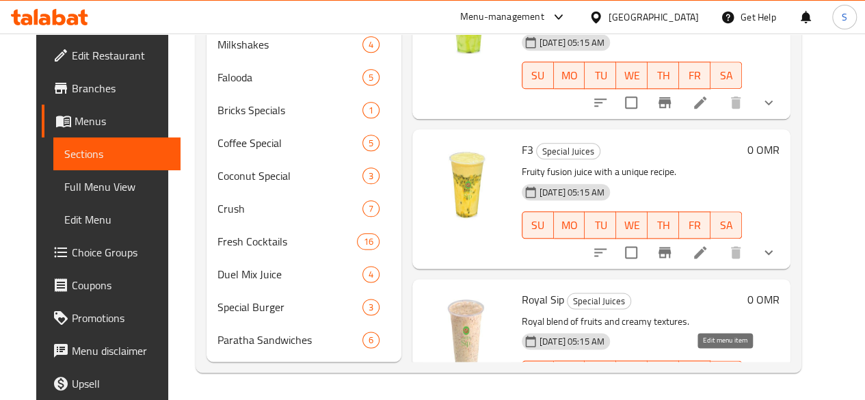
click at [707, 395] on icon at bounding box center [700, 401] width 12 height 12
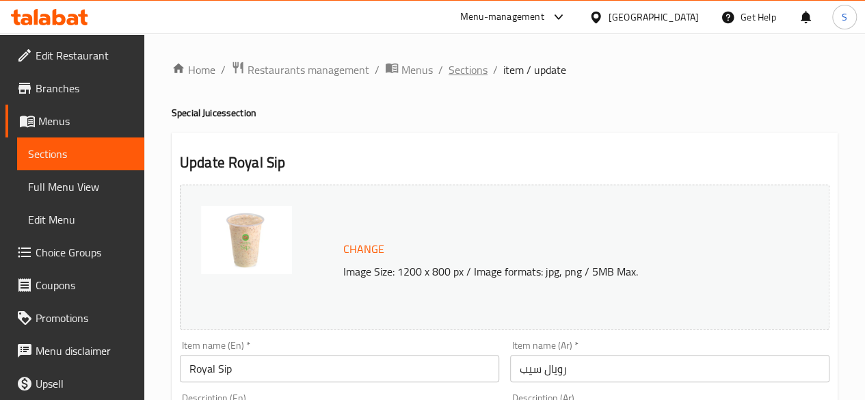
click at [458, 73] on span "Sections" at bounding box center [468, 70] width 39 height 16
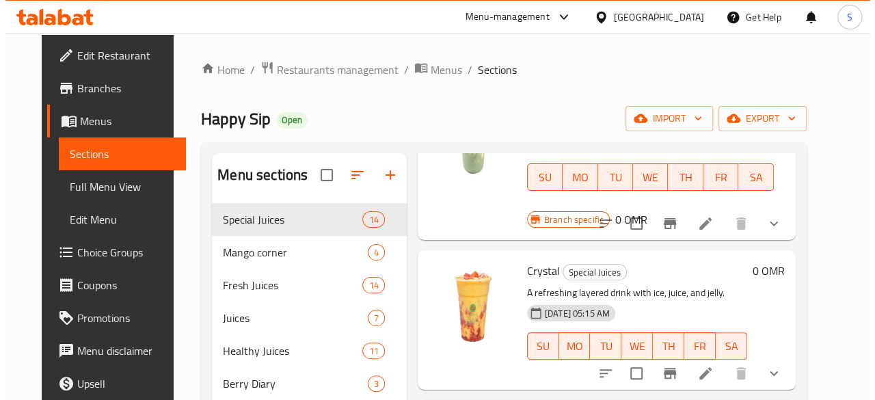
scroll to position [135, 0]
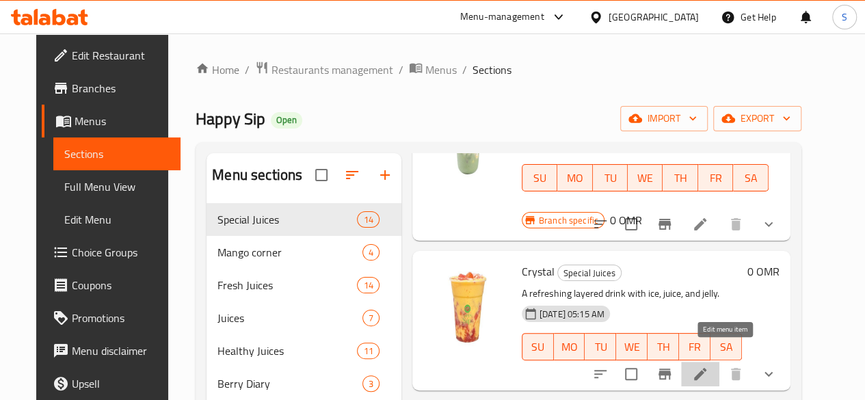
click at [707, 368] on icon at bounding box center [700, 374] width 12 height 12
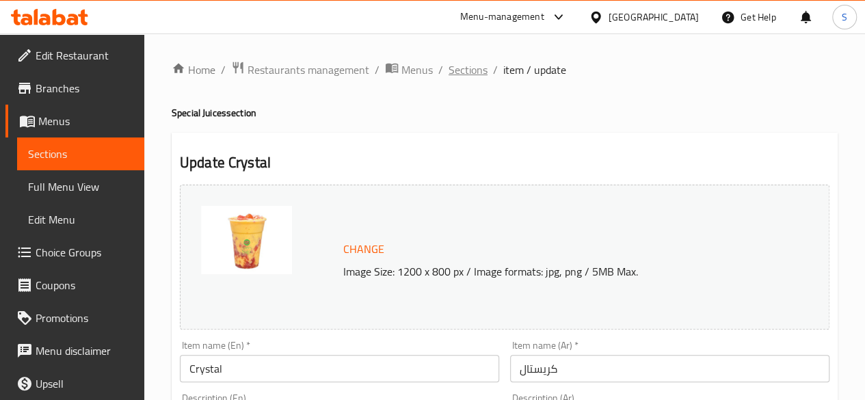
click at [463, 72] on span "Sections" at bounding box center [468, 70] width 39 height 16
